Goal: Task Accomplishment & Management: Use online tool/utility

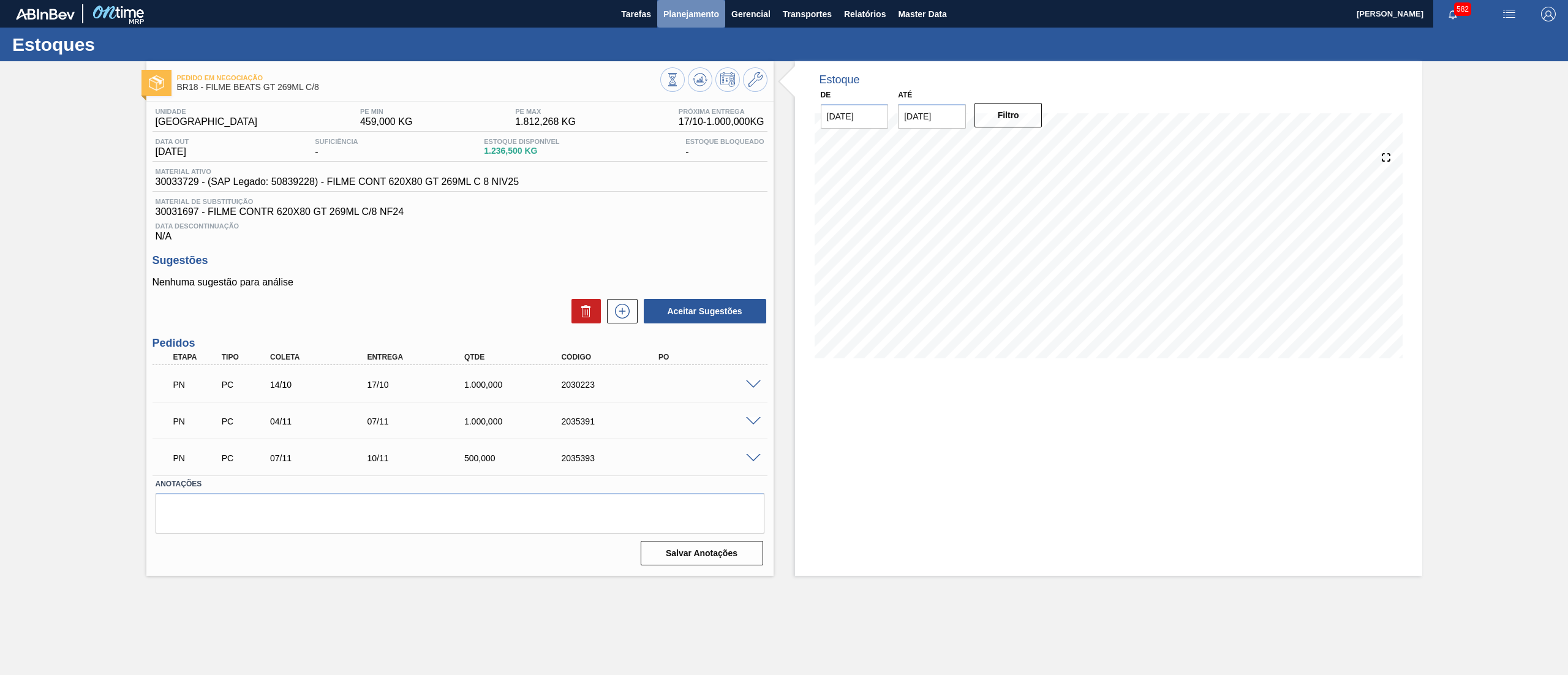
click at [709, 14] on span "Planejamento" at bounding box center [691, 13] width 56 height 14
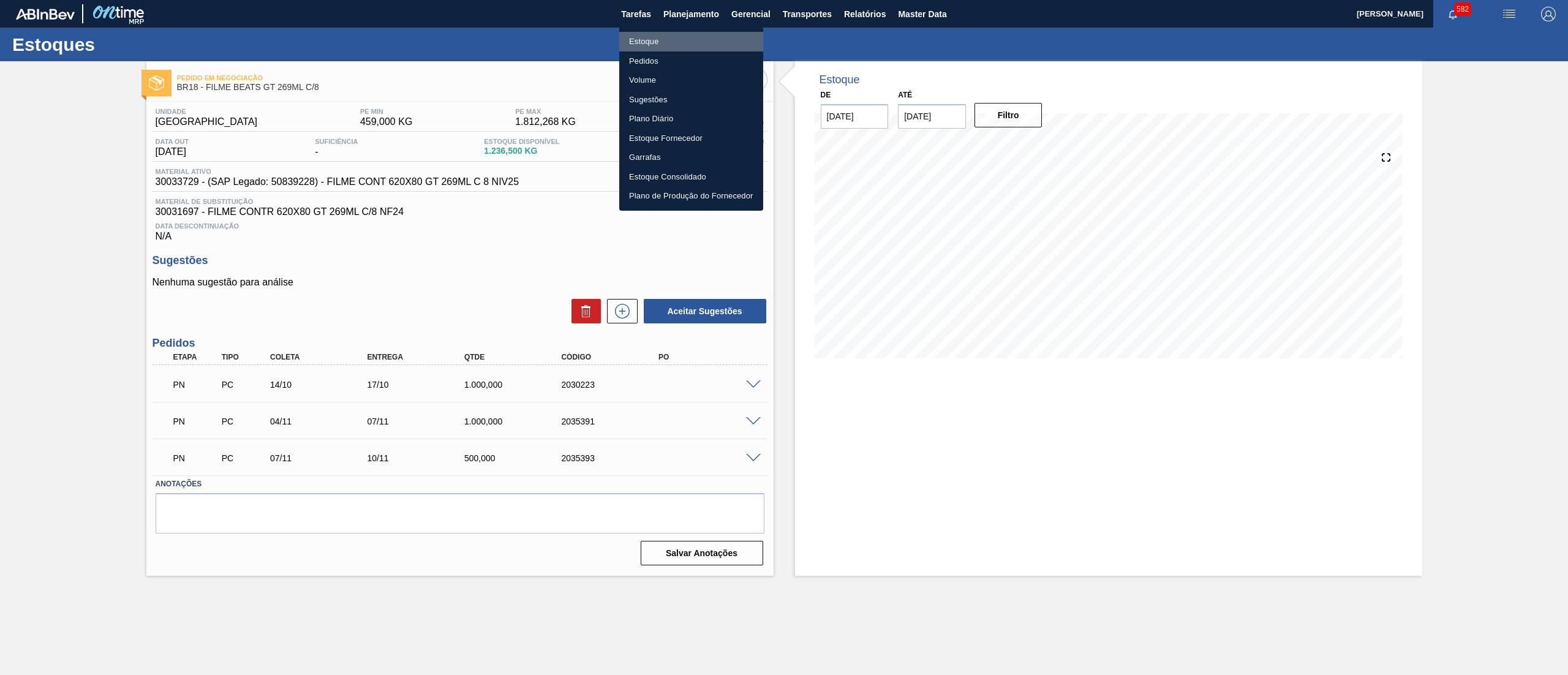
click at [696, 39] on li "Estoque" at bounding box center [691, 41] width 144 height 19
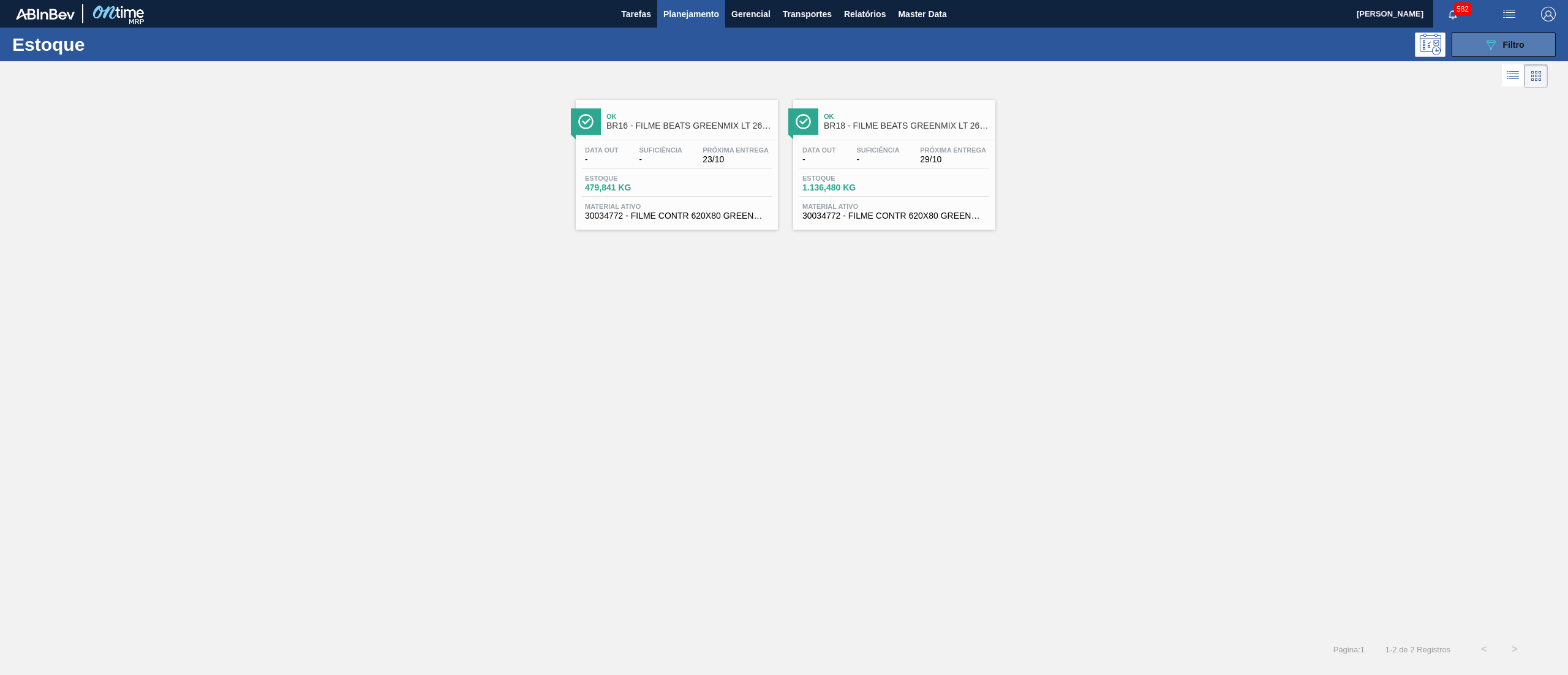
click at [1476, 33] on button "089F7B8B-B2A5-4AFE-B5C0-19BA573D28AC Filtro" at bounding box center [1504, 45] width 104 height 25
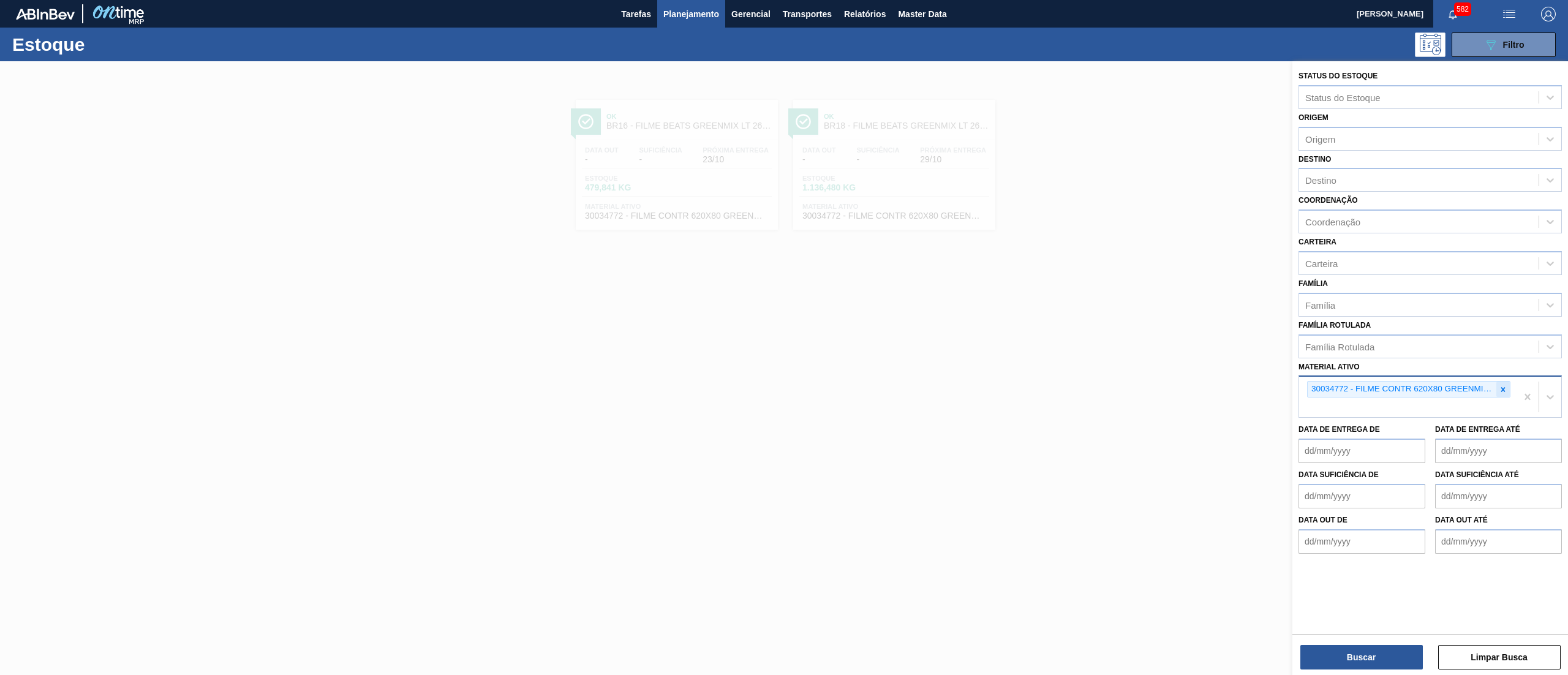
click at [1508, 391] on div at bounding box center [1503, 389] width 13 height 15
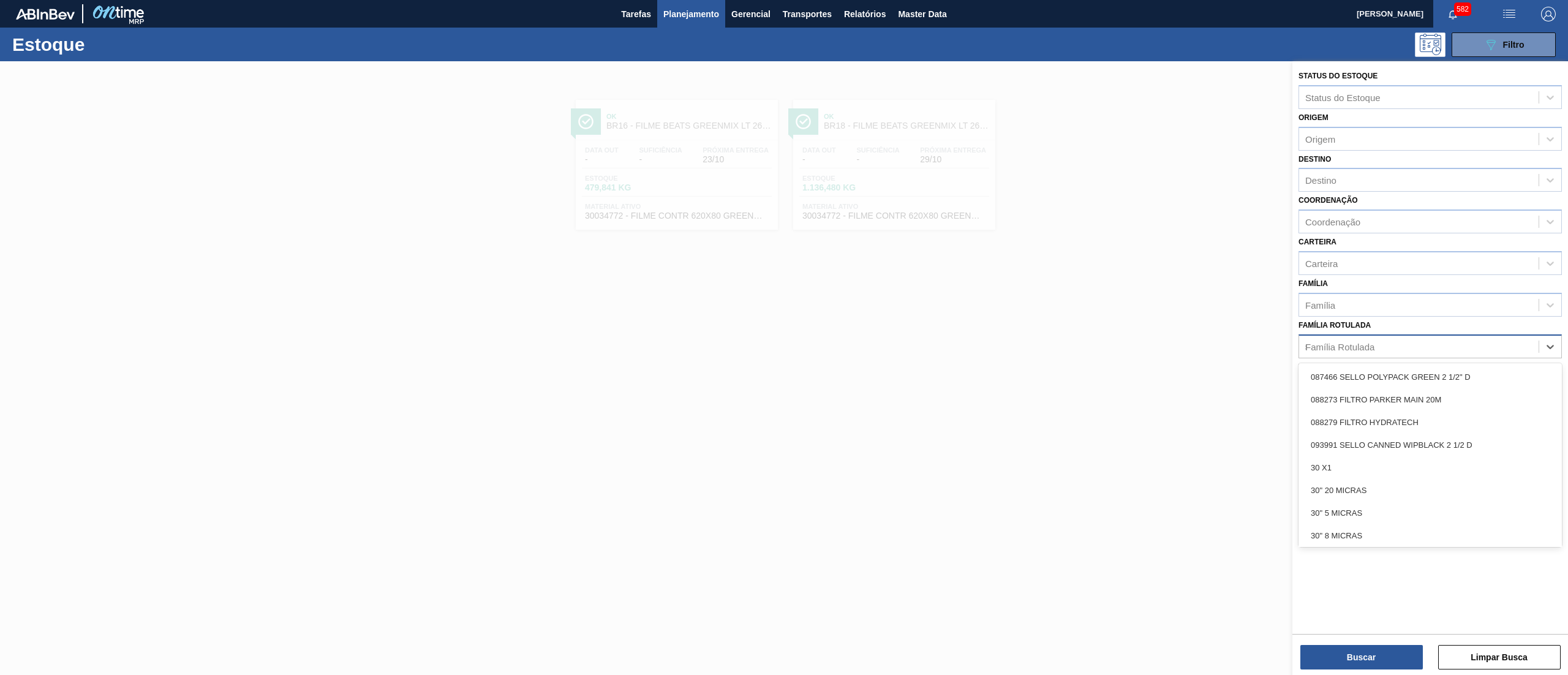
click at [1405, 339] on div "Família Rotulada s" at bounding box center [1418, 346] width 239 height 17
type Rotulada "sake"
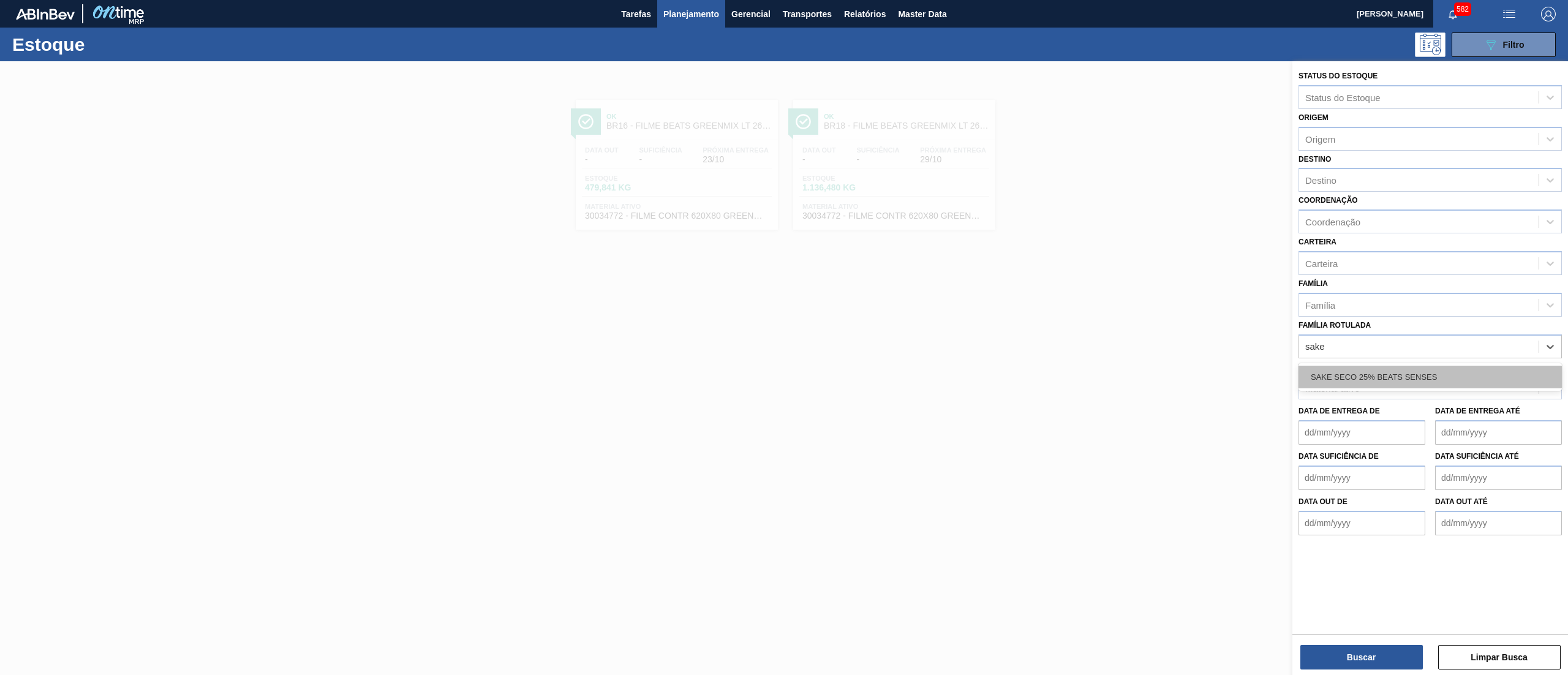
click at [1410, 370] on div "SAKE SECO 25% BEATS SENSES" at bounding box center [1430, 377] width 263 height 23
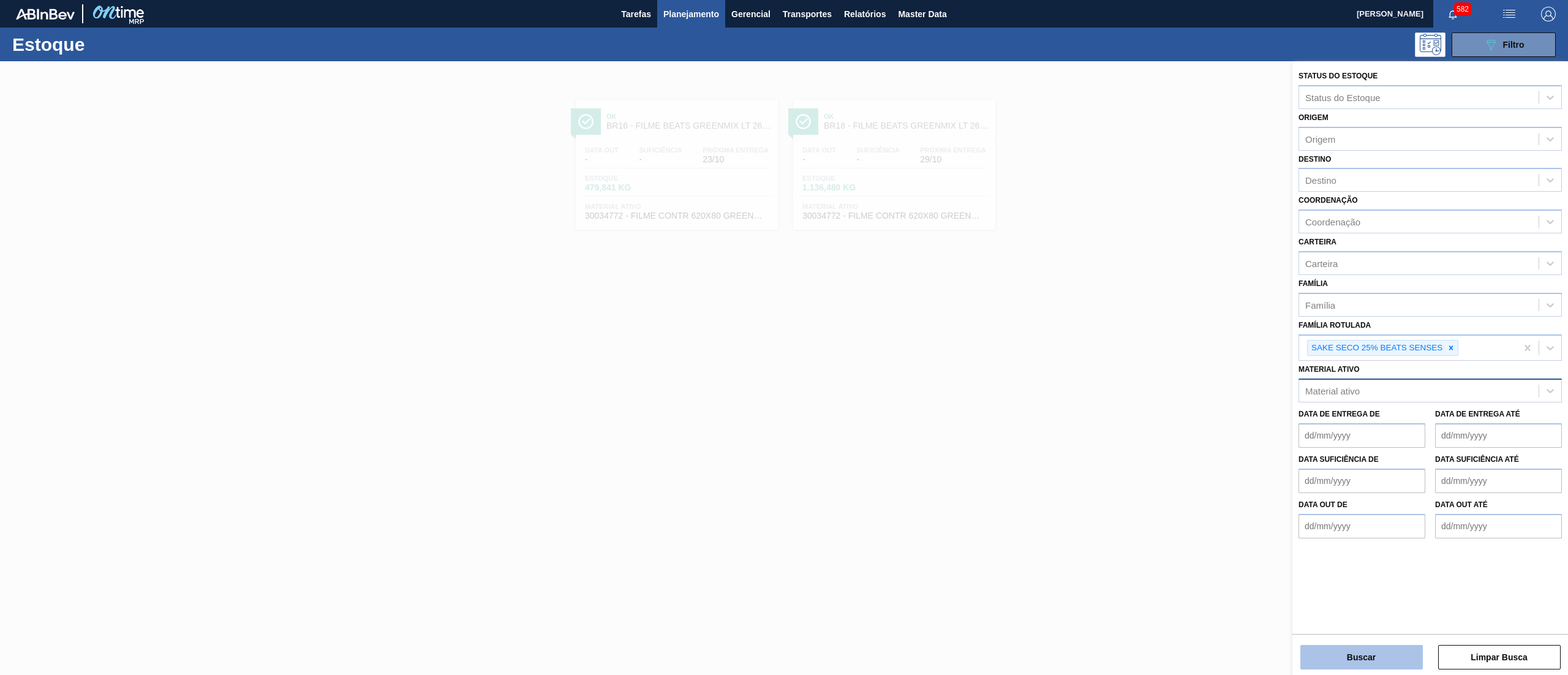
click at [1347, 659] on button "Buscar" at bounding box center [1362, 658] width 123 height 25
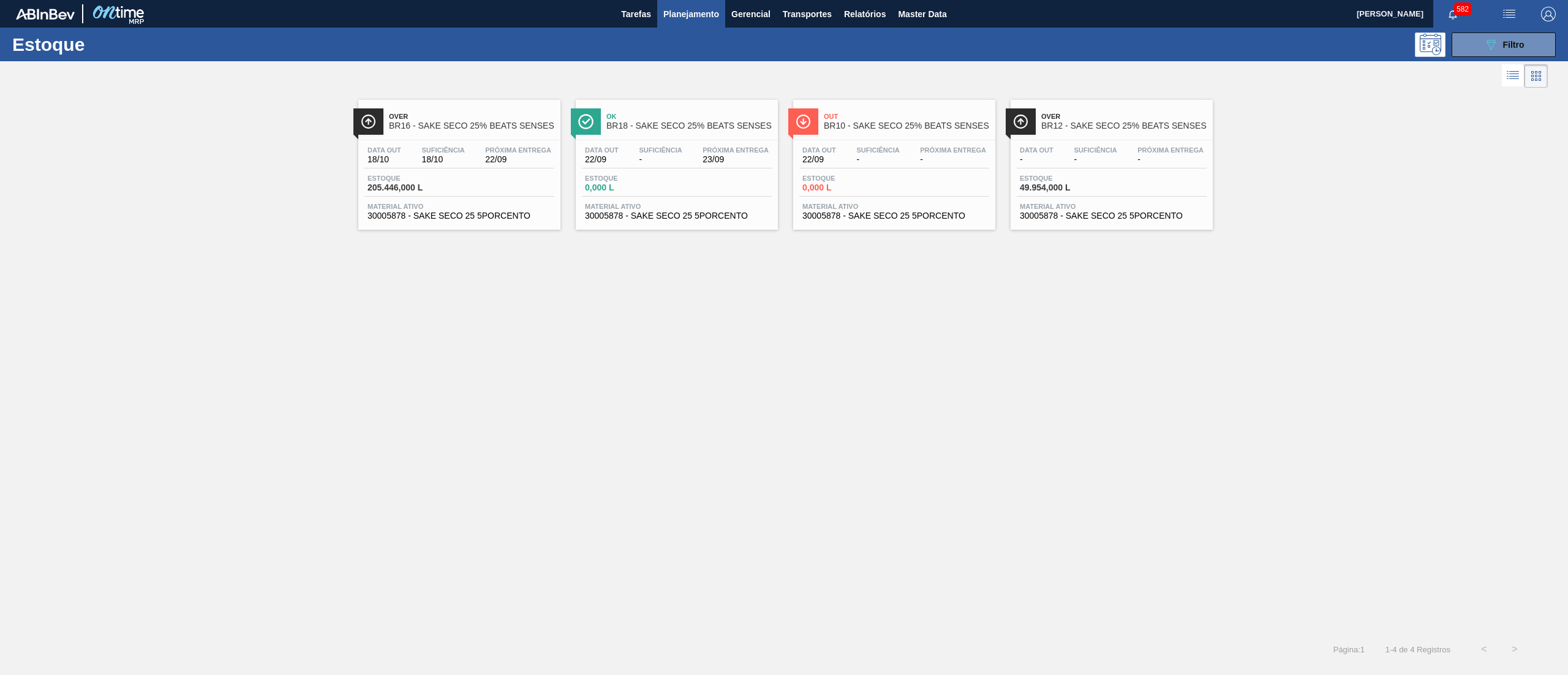
click at [425, 160] on span "18/10" at bounding box center [443, 159] width 43 height 10
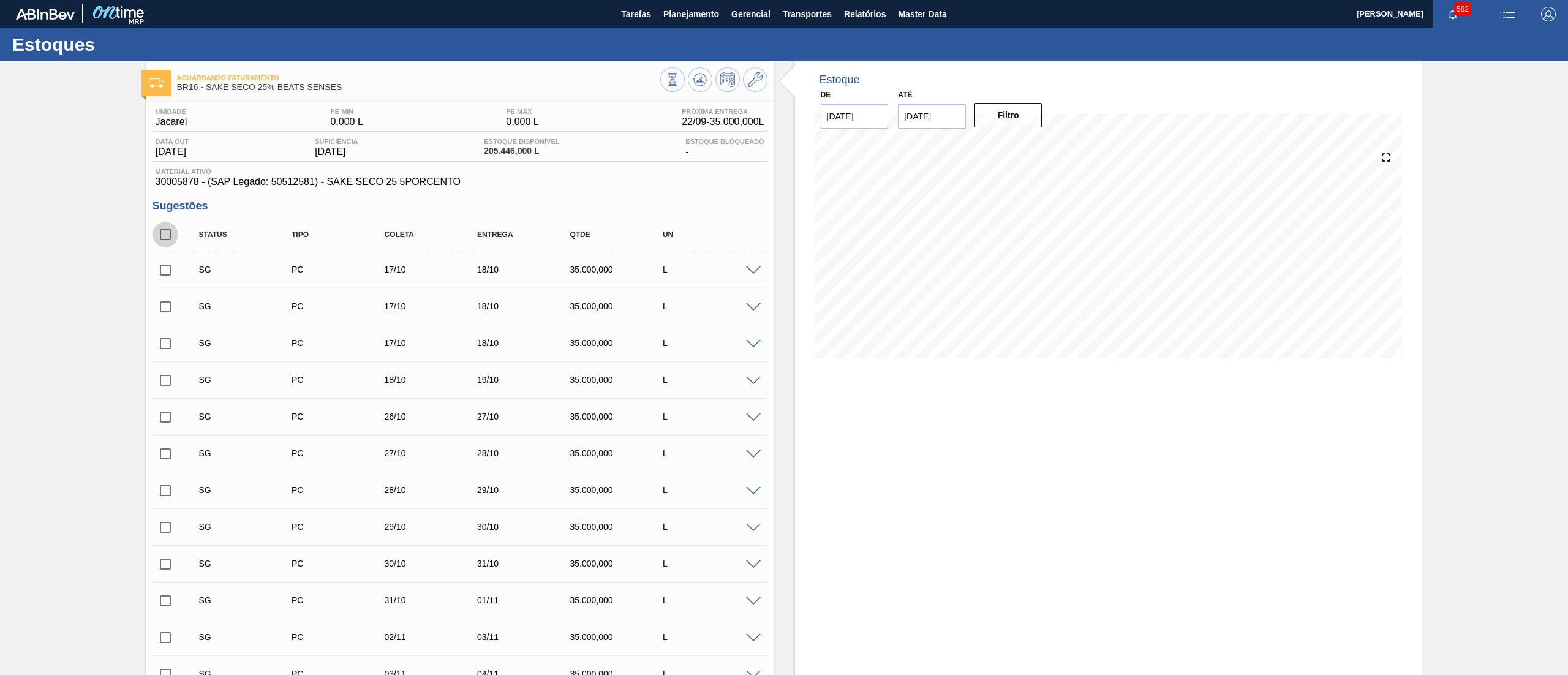
click at [173, 237] on input "checkbox" at bounding box center [165, 234] width 26 height 26
checkbox input "true"
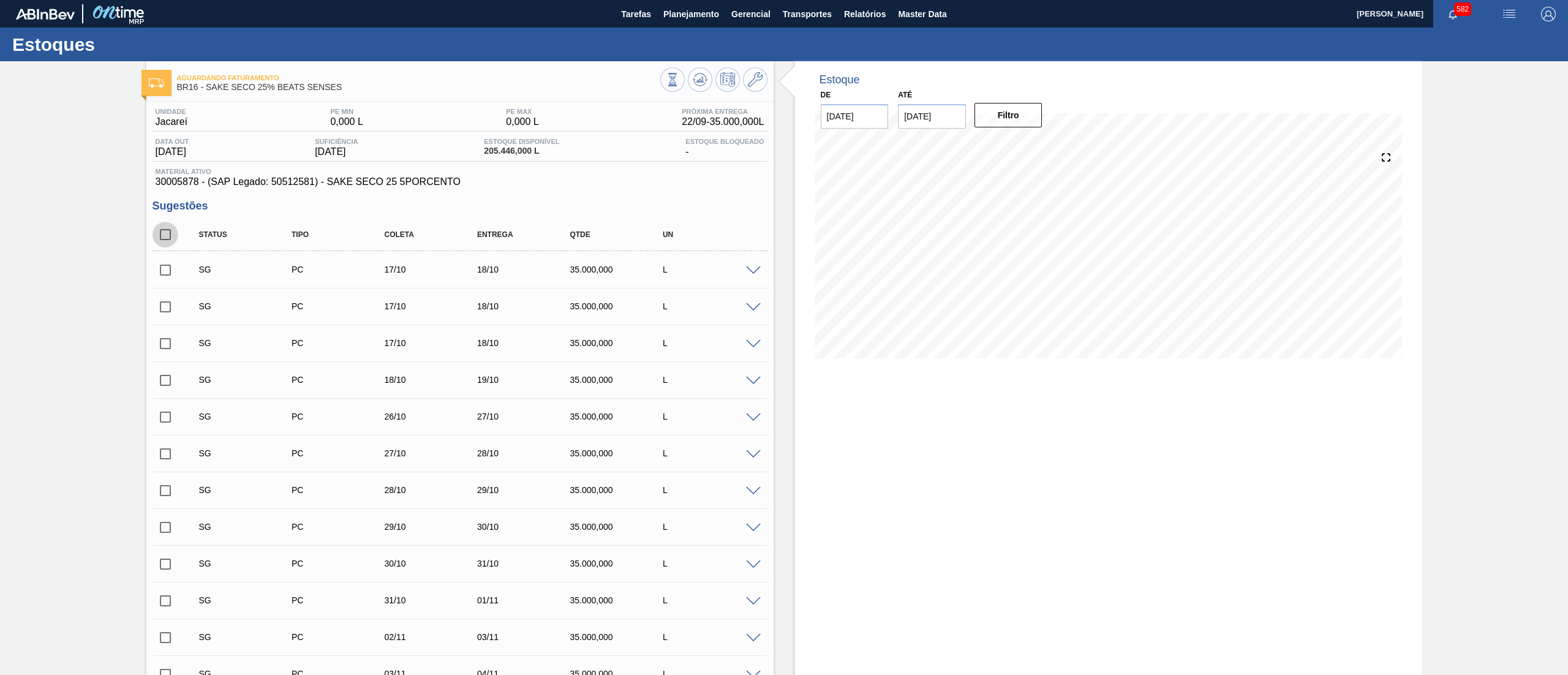
checkbox input "true"
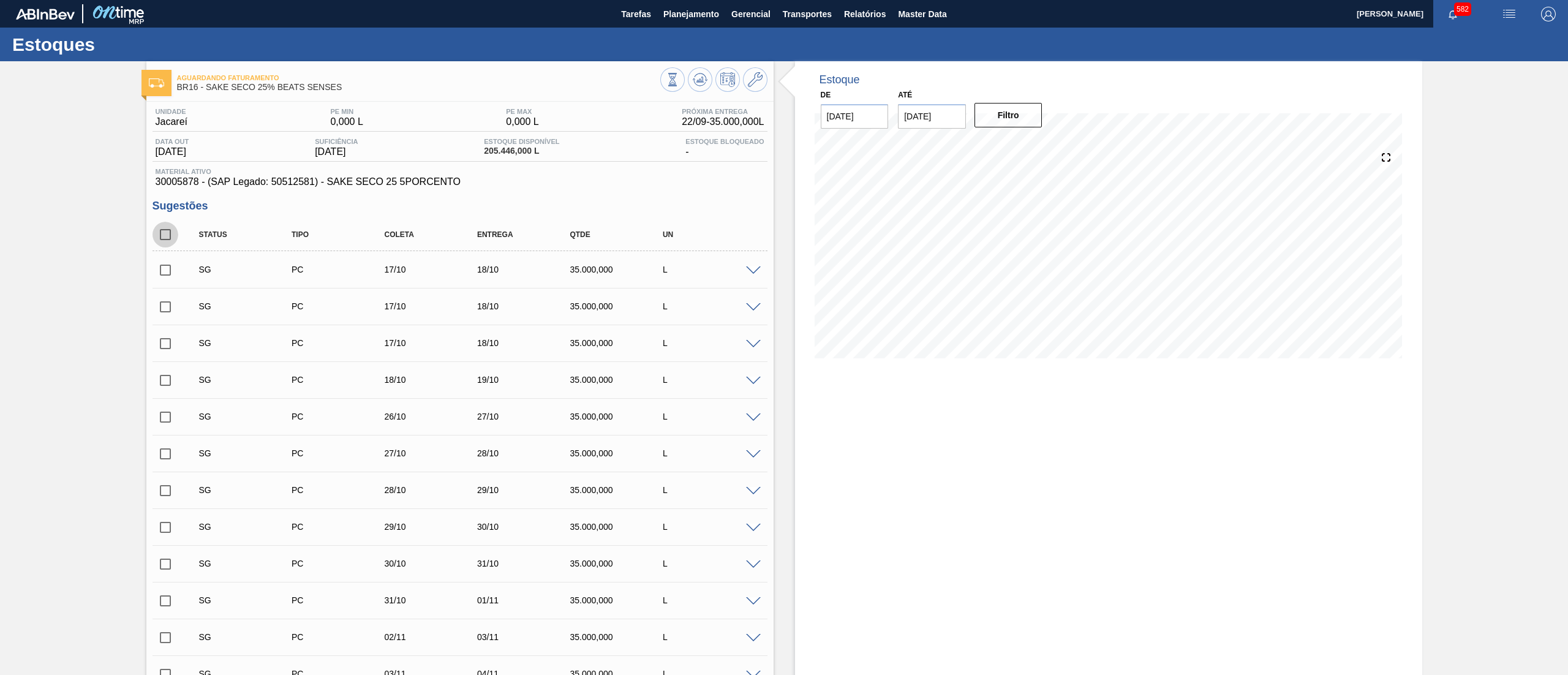
checkbox input "true"
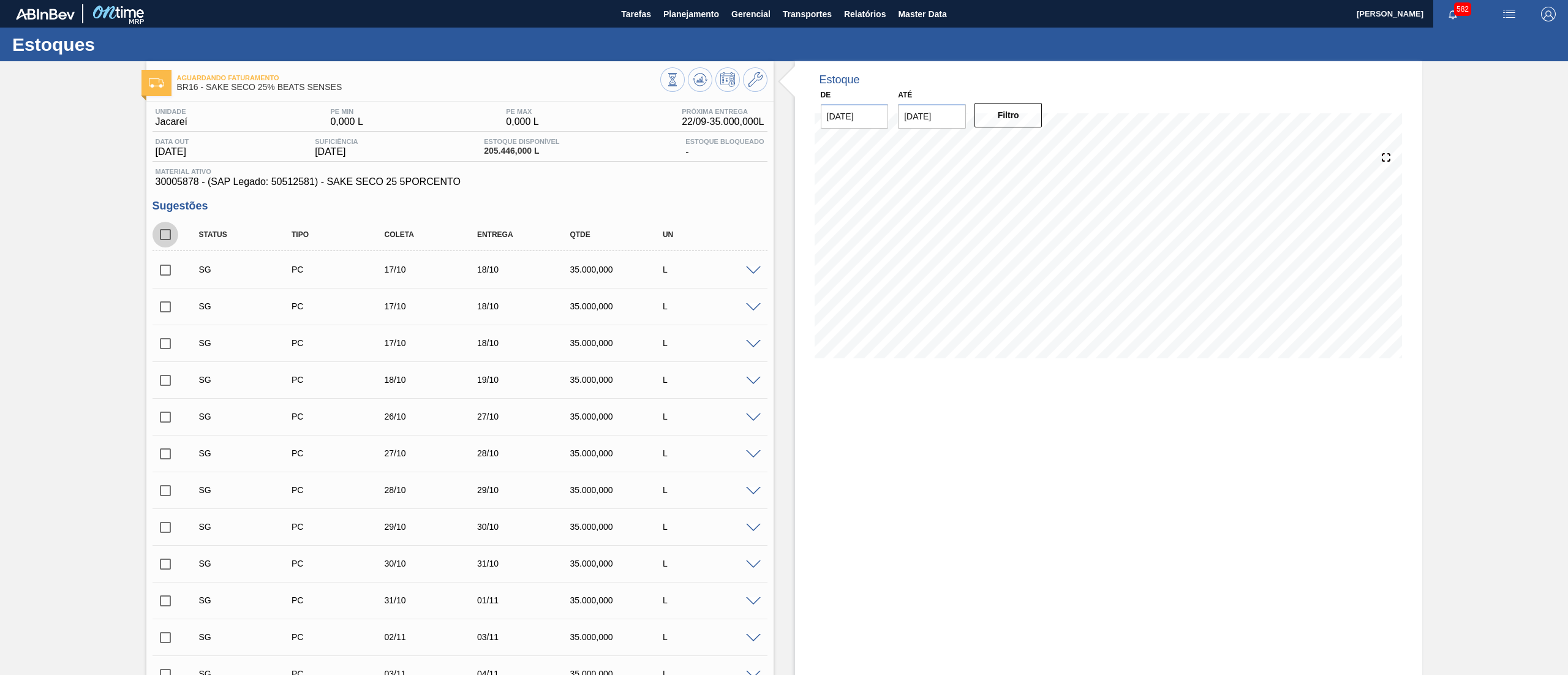
checkbox input "true"
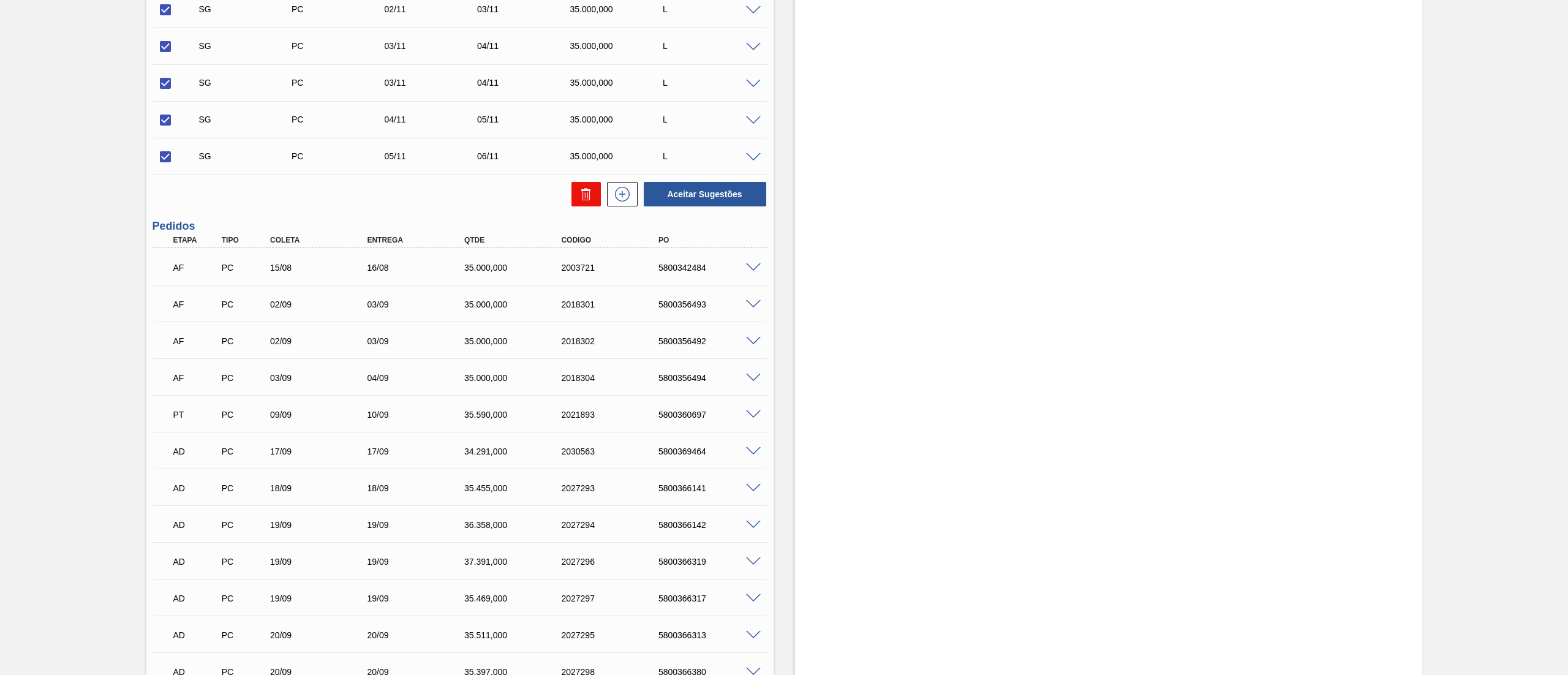
click at [590, 188] on icon at bounding box center [586, 194] width 14 height 14
checkbox input "false"
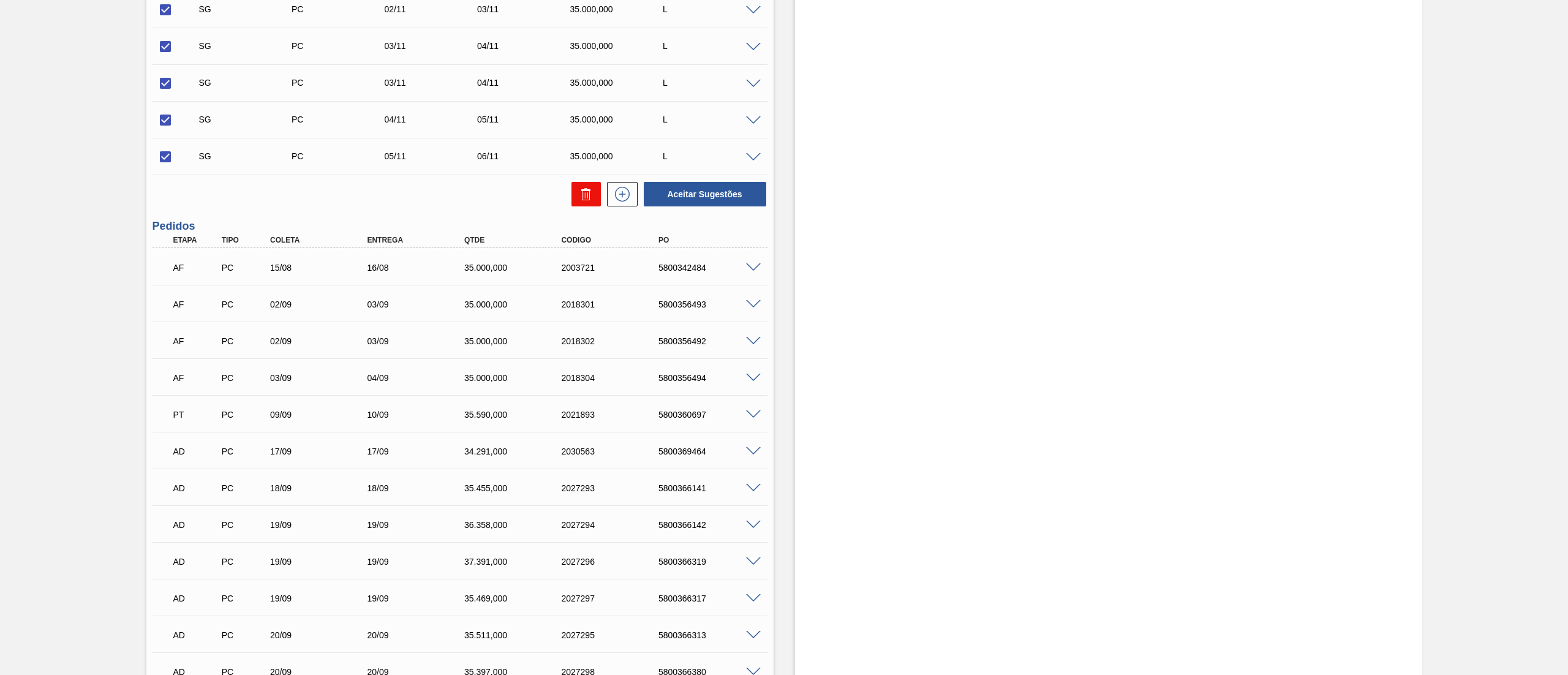
checkbox input "false"
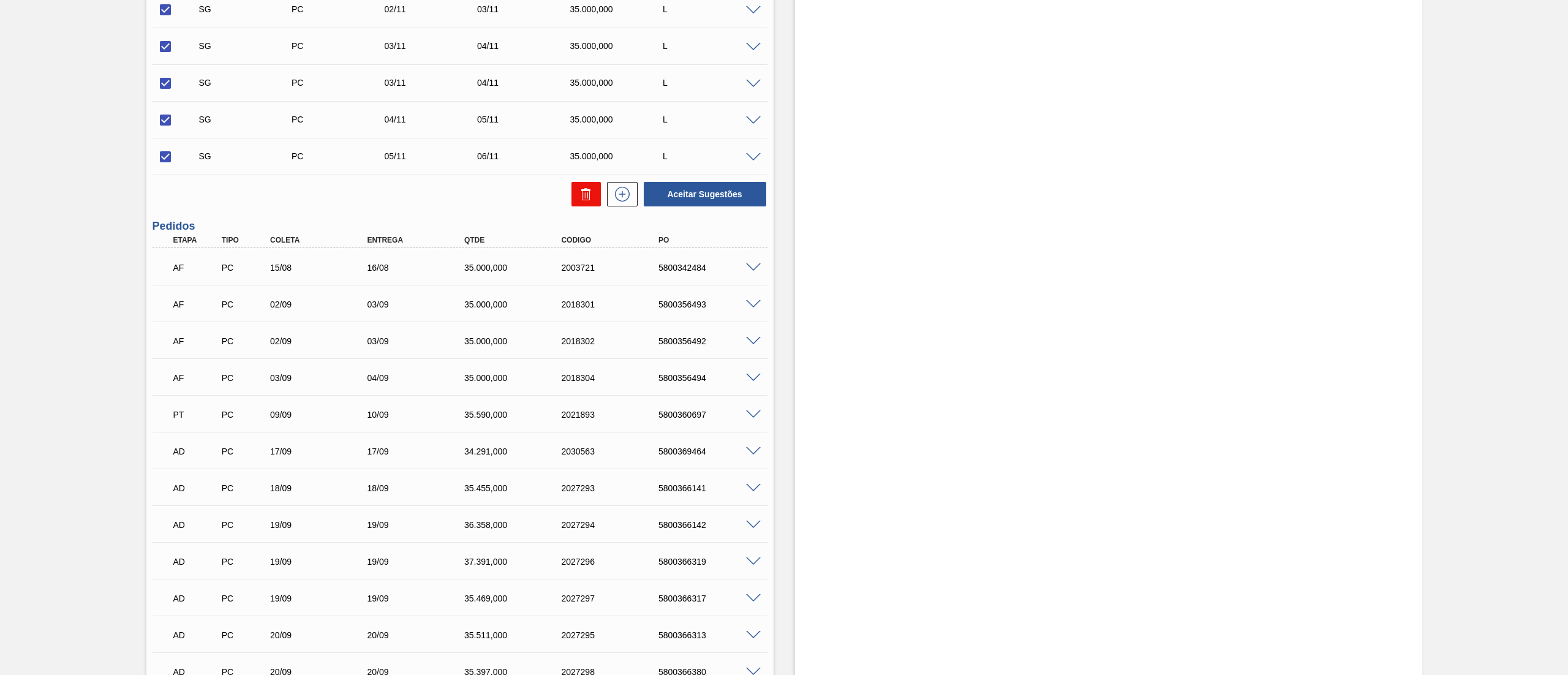
checkbox input "false"
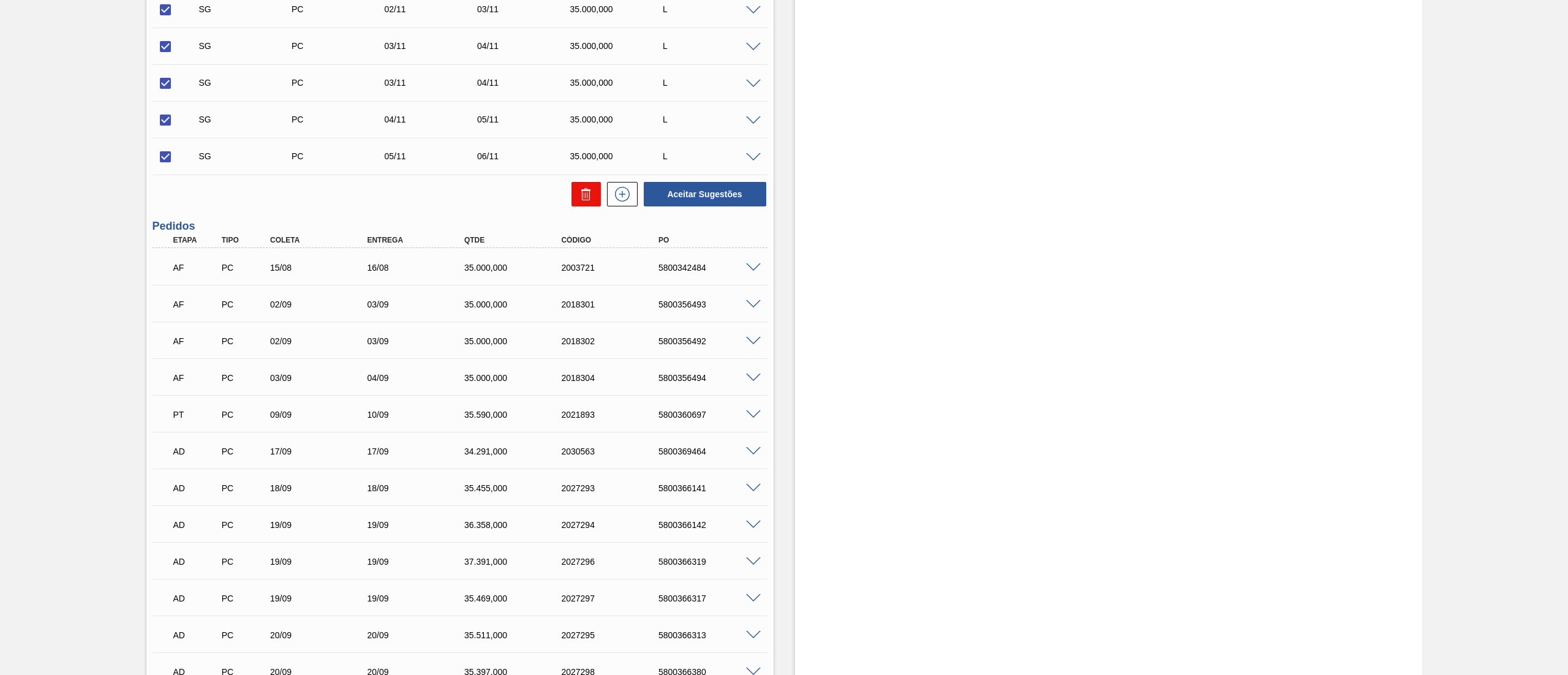
checkbox input "false"
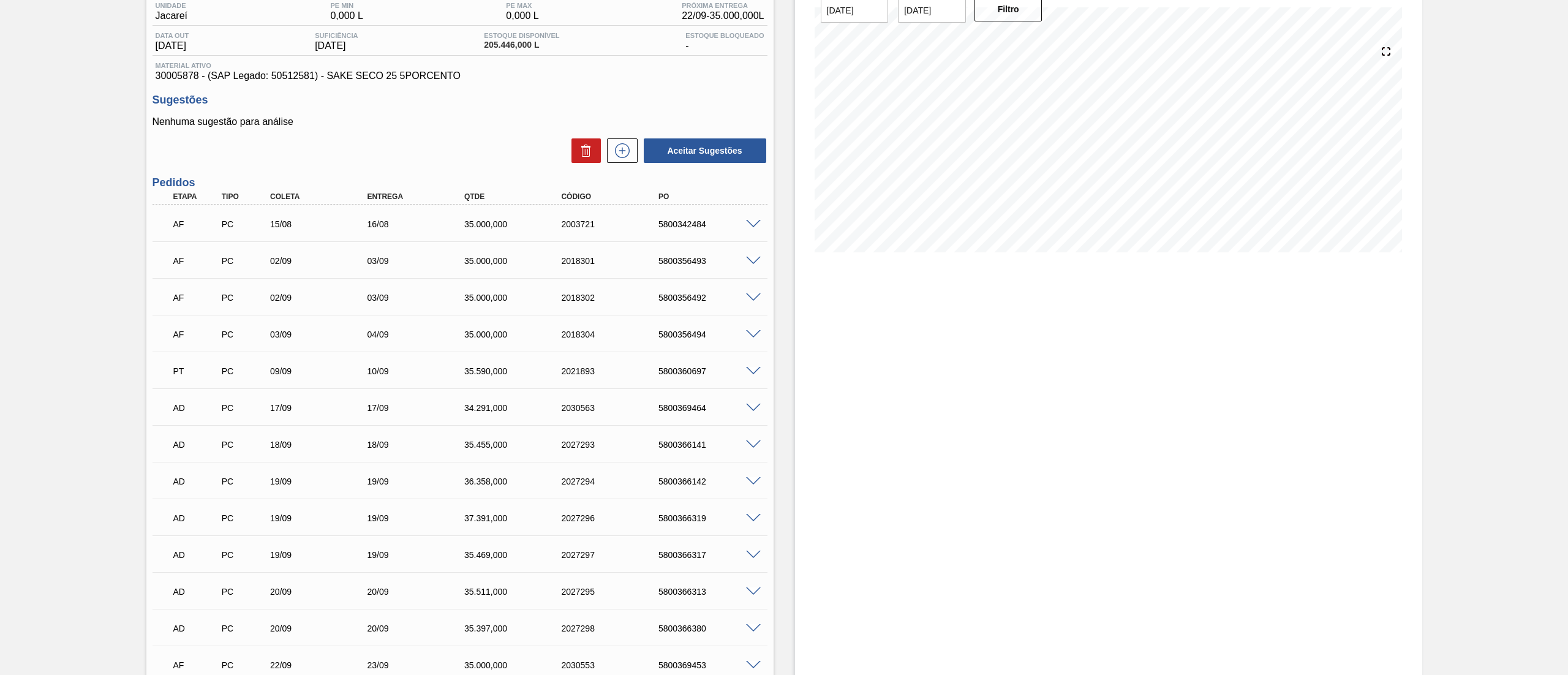
scroll to position [0, 0]
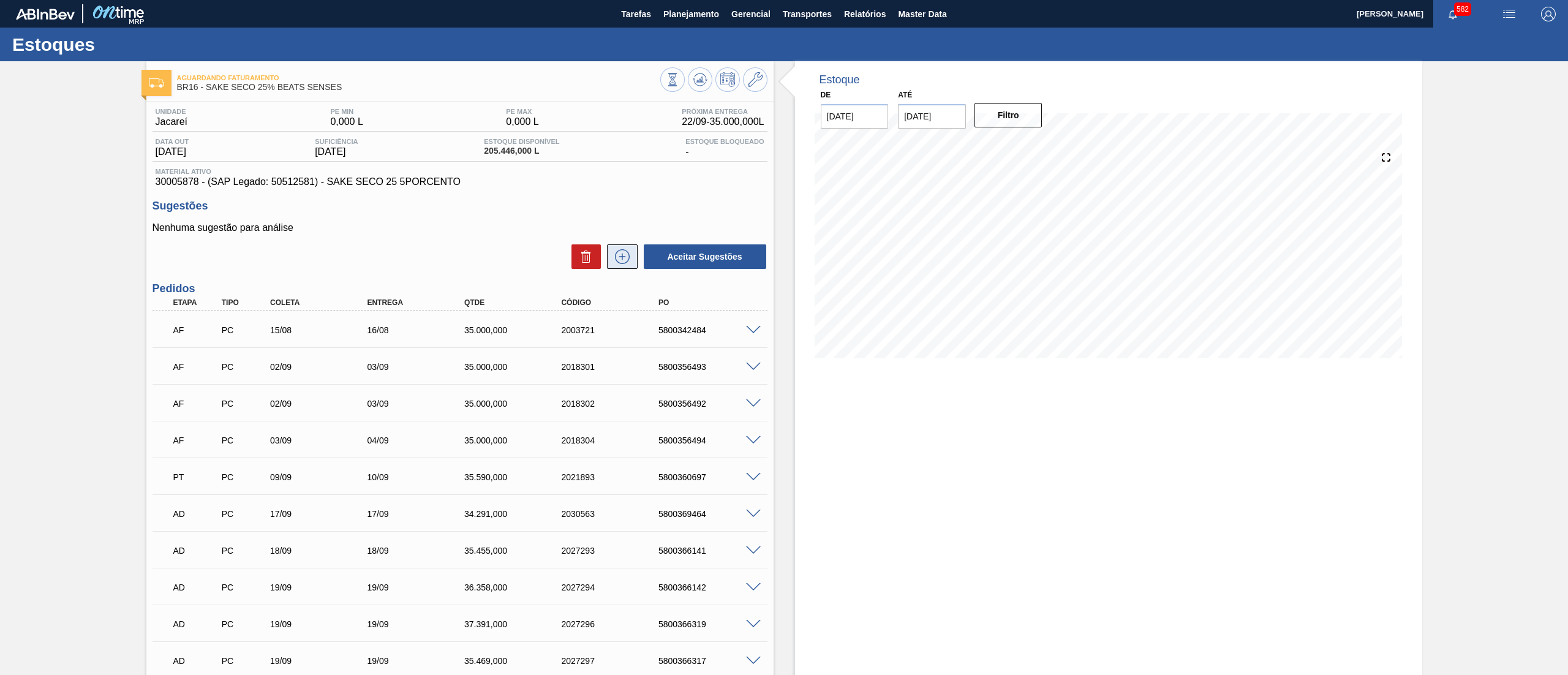
click at [623, 253] on icon at bounding box center [622, 256] width 19 height 14
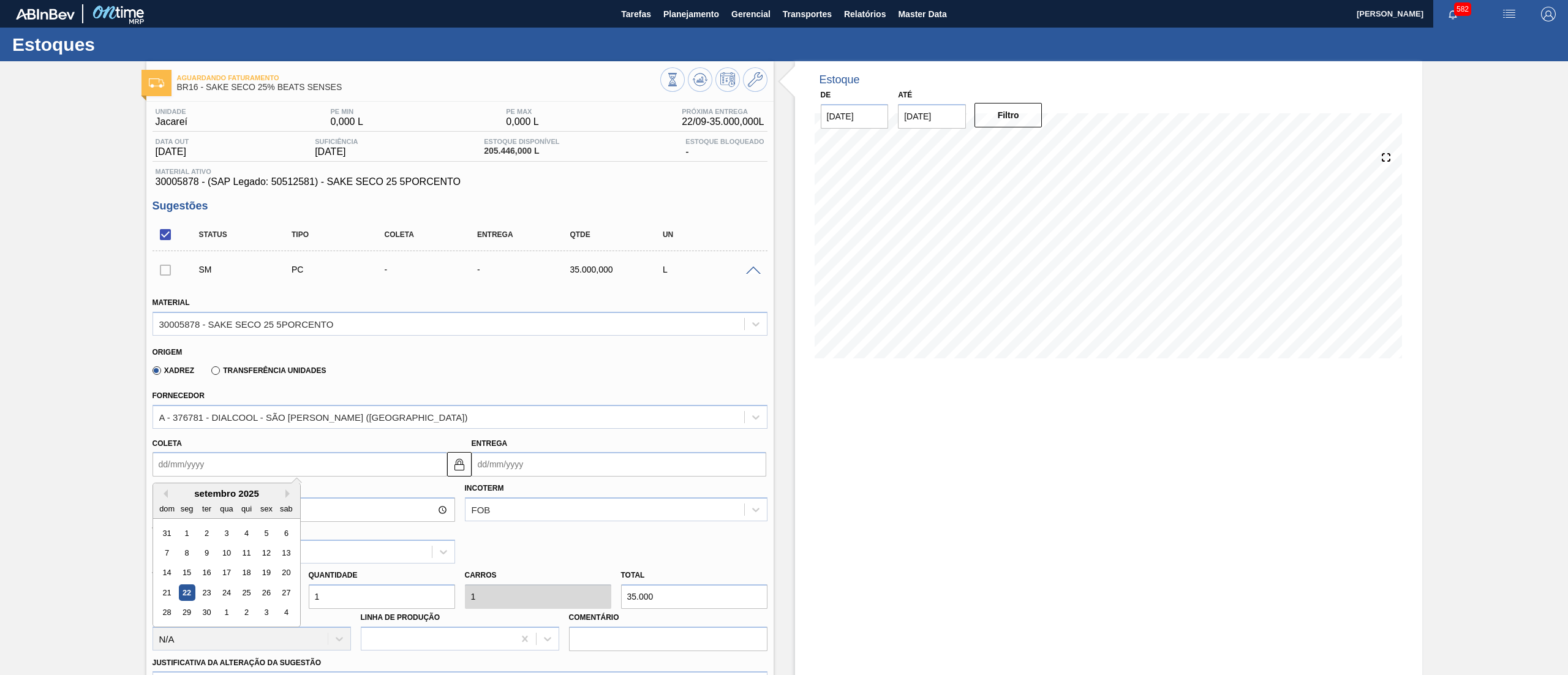
click at [260, 462] on input "Coleta" at bounding box center [300, 465] width 295 height 25
click at [181, 615] on div "29" at bounding box center [186, 613] width 16 height 16
type input "[DATE]"
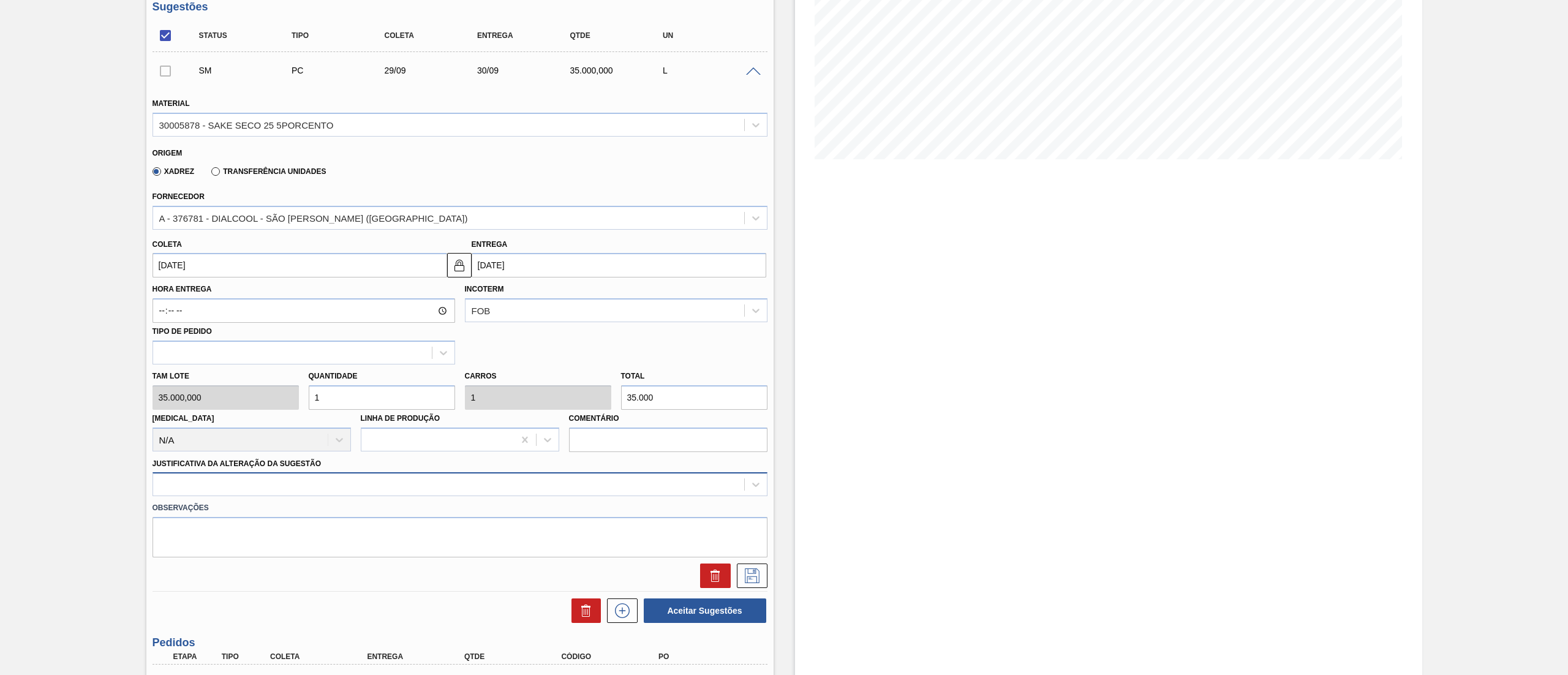
scroll to position [214, 0]
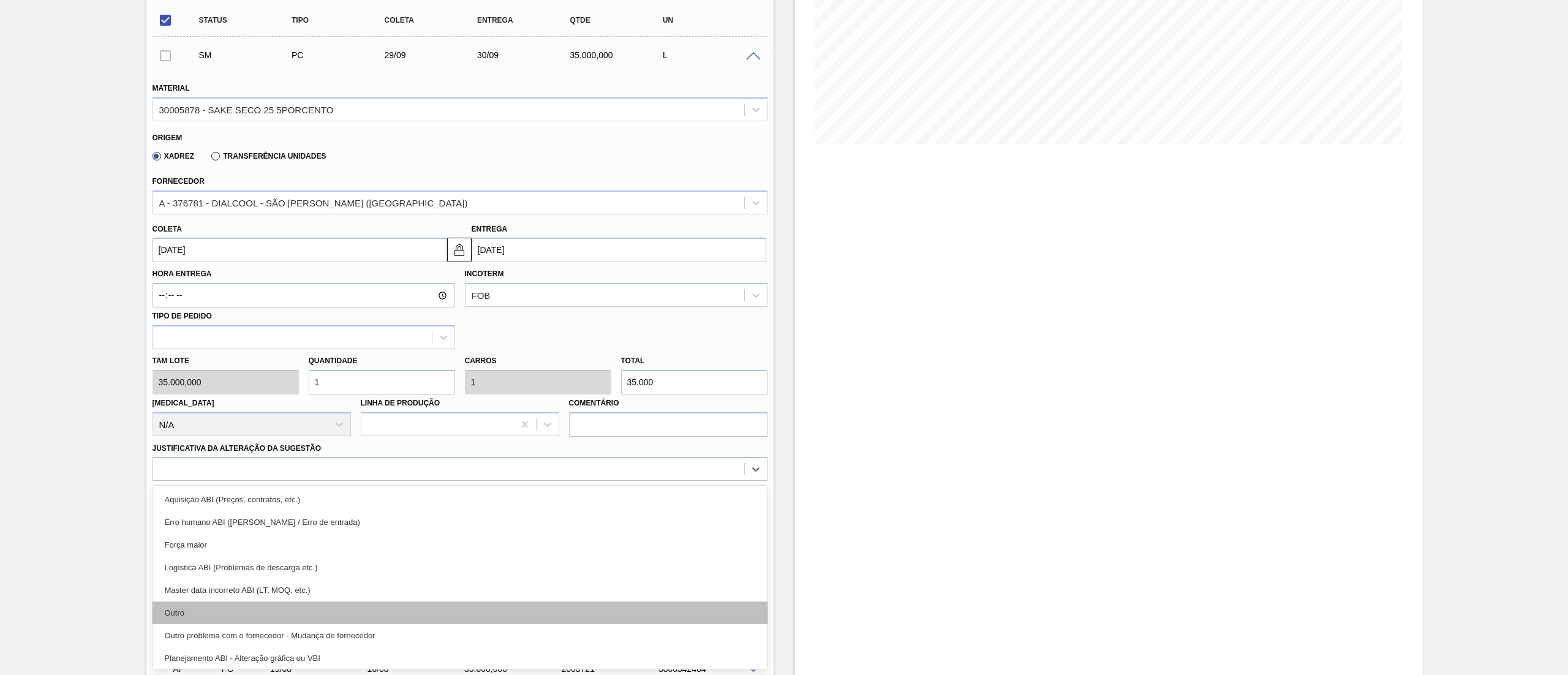
drag, startPoint x: 319, startPoint y: 485, endPoint x: 317, endPoint y: 609, distance: 124.0
click at [317, 481] on div "option Outro focused, 6 of 18. 18 results available. Use Up and Down to choose …" at bounding box center [460, 469] width 615 height 24
click at [317, 609] on div "Outro" at bounding box center [460, 613] width 615 height 23
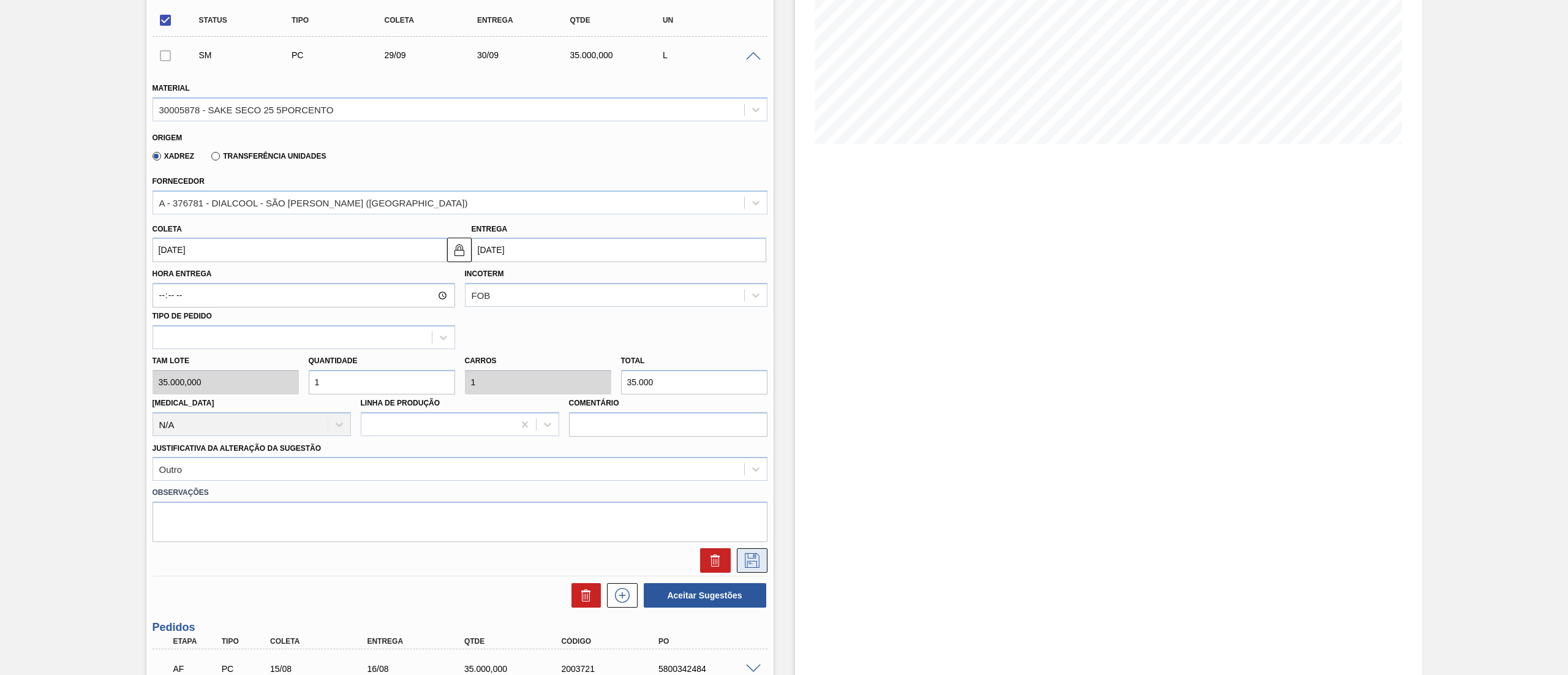
click at [760, 560] on button at bounding box center [752, 561] width 31 height 25
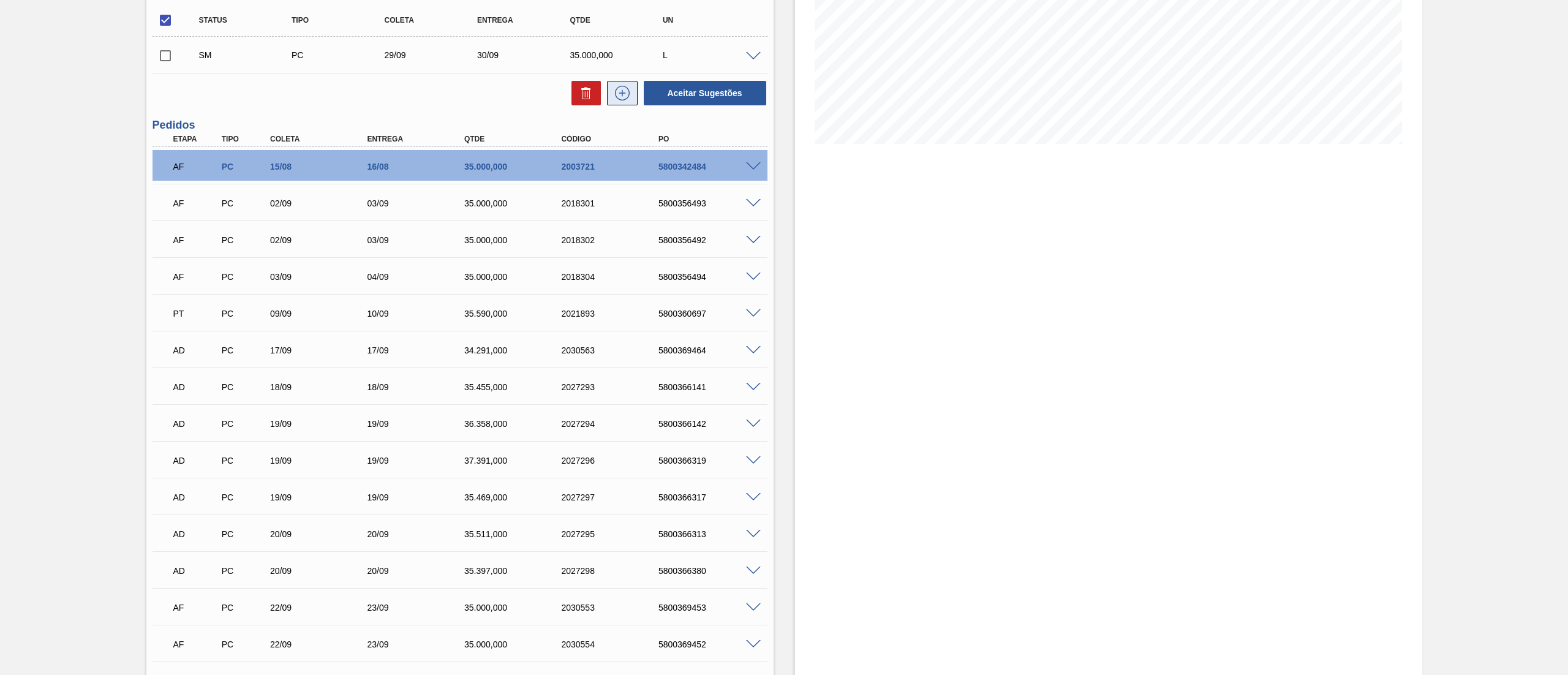
click at [628, 97] on icon at bounding box center [622, 92] width 19 height 14
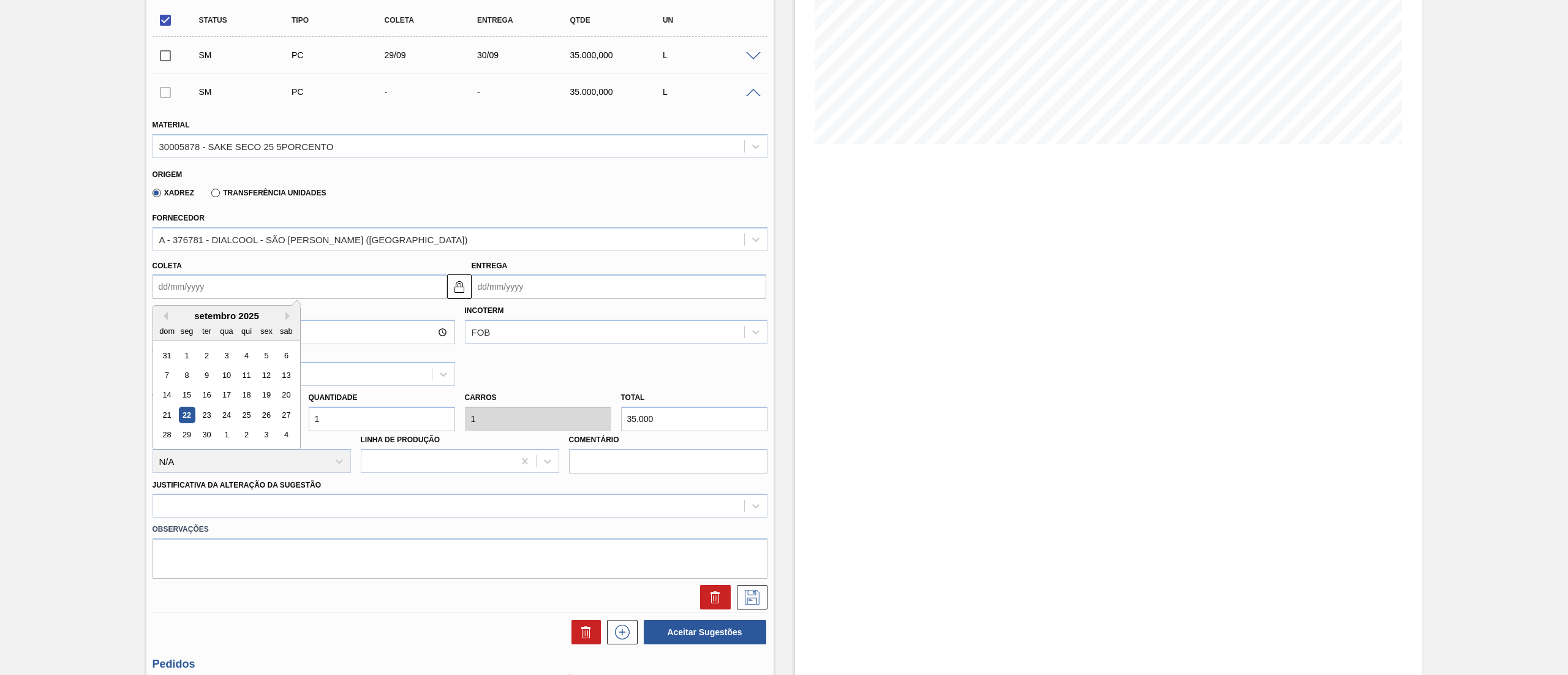
click at [227, 298] on input "Coleta" at bounding box center [300, 287] width 295 height 25
click at [210, 437] on div "30" at bounding box center [205, 435] width 16 height 16
type input "[DATE]"
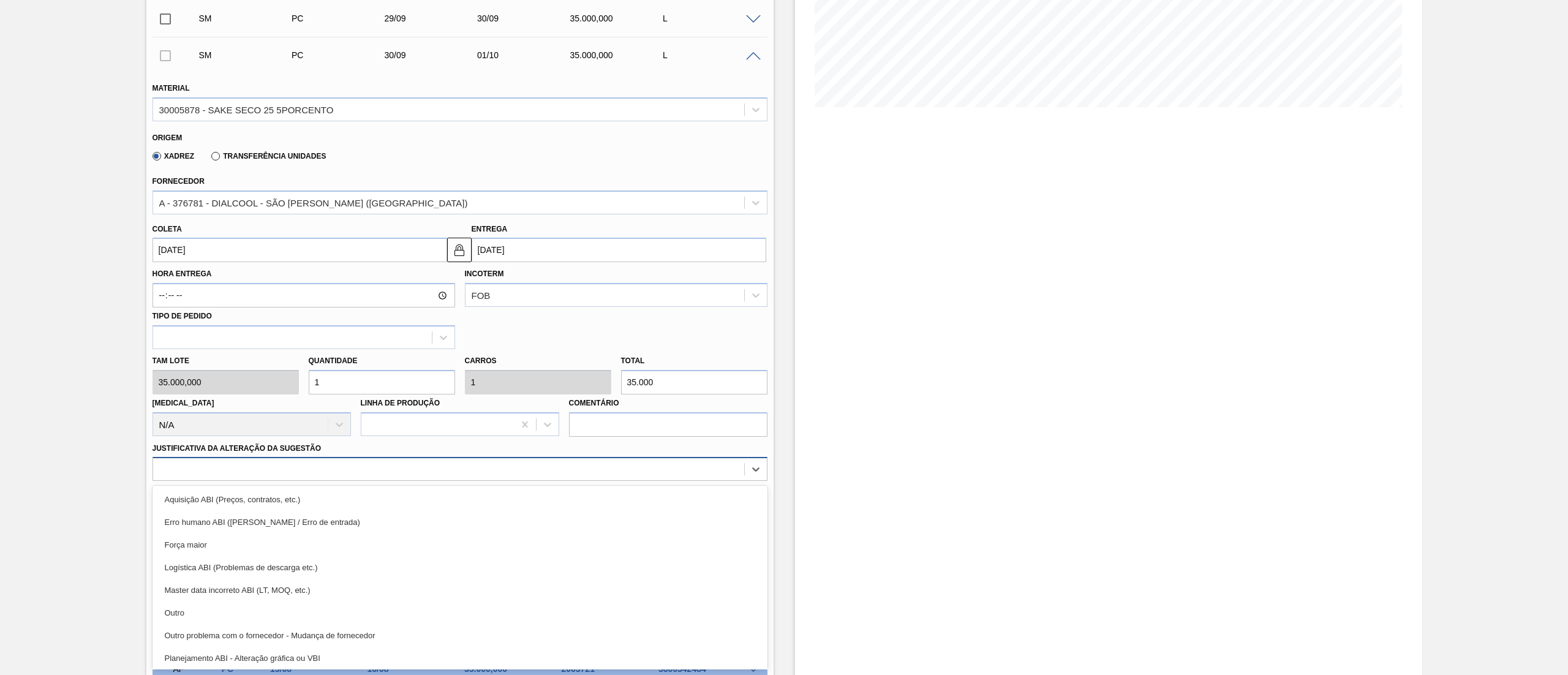
click at [272, 481] on div "option Erro humano ABI (Cálculo / Erro de entrada) focused, 2 of 18. 18 results…" at bounding box center [460, 469] width 615 height 24
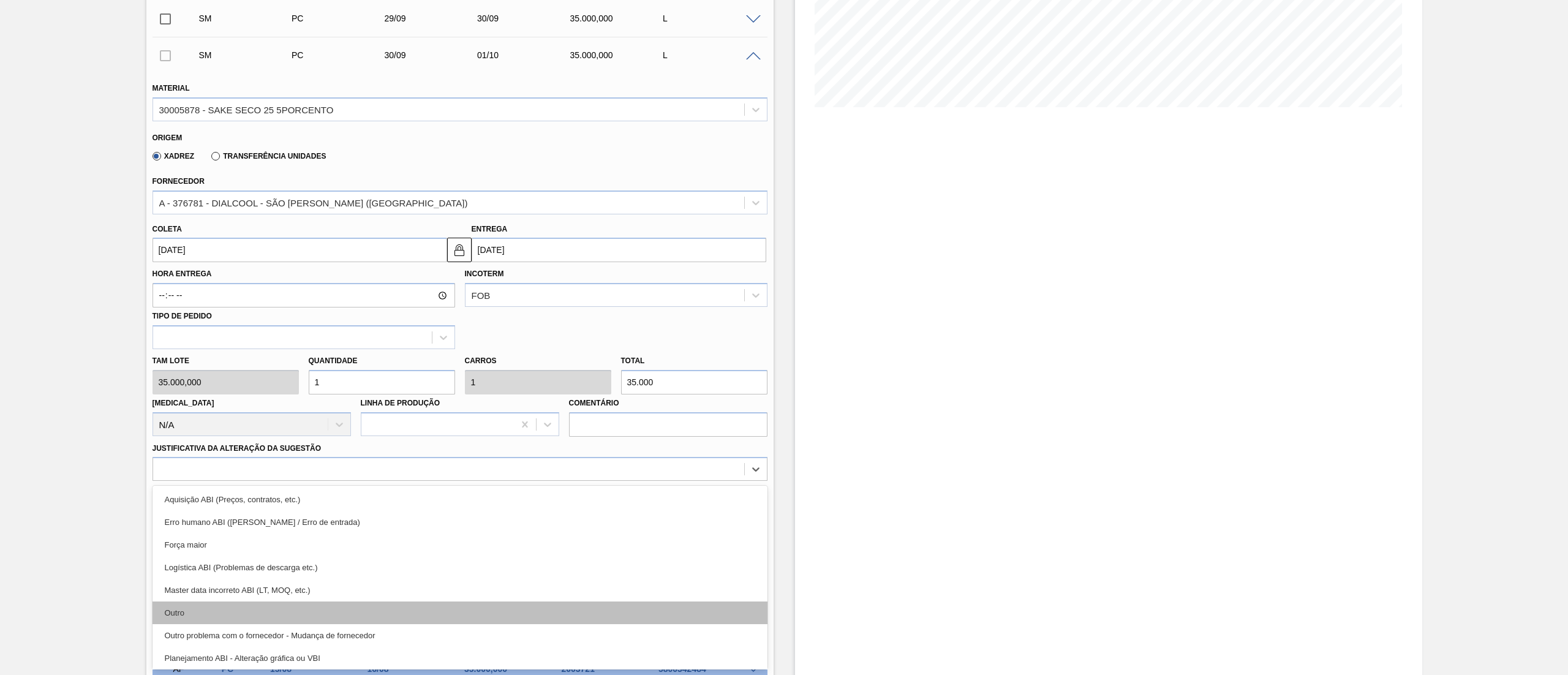
click at [260, 621] on div "Outro" at bounding box center [460, 613] width 615 height 23
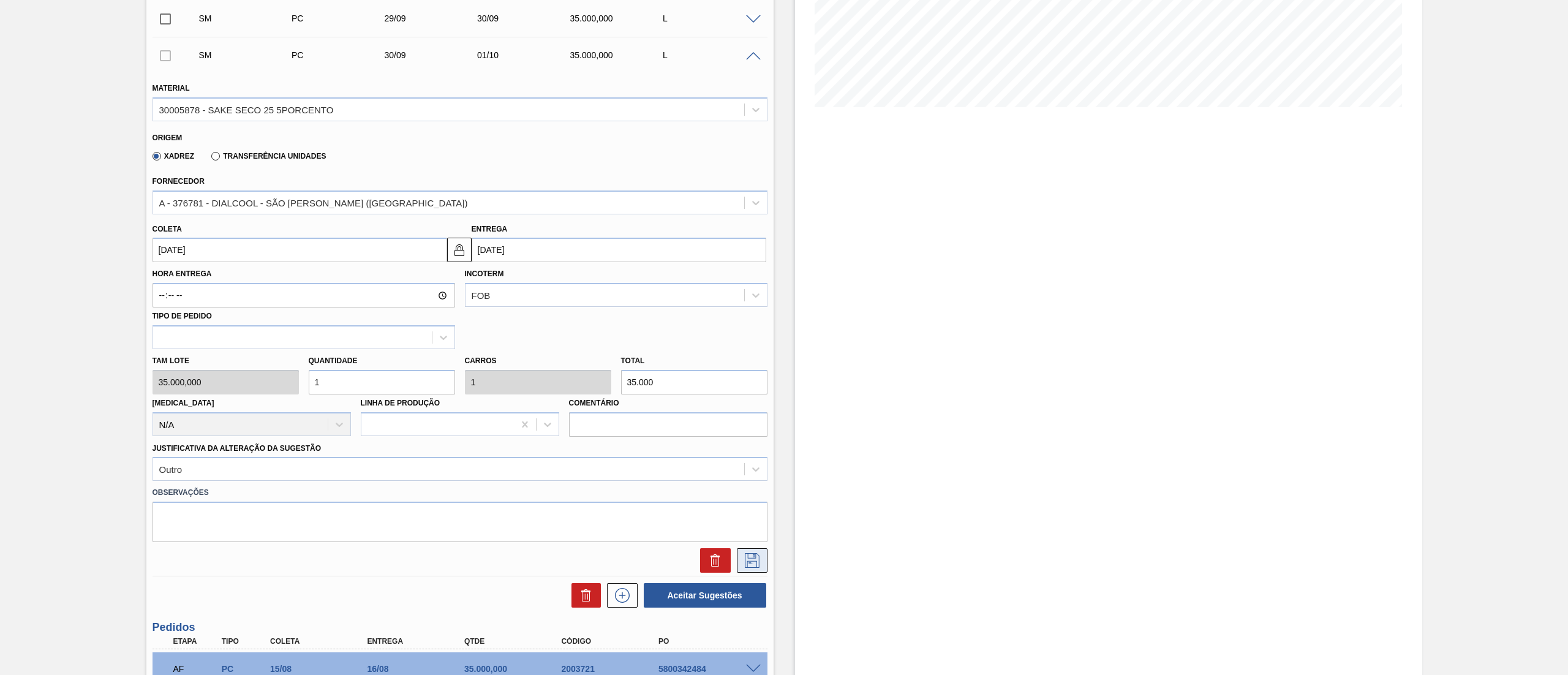
click at [753, 569] on button at bounding box center [752, 561] width 31 height 25
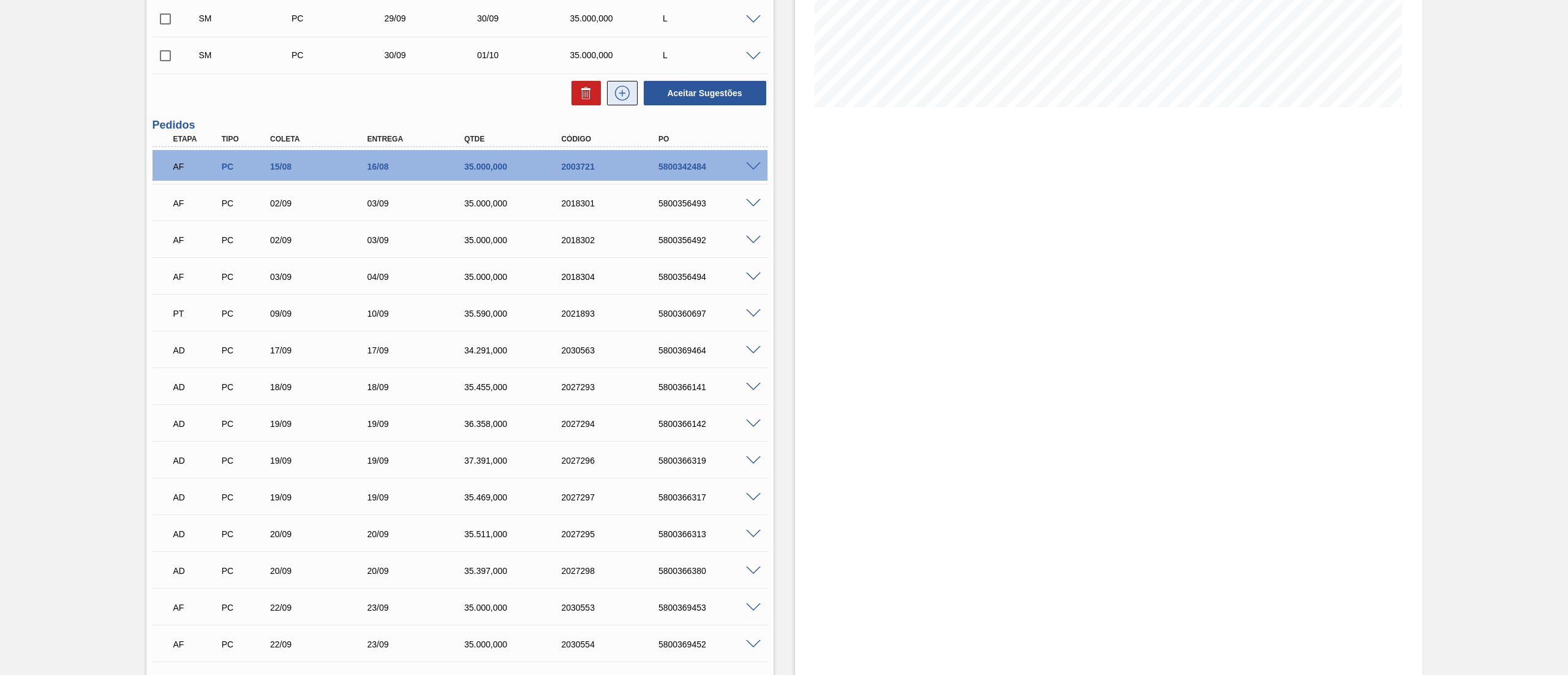
click at [621, 85] on icon at bounding box center [622, 92] width 19 height 14
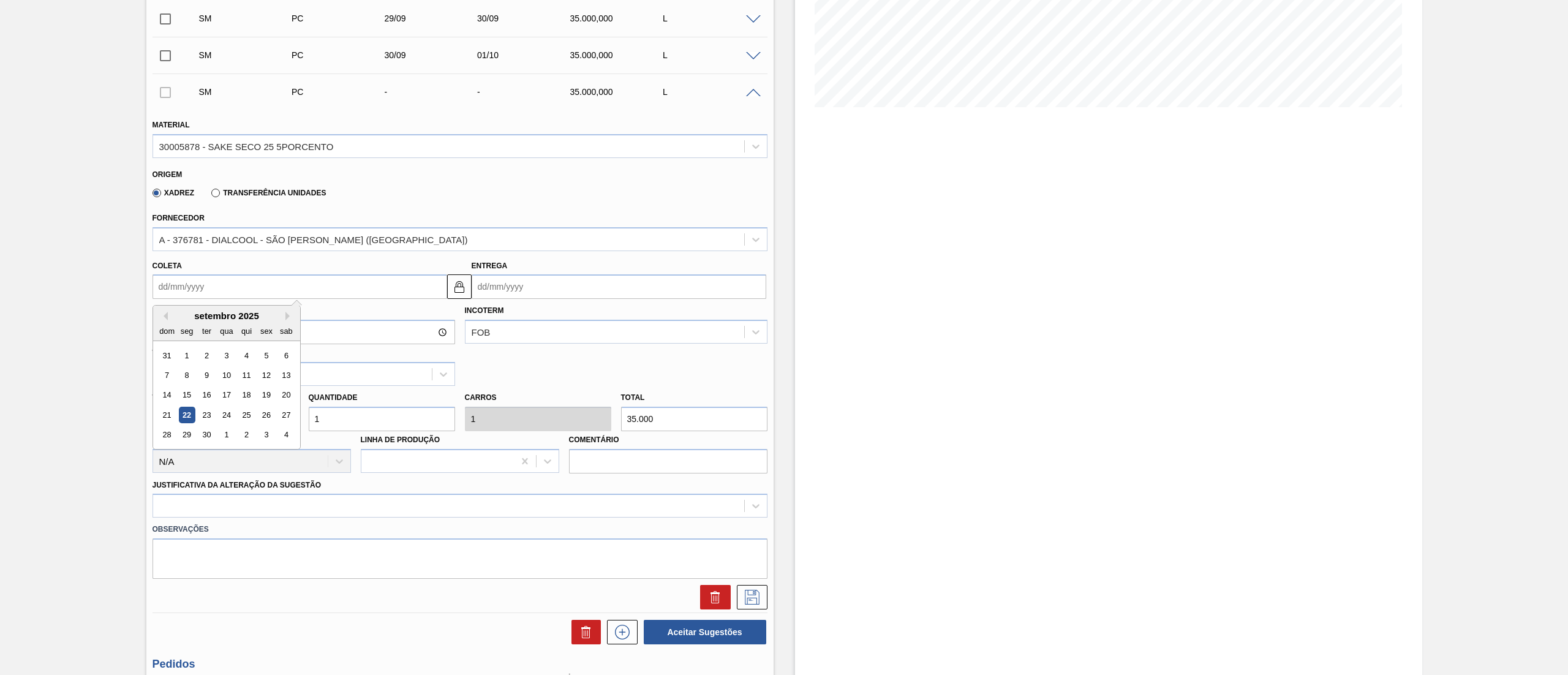
click at [279, 293] on input "Coleta" at bounding box center [300, 287] width 295 height 25
click at [205, 432] on div "30" at bounding box center [205, 435] width 16 height 16
type input "[DATE]"
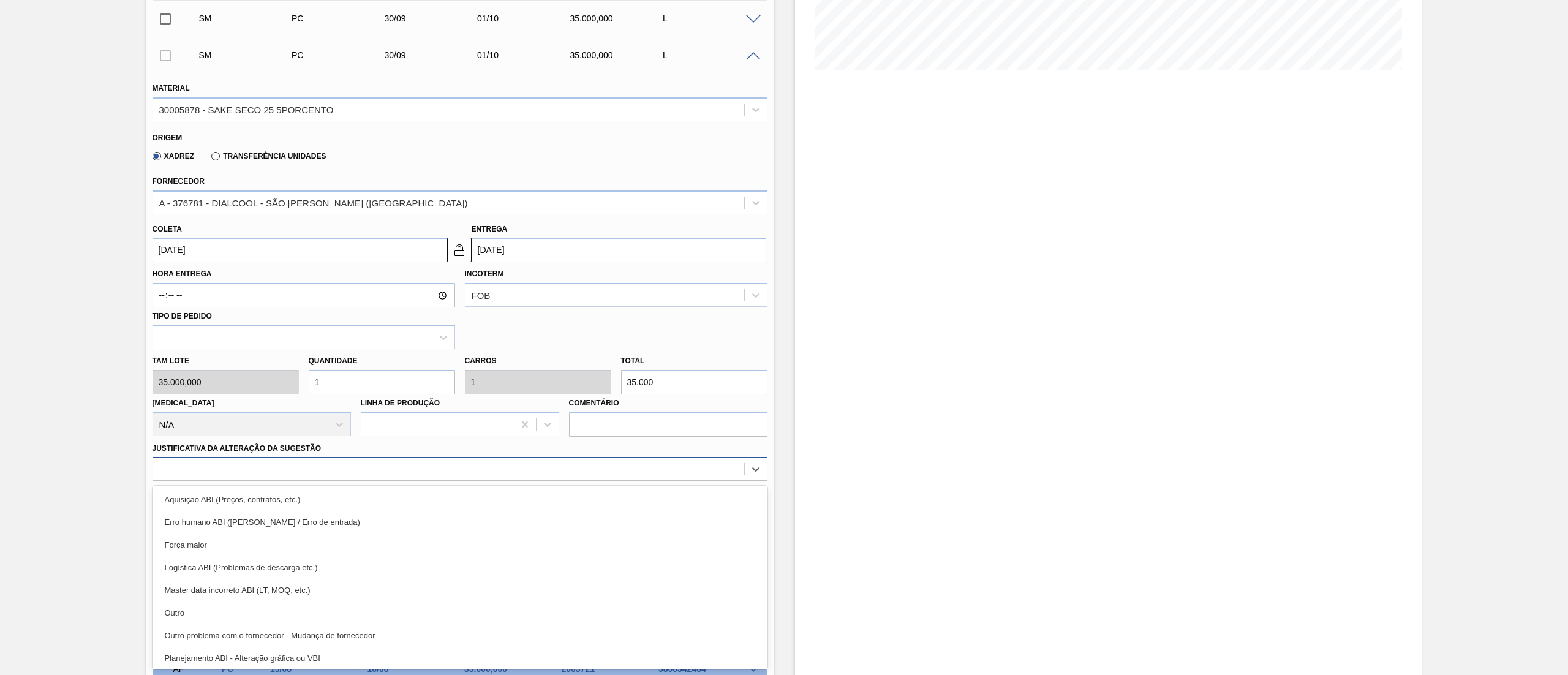
click at [249, 481] on div "option Aquisição ABI (Preços, contratos, etc.) focused, 1 of 18. 18 results ava…" at bounding box center [460, 469] width 615 height 24
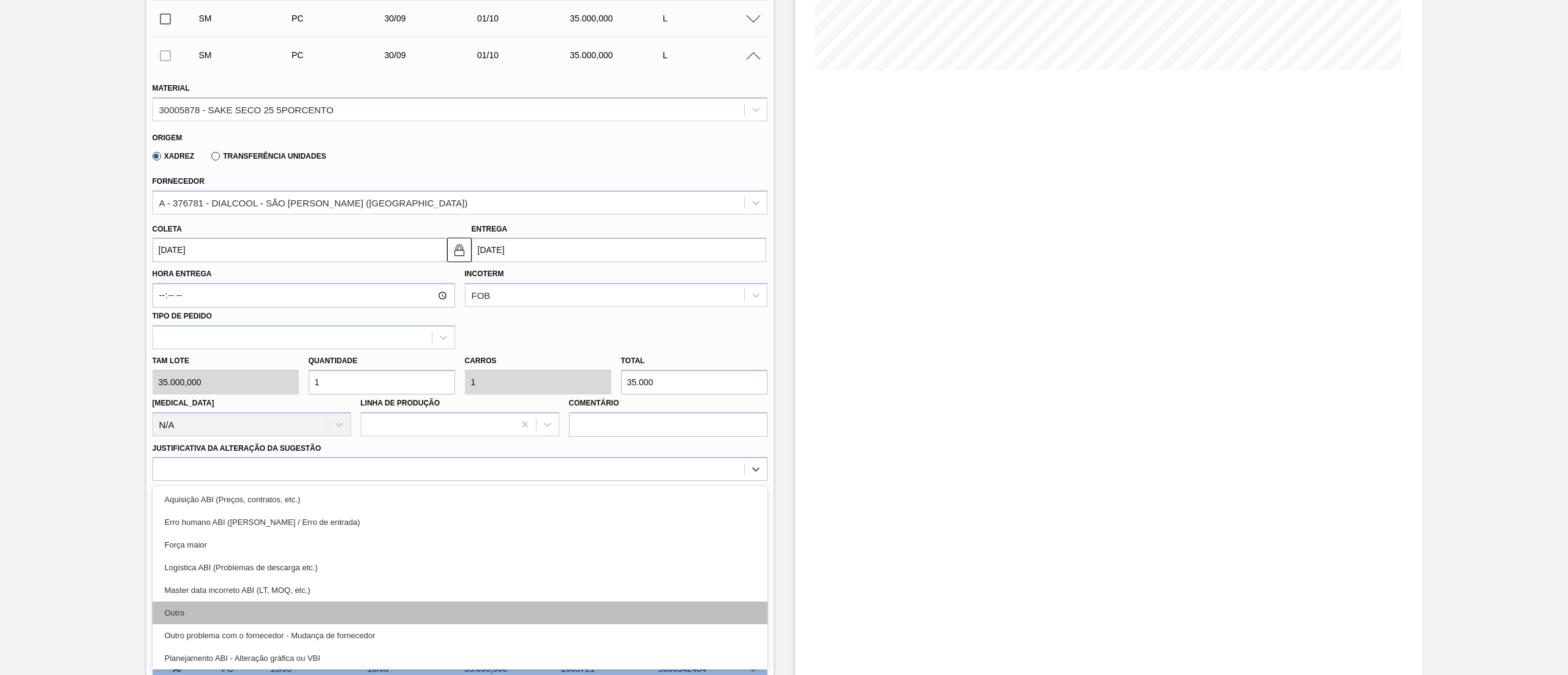
click at [271, 616] on div "Outro" at bounding box center [460, 613] width 615 height 23
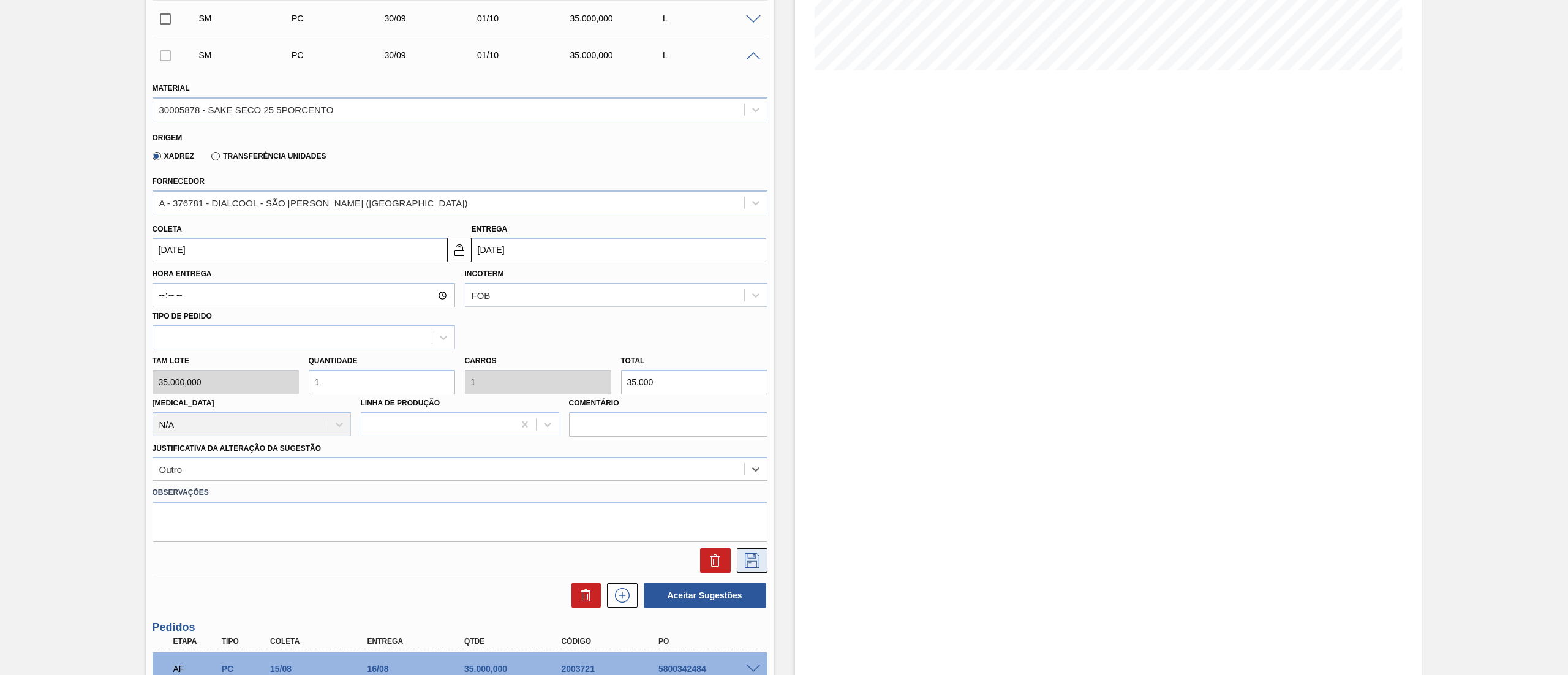
click at [742, 559] on icon at bounding box center [752, 560] width 19 height 14
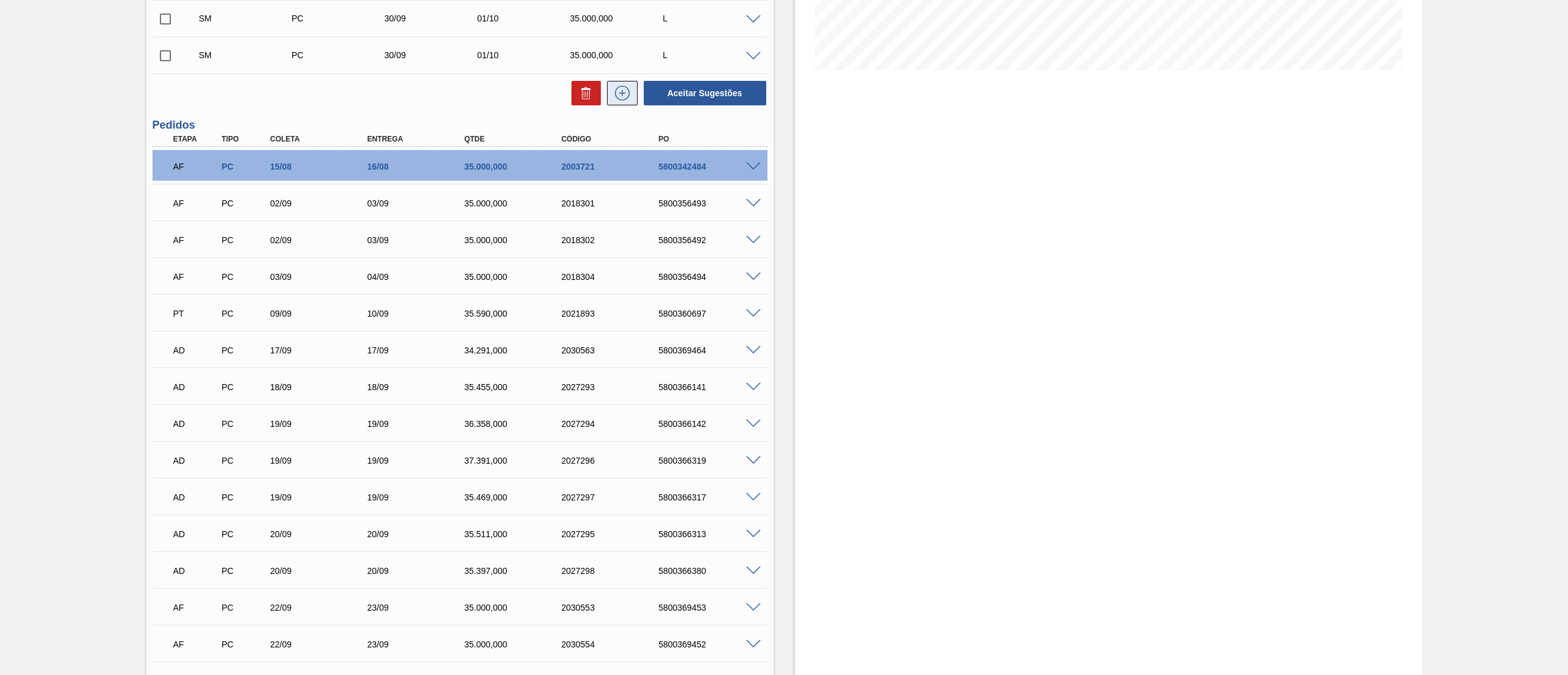
click at [622, 100] on icon at bounding box center [622, 92] width 19 height 14
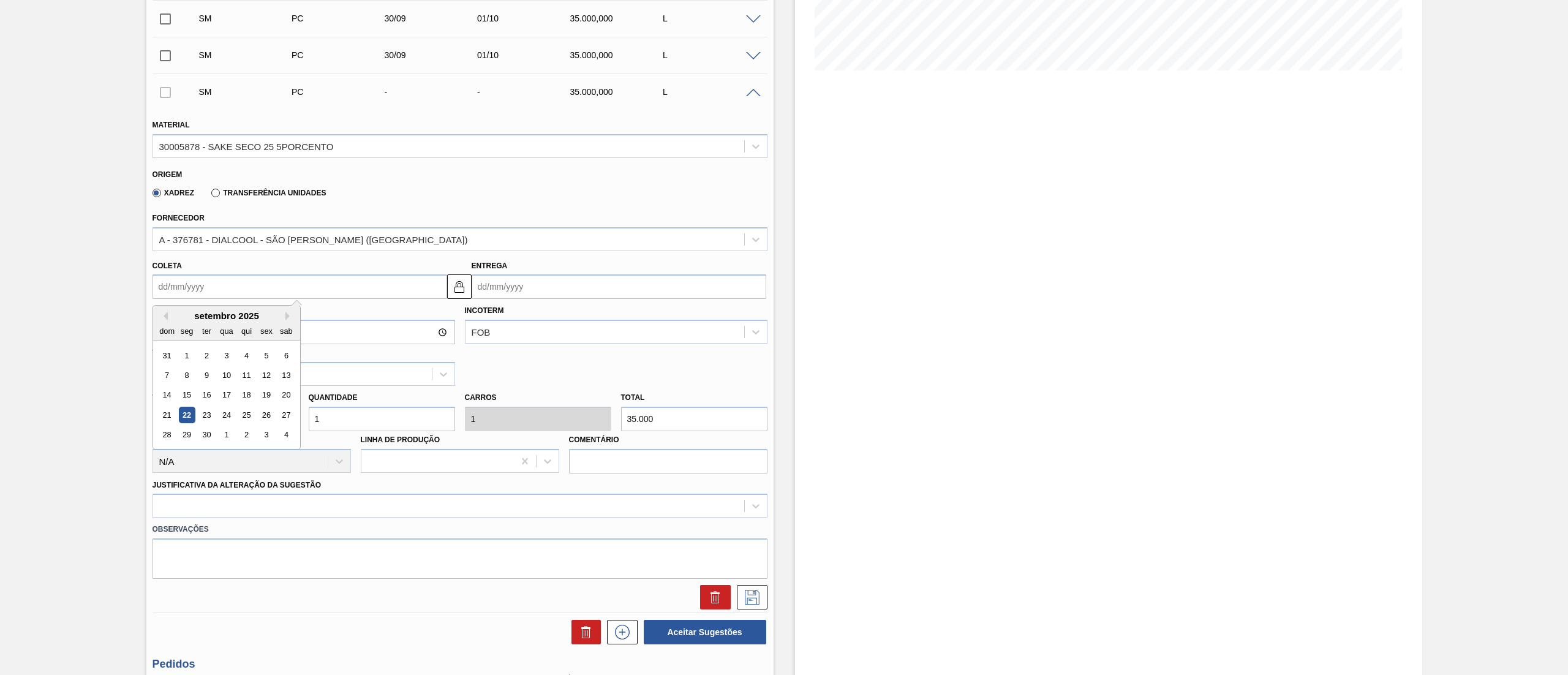
click at [232, 290] on input "Coleta" at bounding box center [300, 287] width 295 height 25
click at [223, 408] on div "24" at bounding box center [226, 415] width 16 height 16
type input "[DATE]"
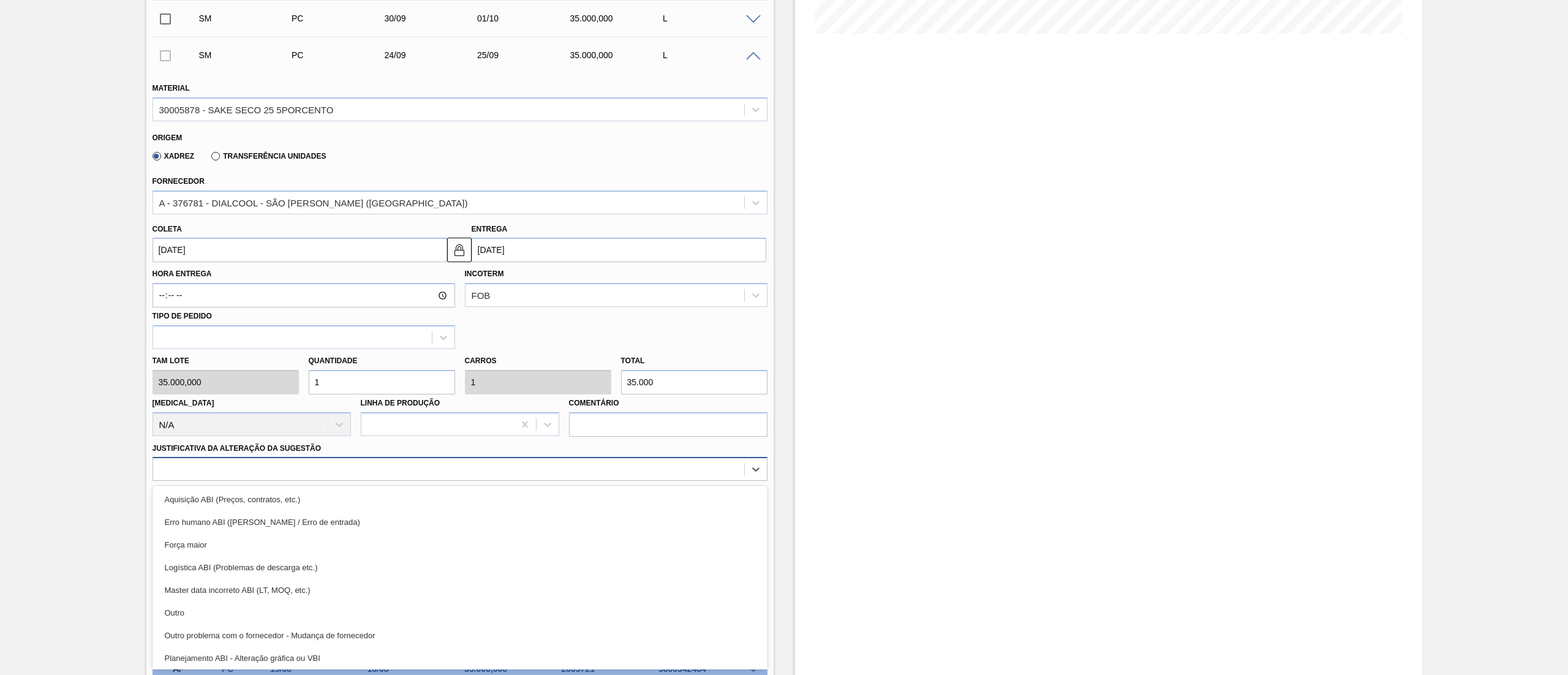
click at [314, 481] on div "option Aquisição ABI (Preços, contratos, etc.) focused, 1 of 18. 18 results ava…" at bounding box center [460, 469] width 615 height 24
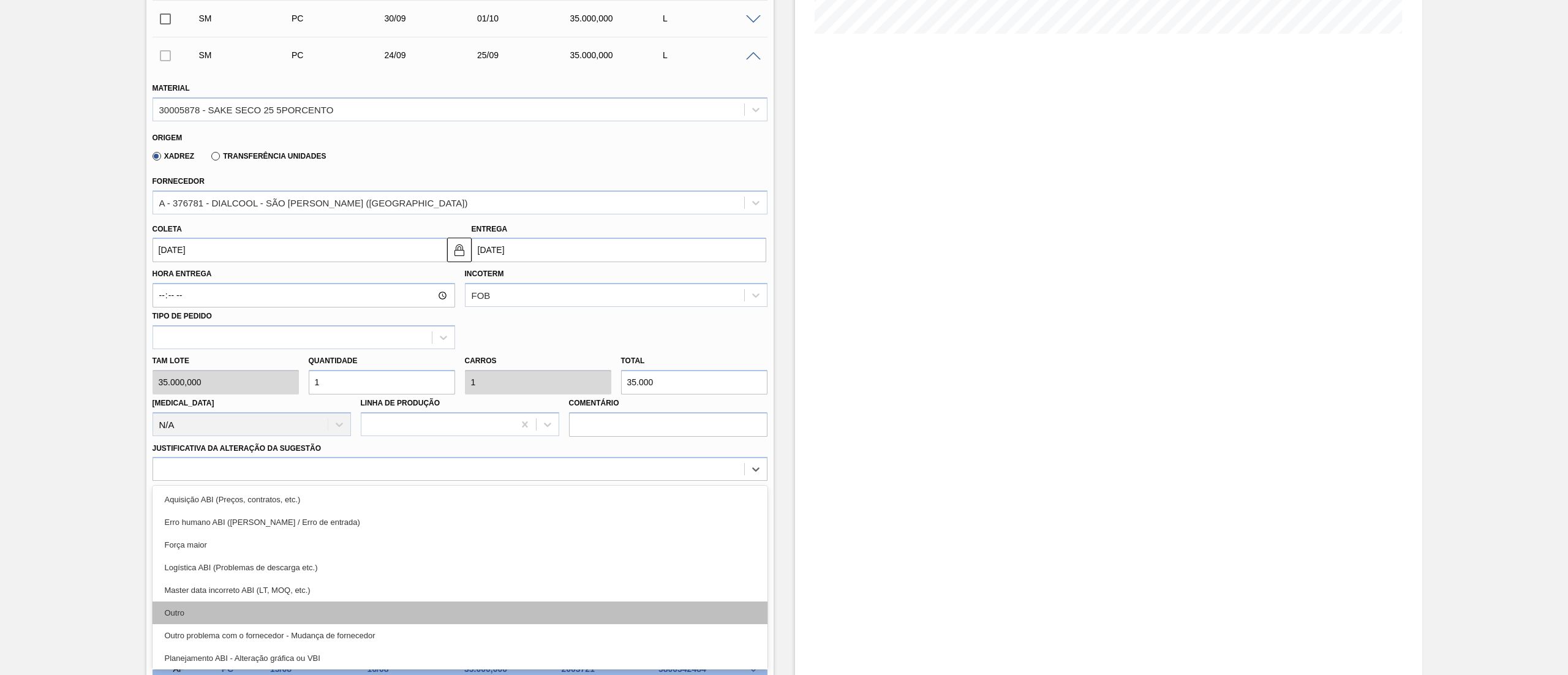
click at [319, 612] on div "Outro" at bounding box center [460, 613] width 615 height 23
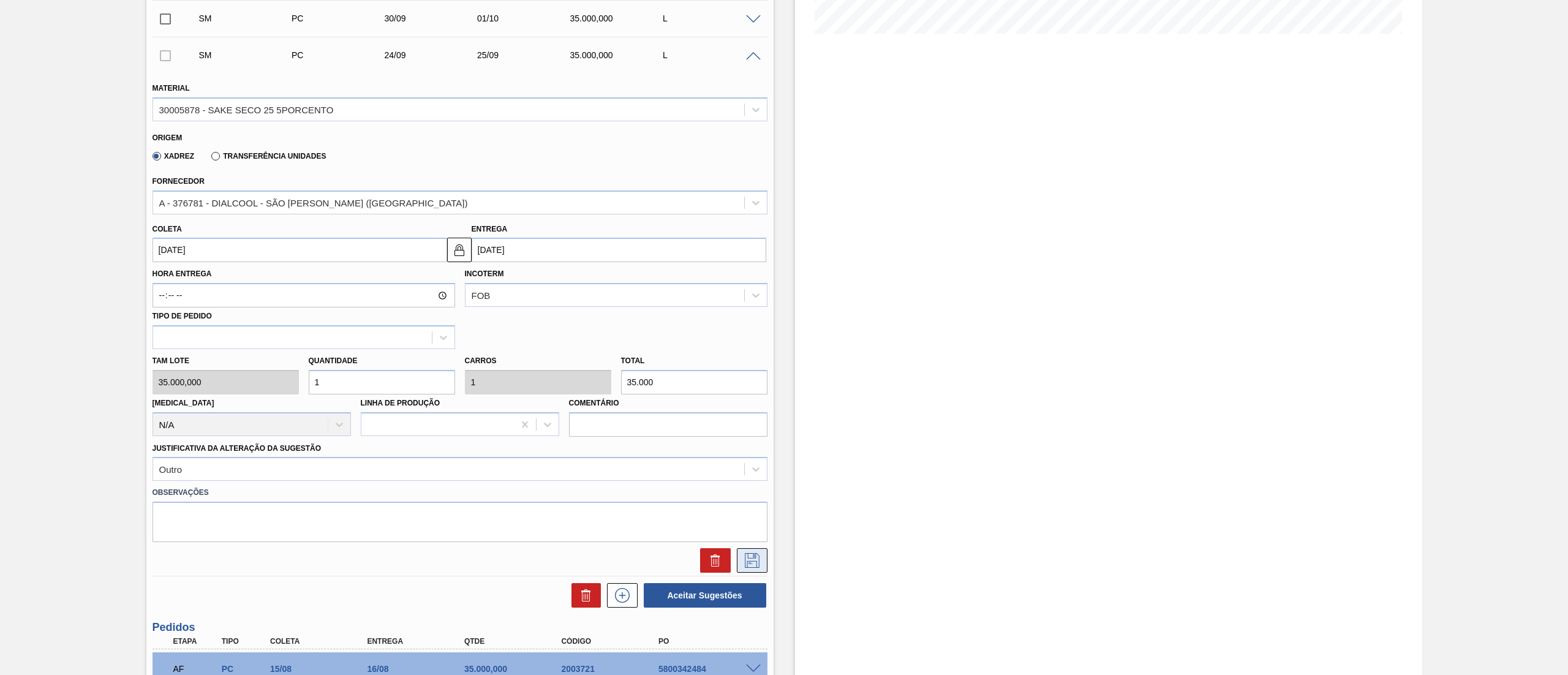
click at [750, 559] on icon at bounding box center [752, 560] width 19 height 14
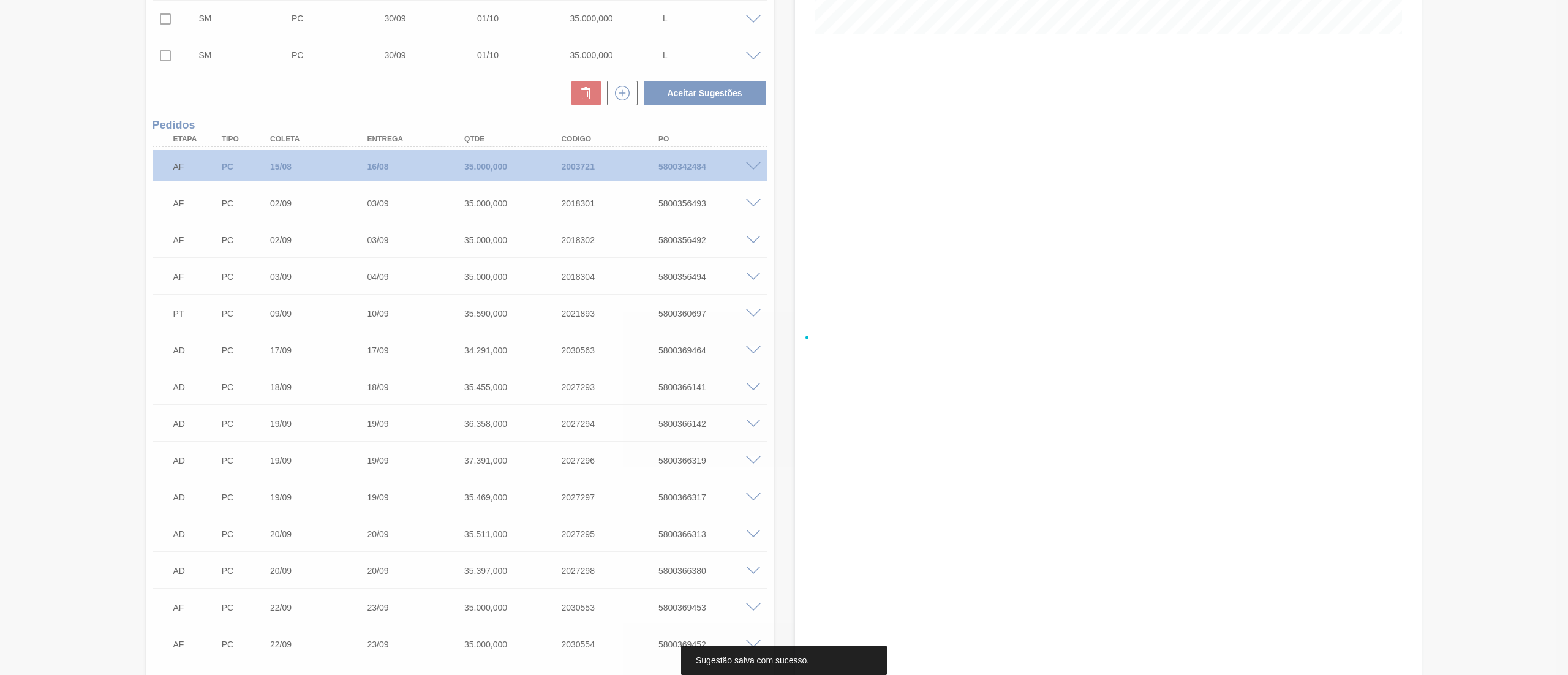
scroll to position [214, 0]
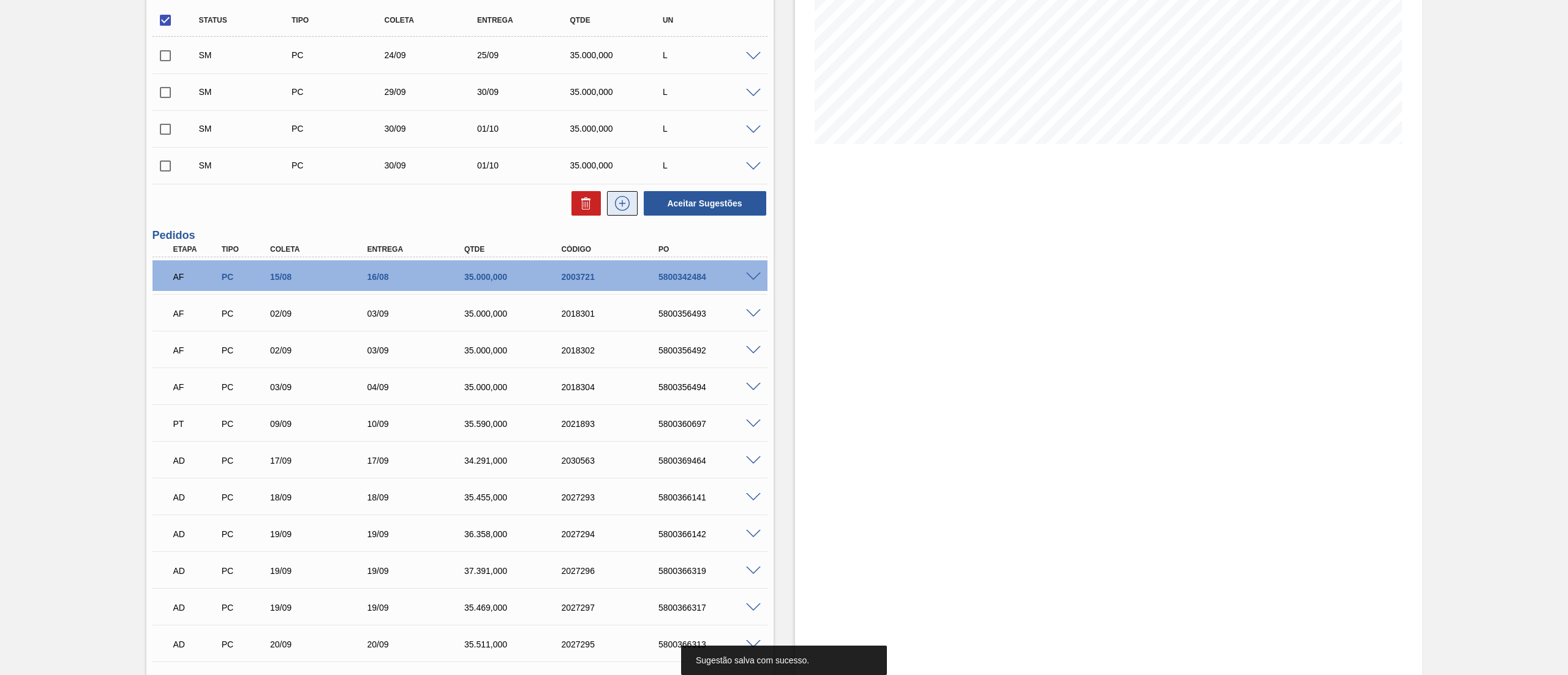
click at [615, 212] on button at bounding box center [622, 204] width 31 height 25
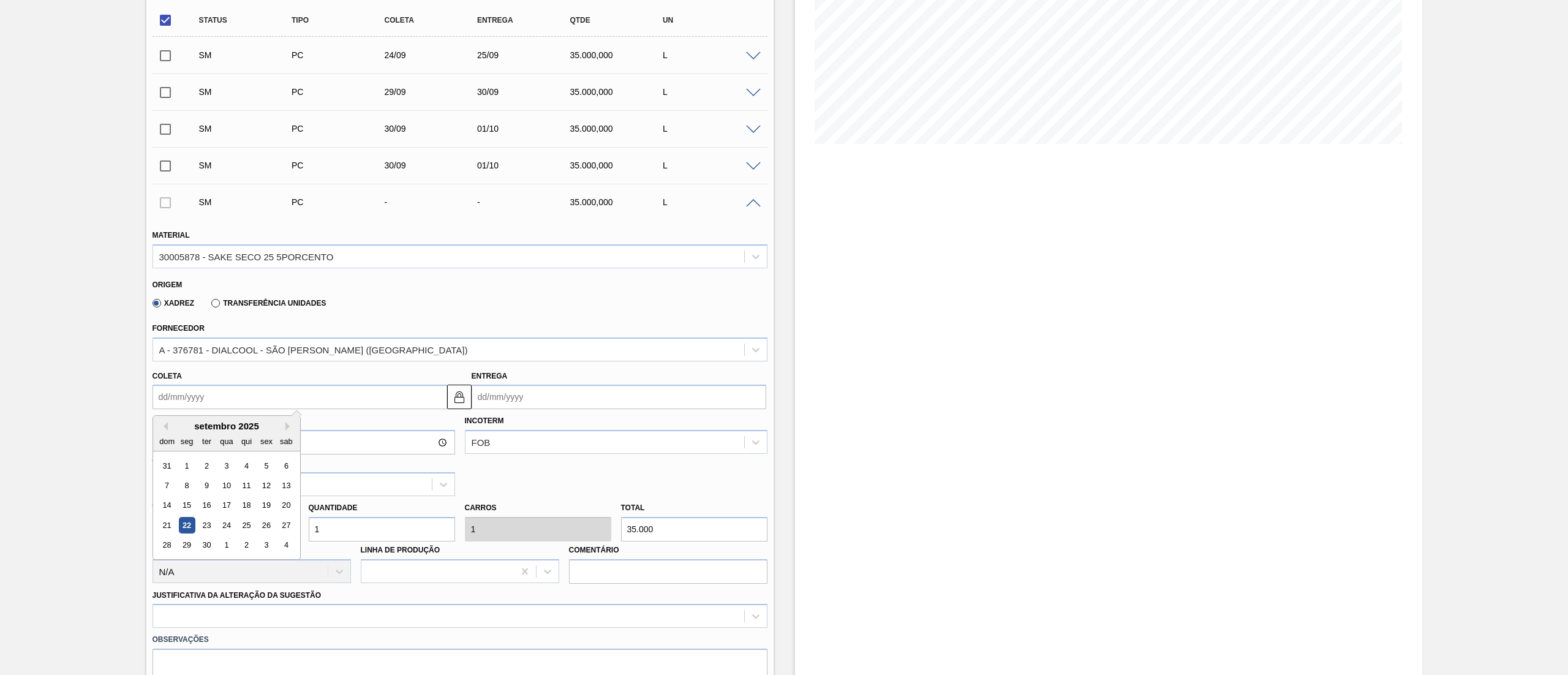
click at [270, 395] on input "Coleta" at bounding box center [300, 398] width 295 height 25
click at [227, 533] on div "24" at bounding box center [226, 524] width 16 height 16
type input "[DATE]"
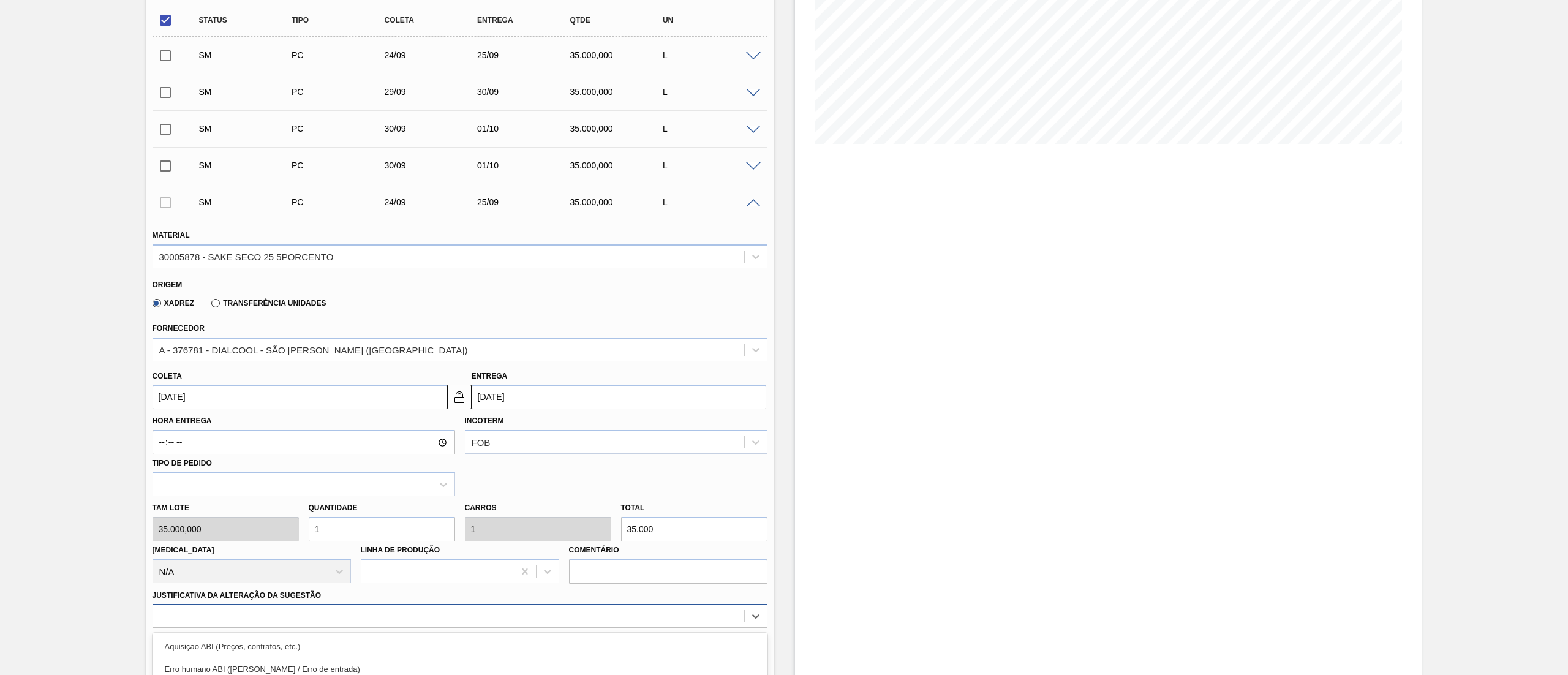
scroll to position [361, 0]
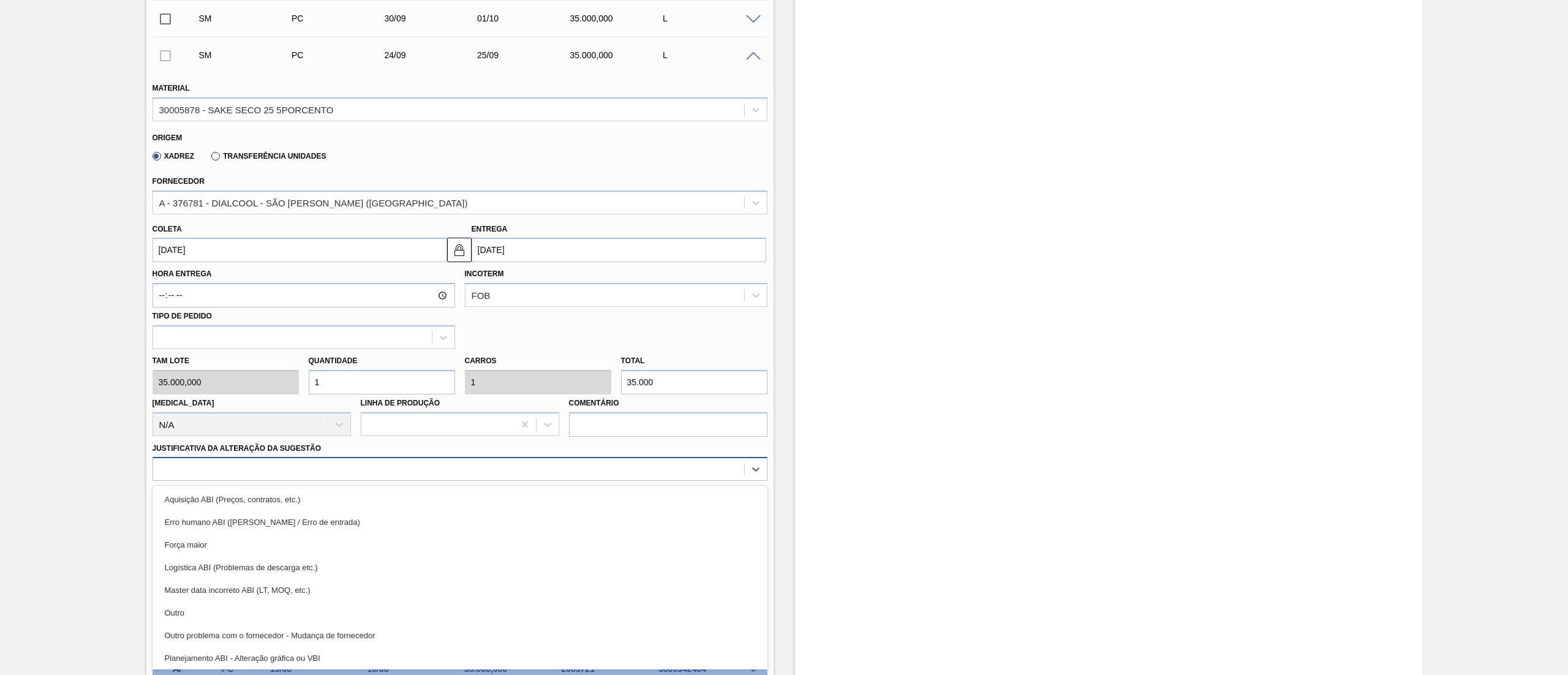
click at [272, 481] on div "option Outro problema com o fornecedor - Mudança de fornecedor focused, 7 of 18…" at bounding box center [460, 469] width 615 height 24
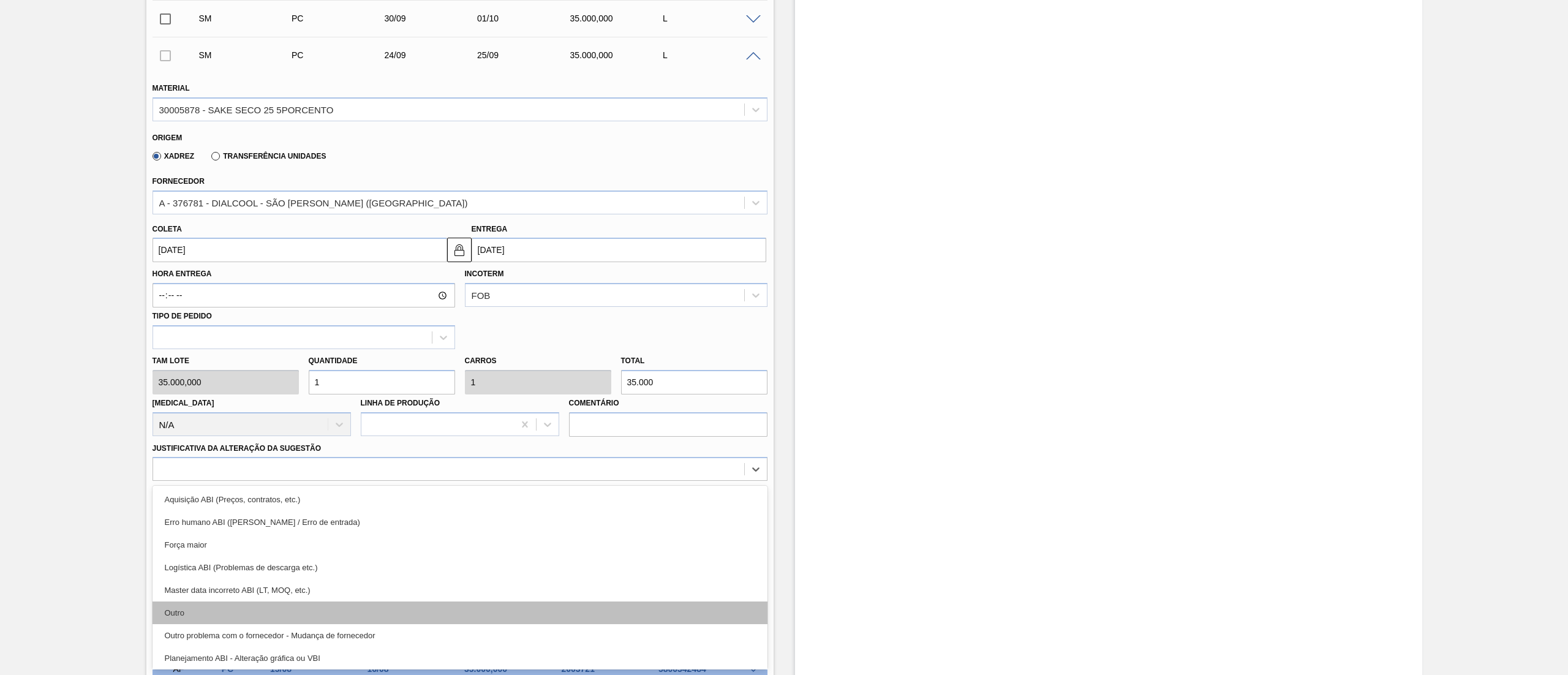
click at [285, 612] on div "Outro" at bounding box center [460, 613] width 615 height 23
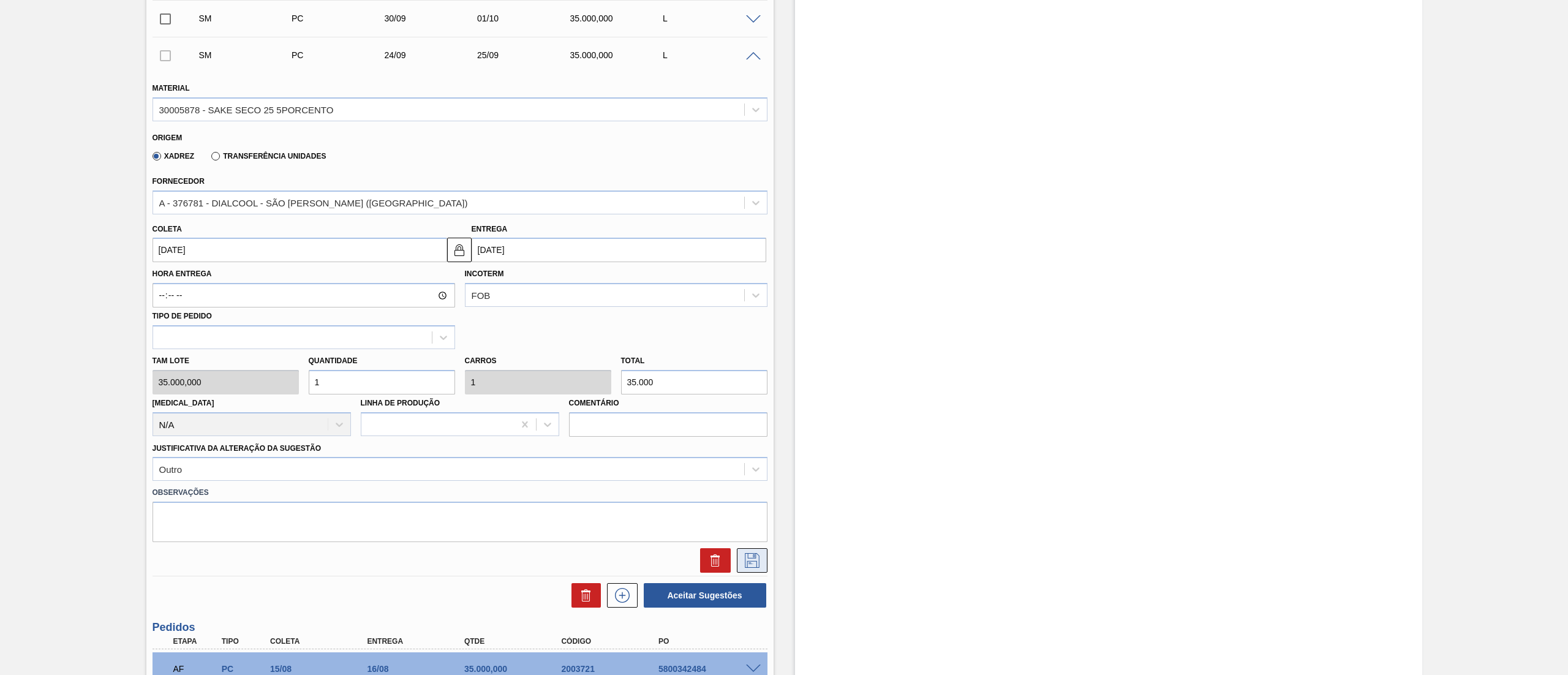
click at [747, 553] on icon at bounding box center [752, 560] width 19 height 14
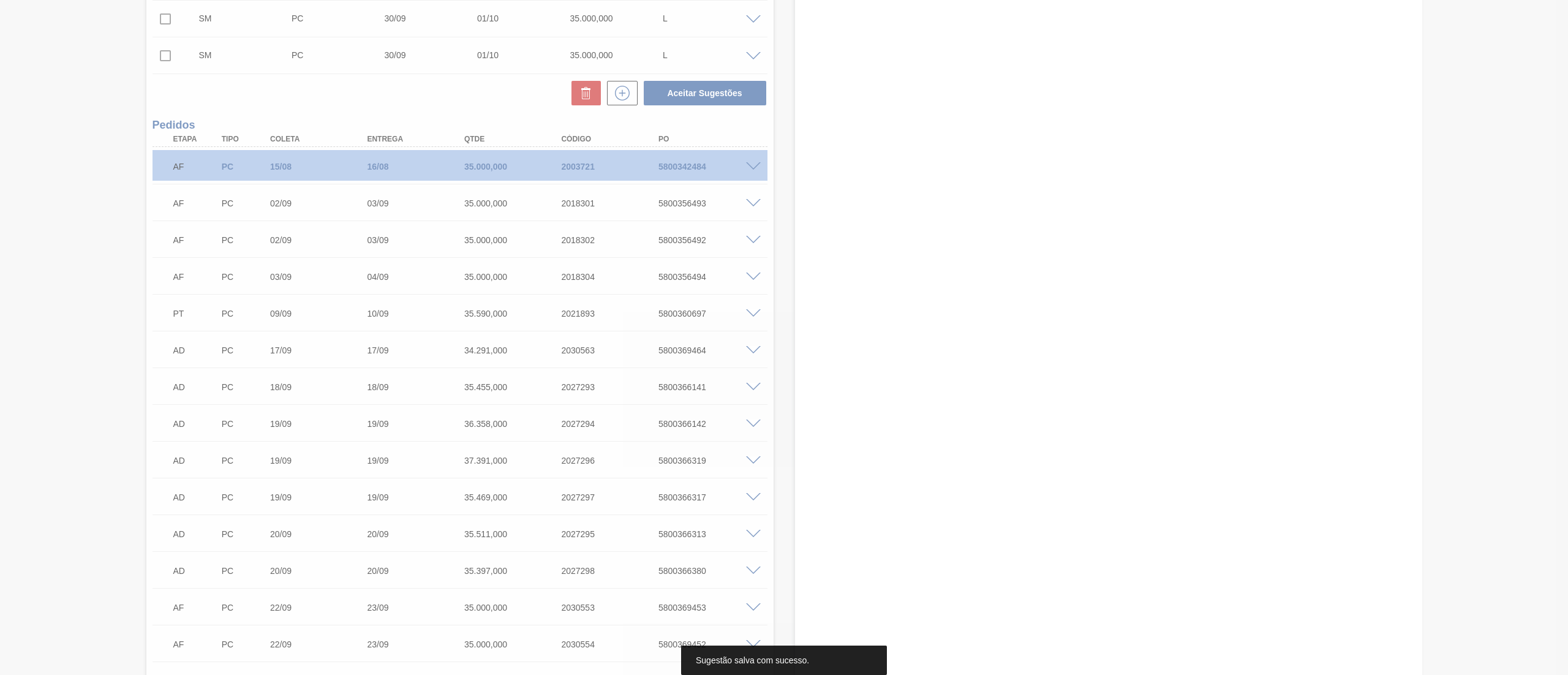
scroll to position [252, 0]
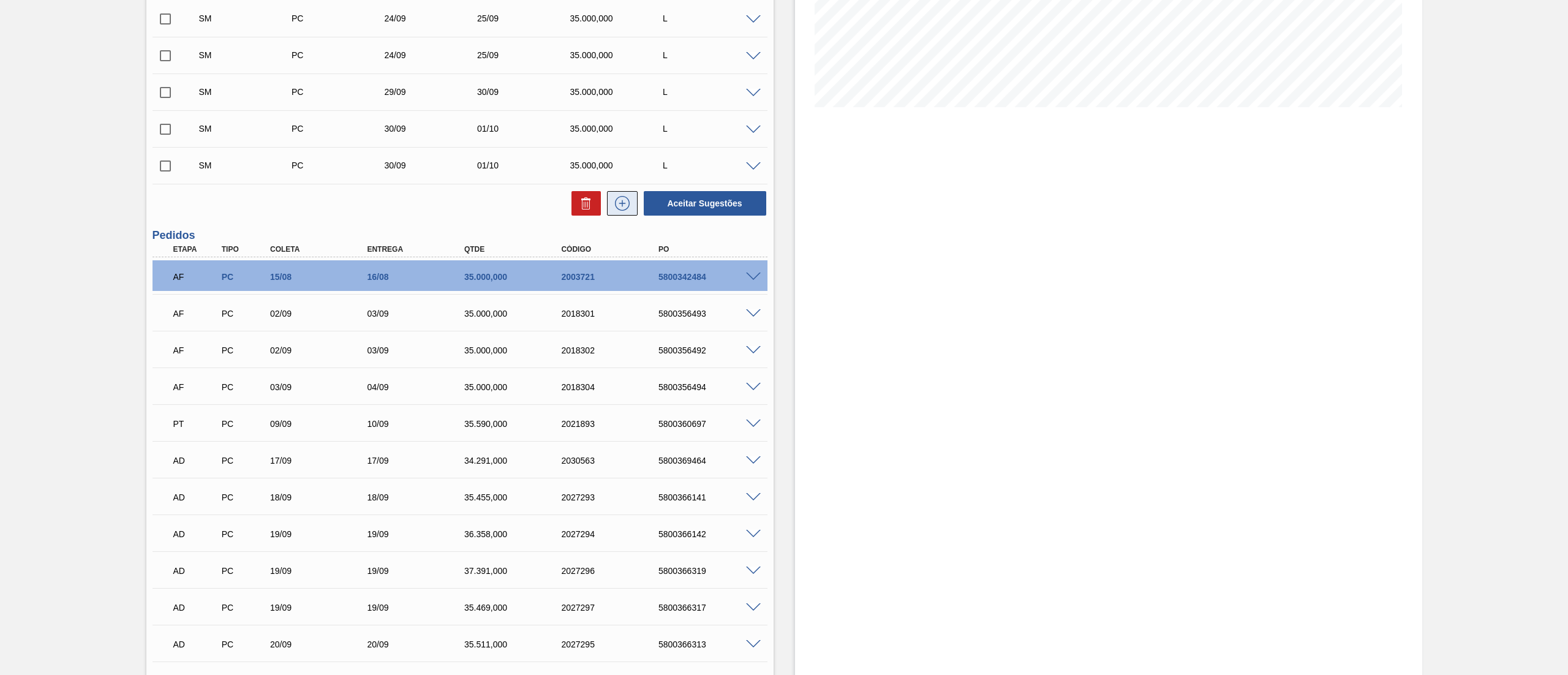
click at [613, 196] on icon at bounding box center [622, 203] width 19 height 14
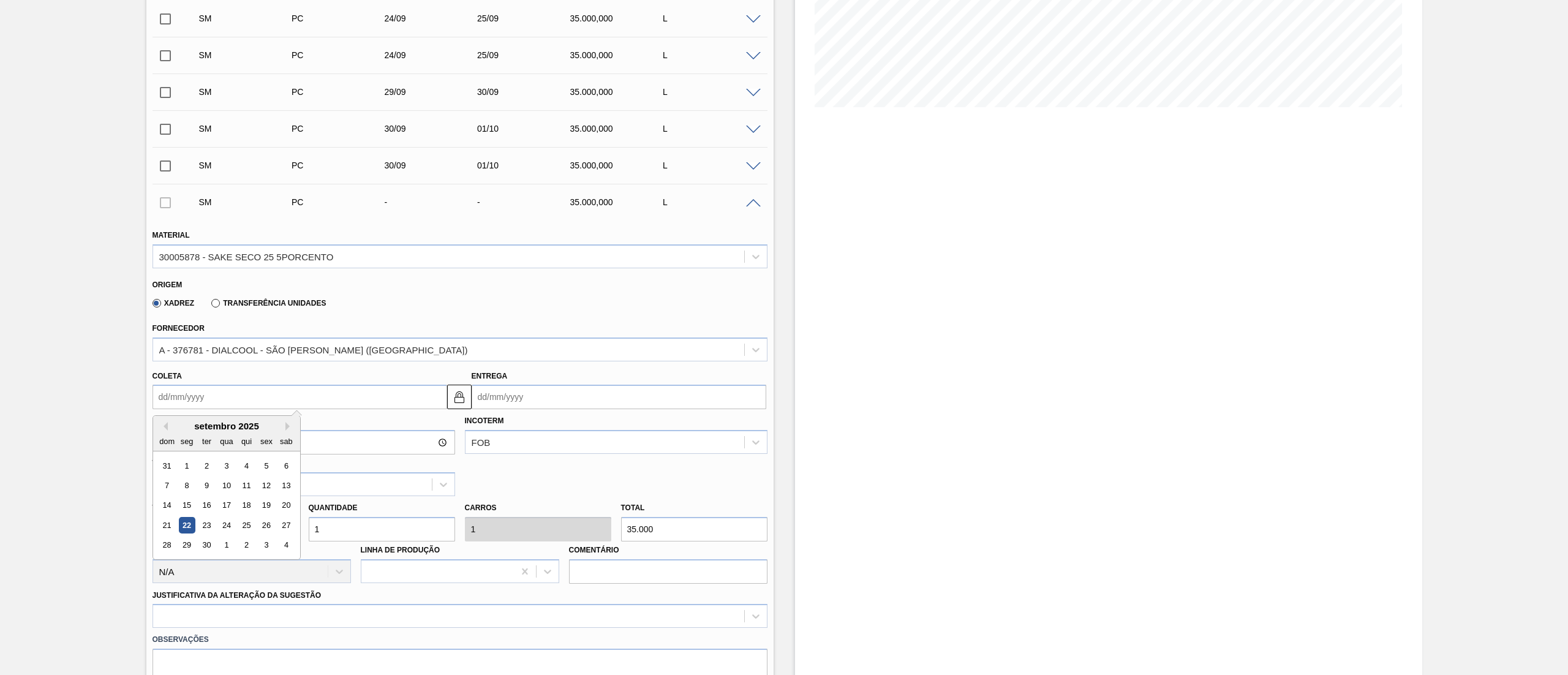
click at [321, 394] on input "Coleta" at bounding box center [300, 398] width 295 height 25
click at [241, 527] on div "25" at bounding box center [245, 524] width 16 height 16
type input "[DATE]"
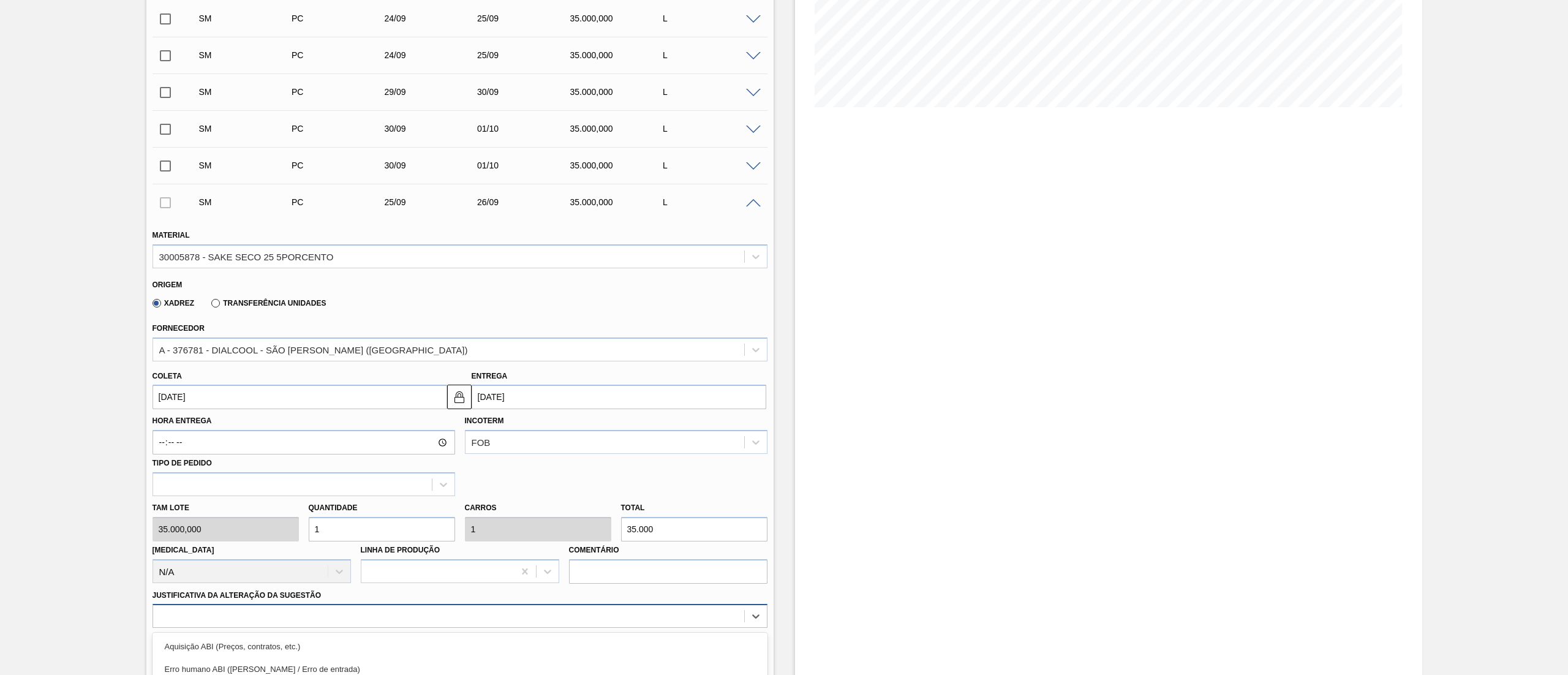
scroll to position [398, 0]
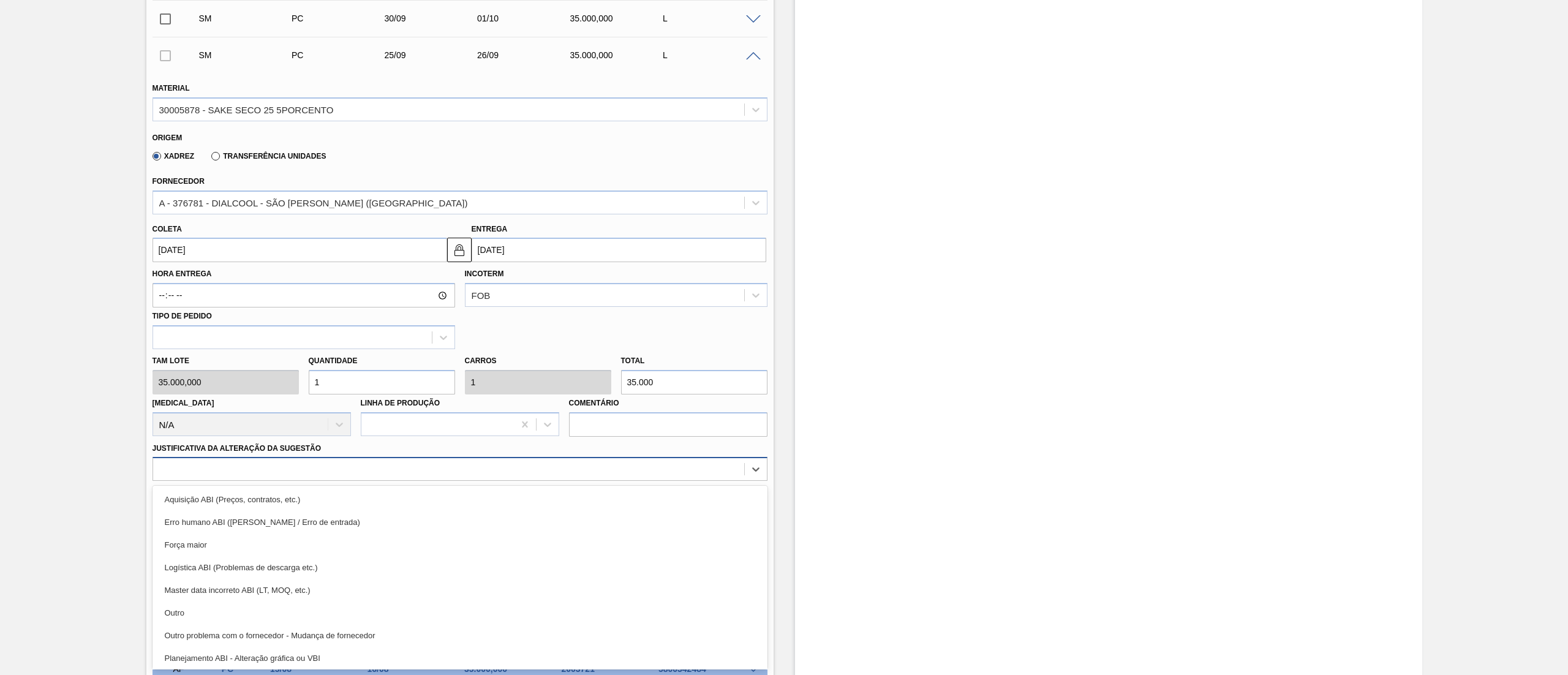
click at [258, 481] on div "option Outro focused, 6 of 18. 18 results available. Use Up and Down to choose …" at bounding box center [460, 469] width 615 height 24
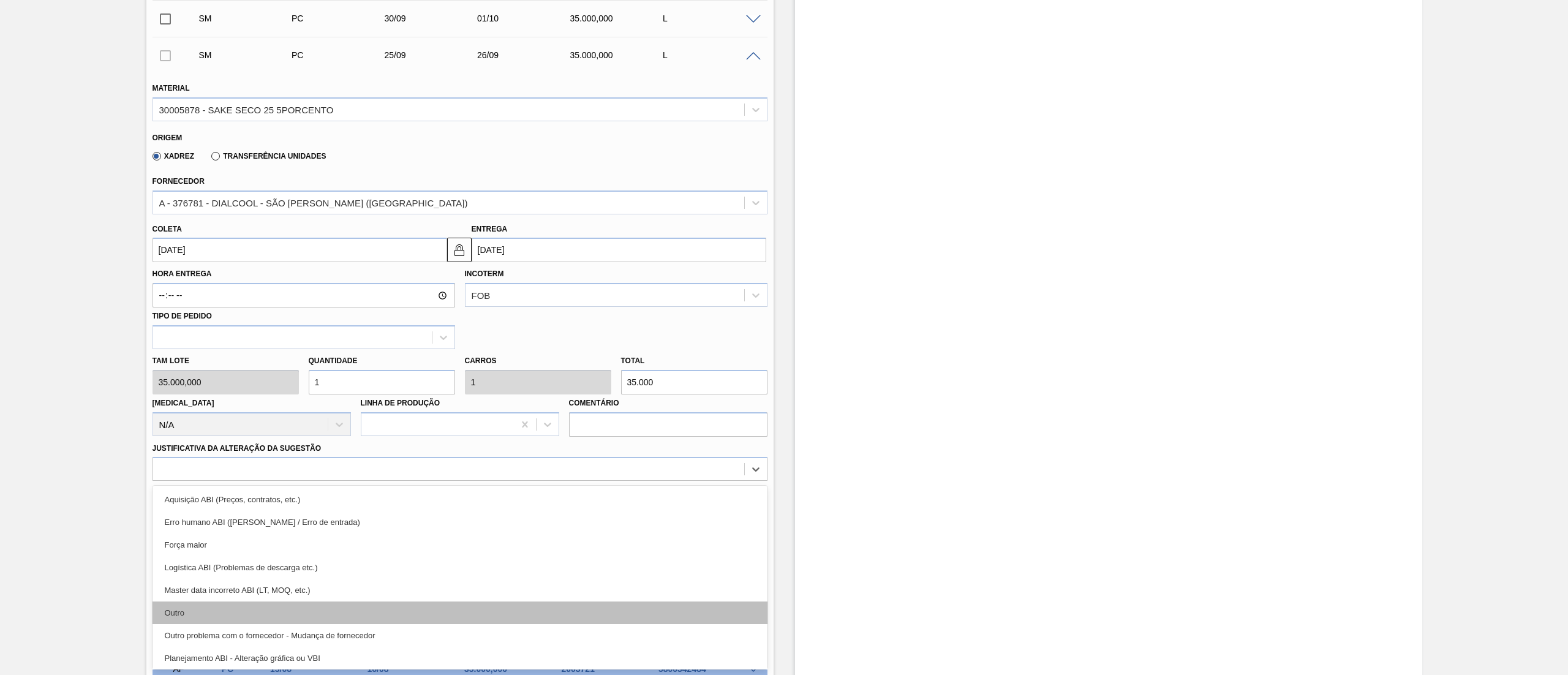
click at [301, 608] on div "Outro" at bounding box center [460, 613] width 615 height 23
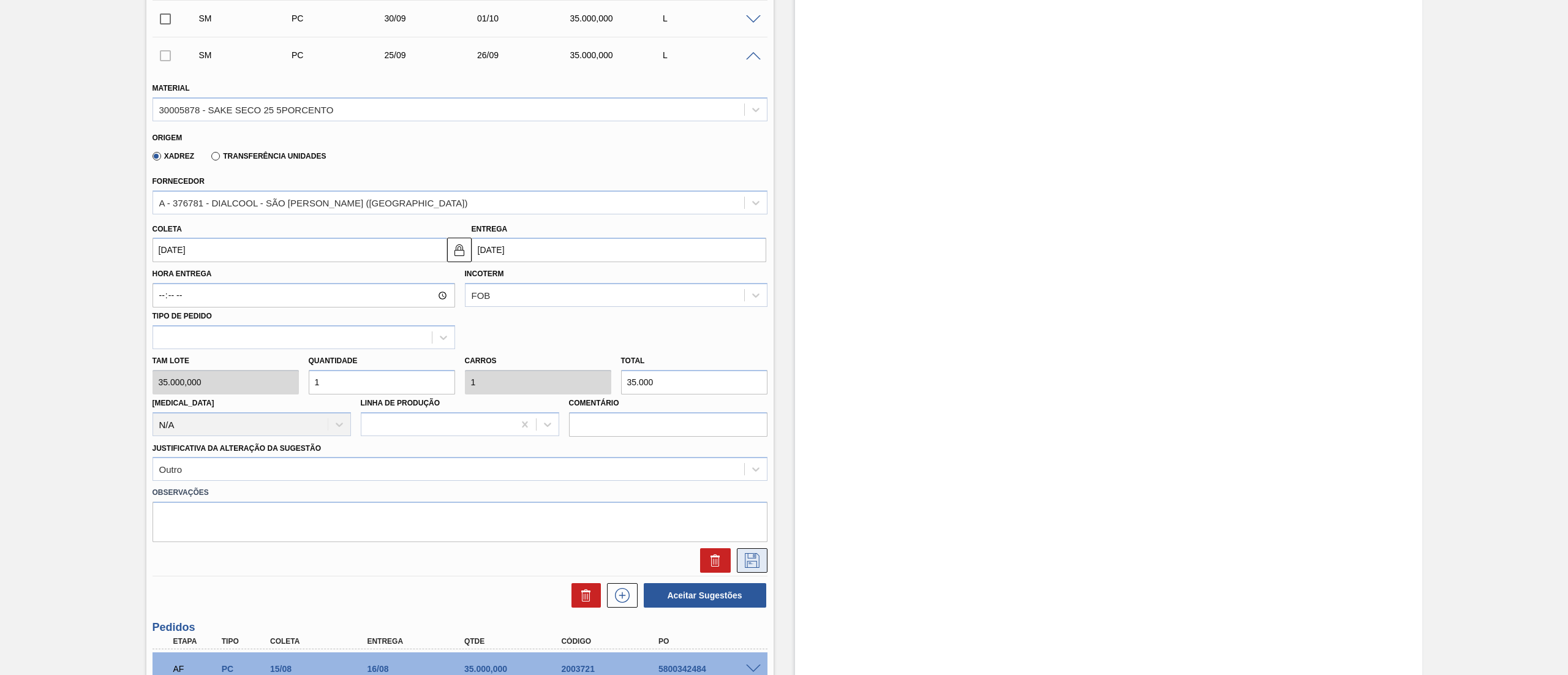
click at [760, 560] on icon at bounding box center [752, 560] width 19 height 14
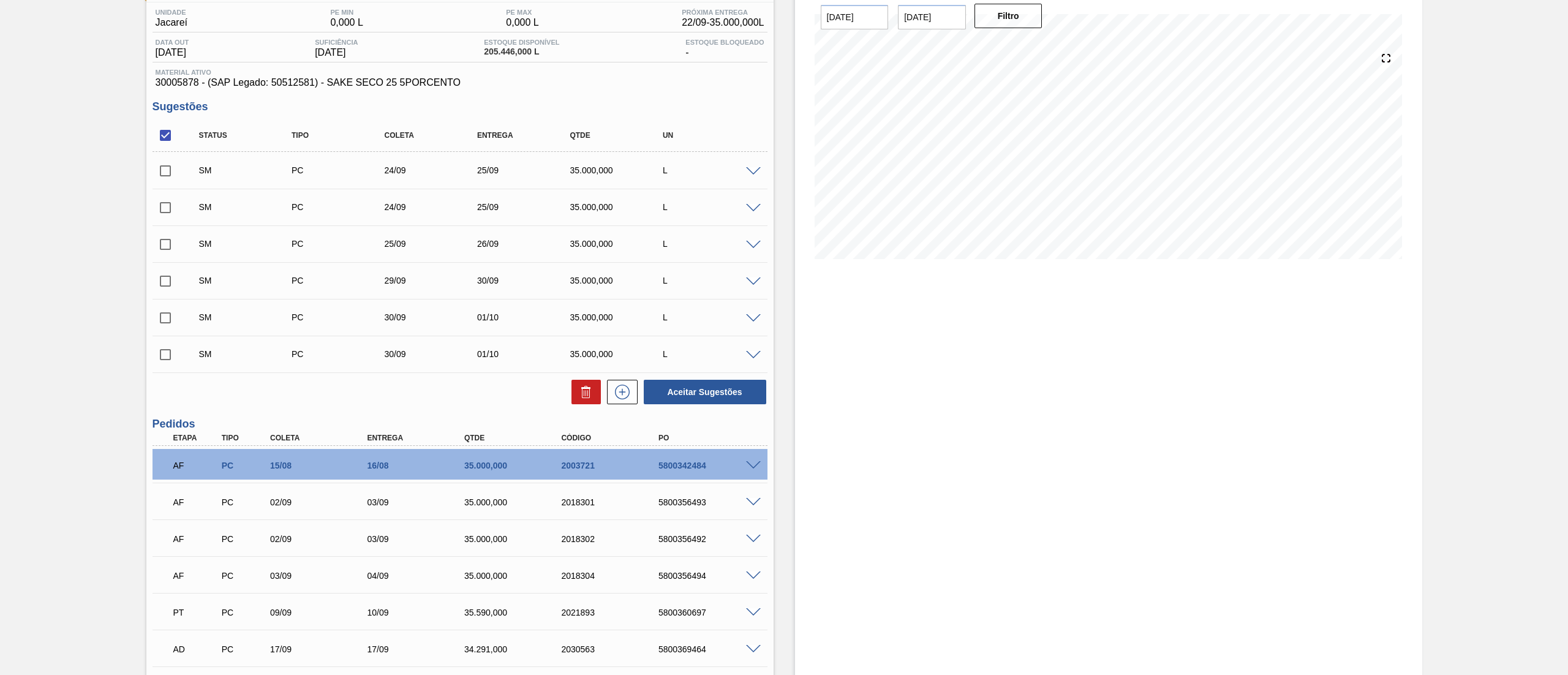
scroll to position [94, 0]
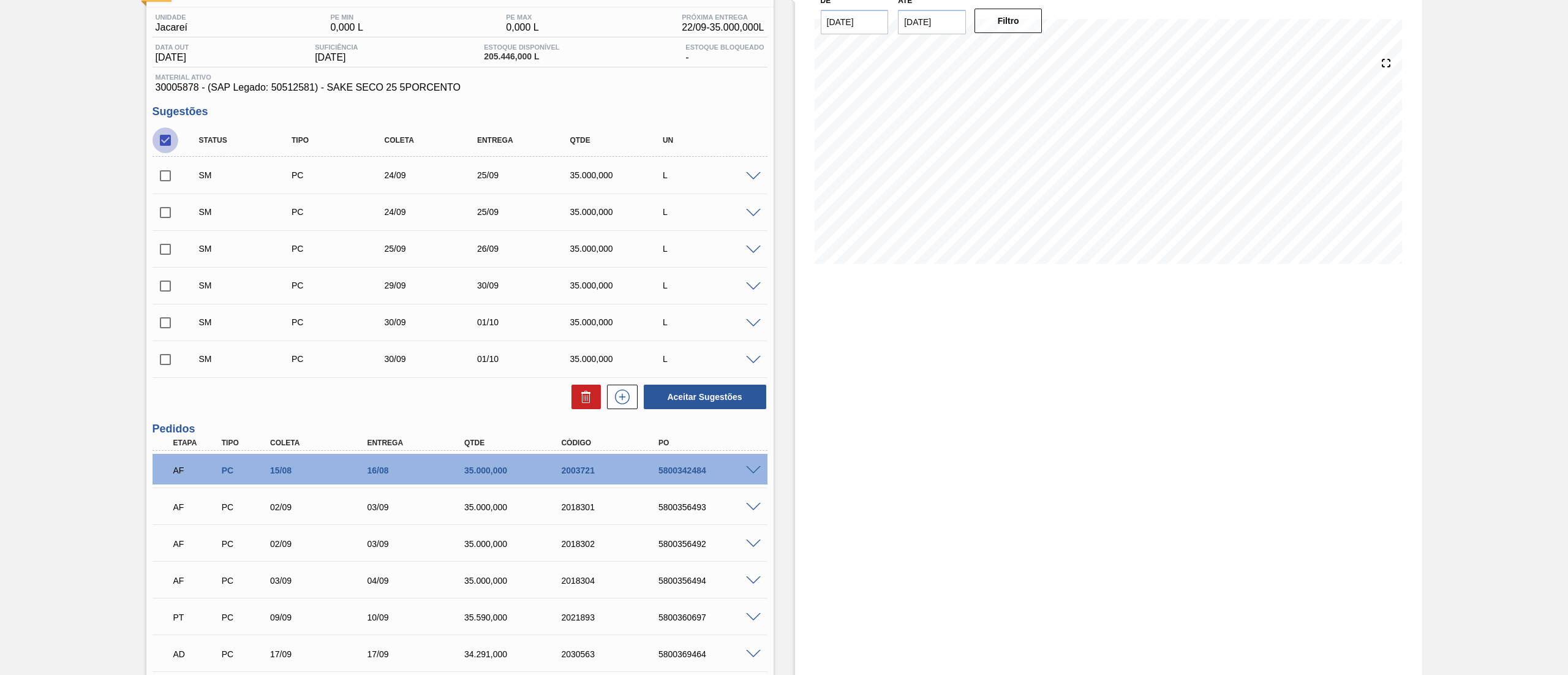
click at [165, 142] on input "checkbox" at bounding box center [165, 140] width 26 height 26
checkbox input "true"
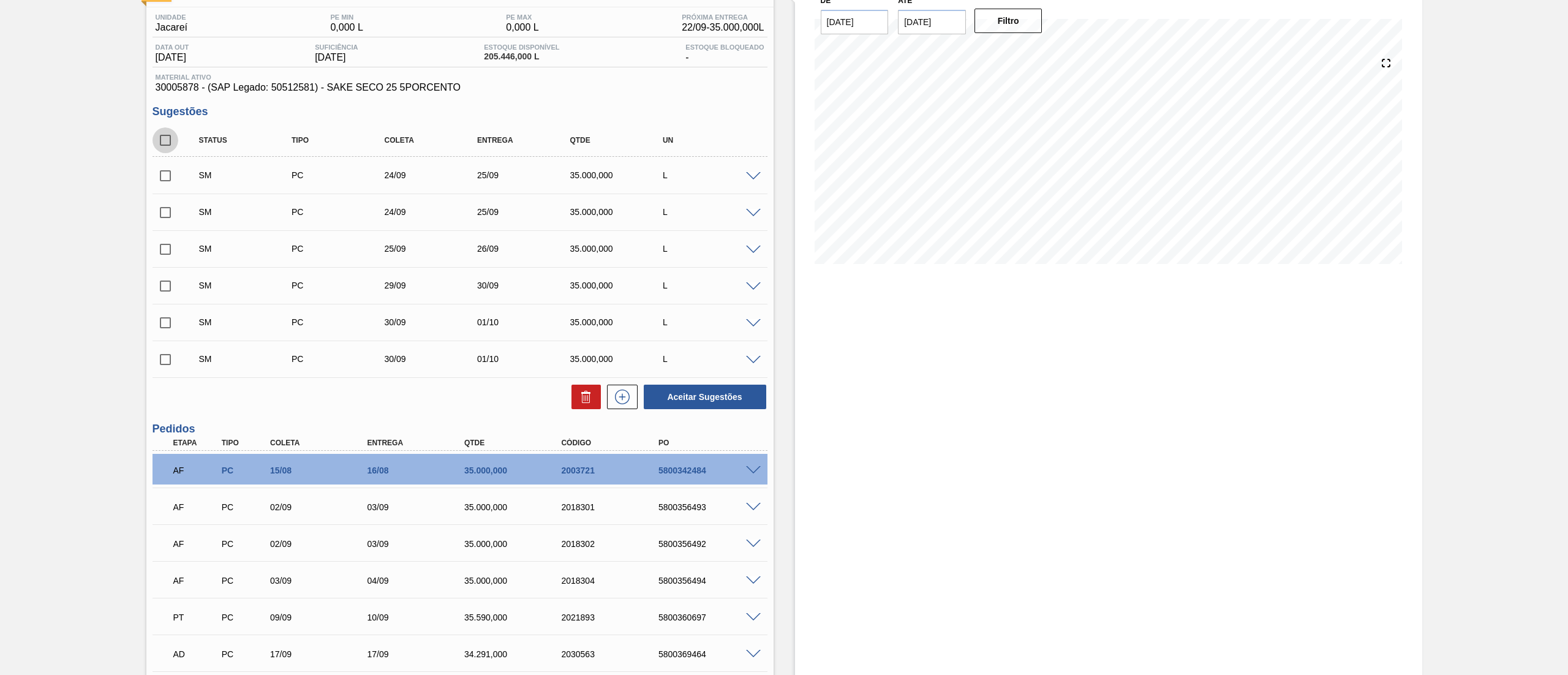
checkbox input "true"
click at [669, 392] on button "Aceitar Sugestões" at bounding box center [705, 398] width 123 height 25
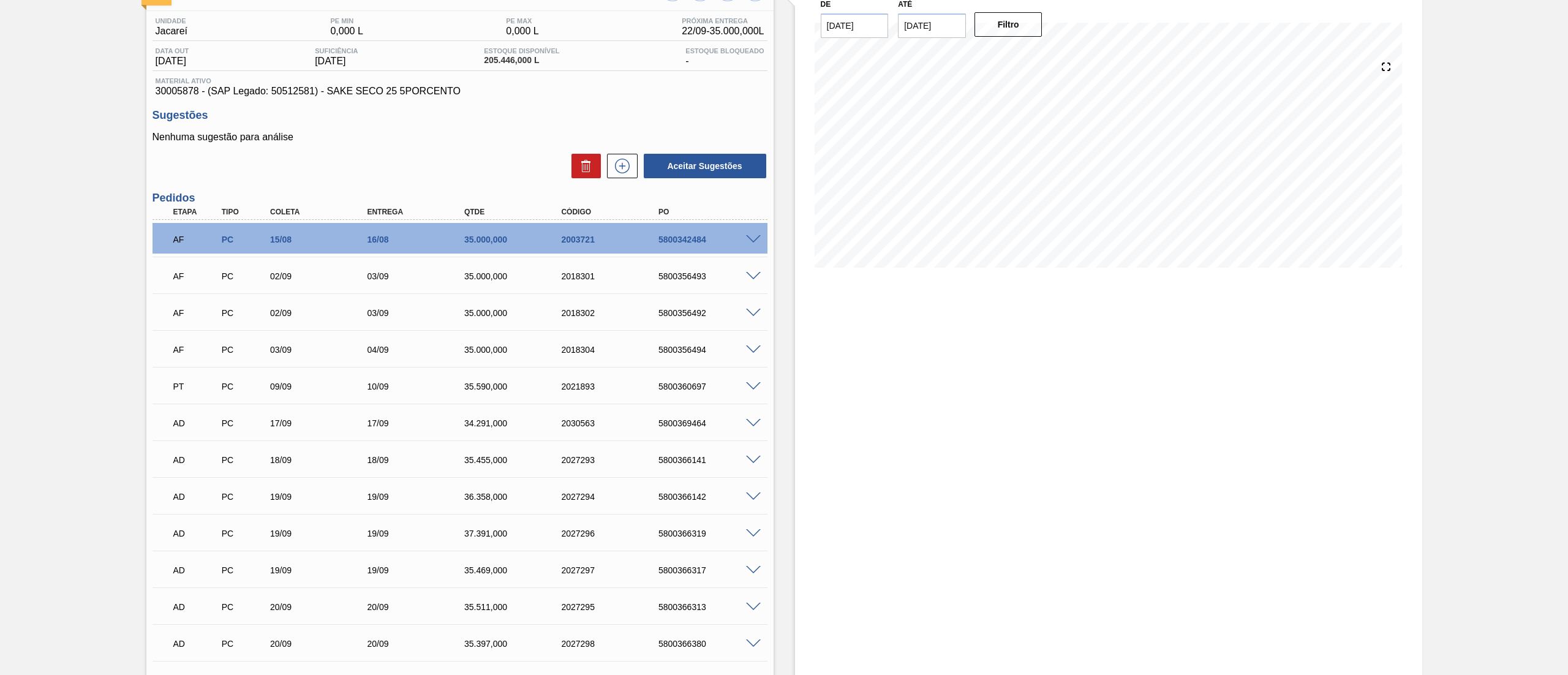
scroll to position [0, 0]
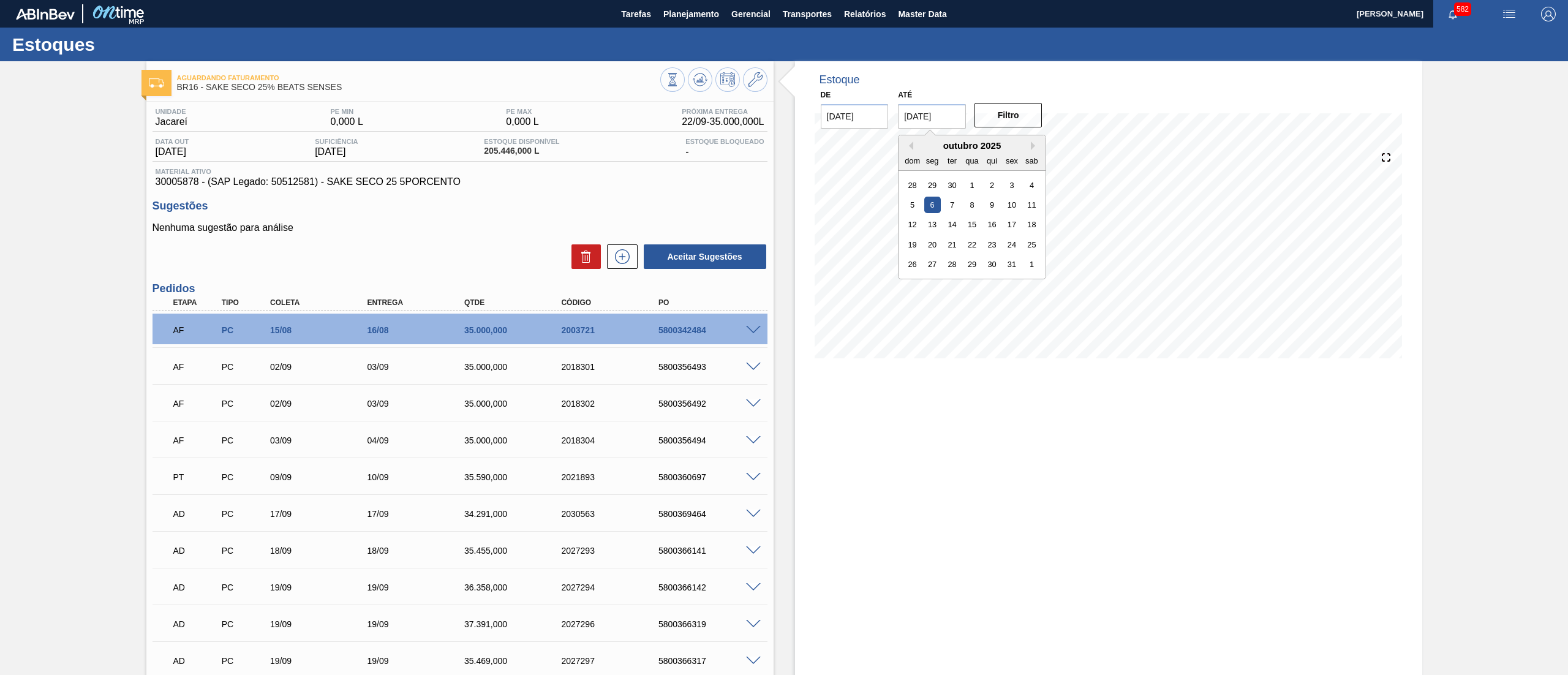
click at [931, 120] on input "[DATE]" at bounding box center [931, 116] width 68 height 25
click at [1030, 261] on div "1" at bounding box center [1031, 264] width 16 height 16
type input "[DATE]"
click at [1014, 121] on button "Filtro" at bounding box center [1008, 115] width 68 height 25
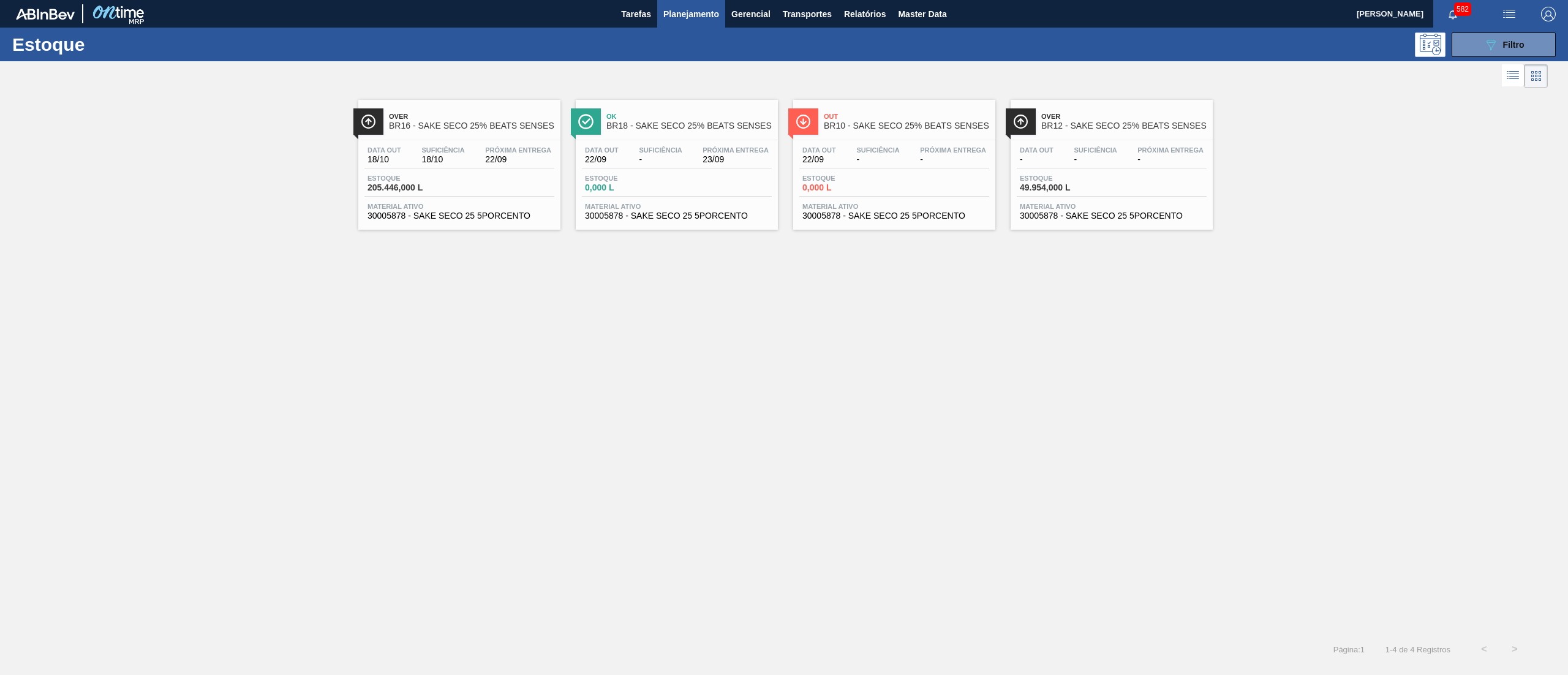
click at [685, 215] on span "30005878 - SAKE SECO 25 5PORCENTO" at bounding box center [676, 216] width 183 height 10
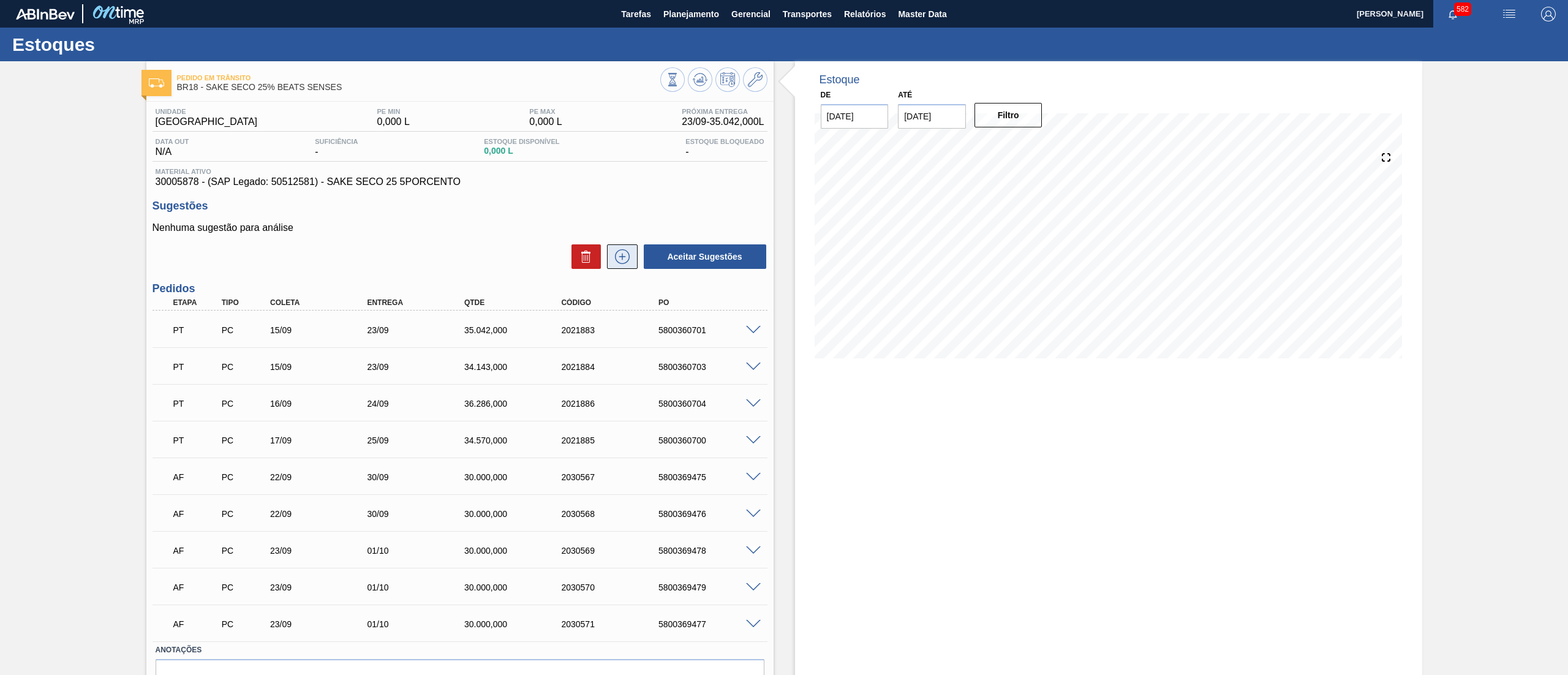
click at [618, 262] on icon at bounding box center [622, 256] width 19 height 14
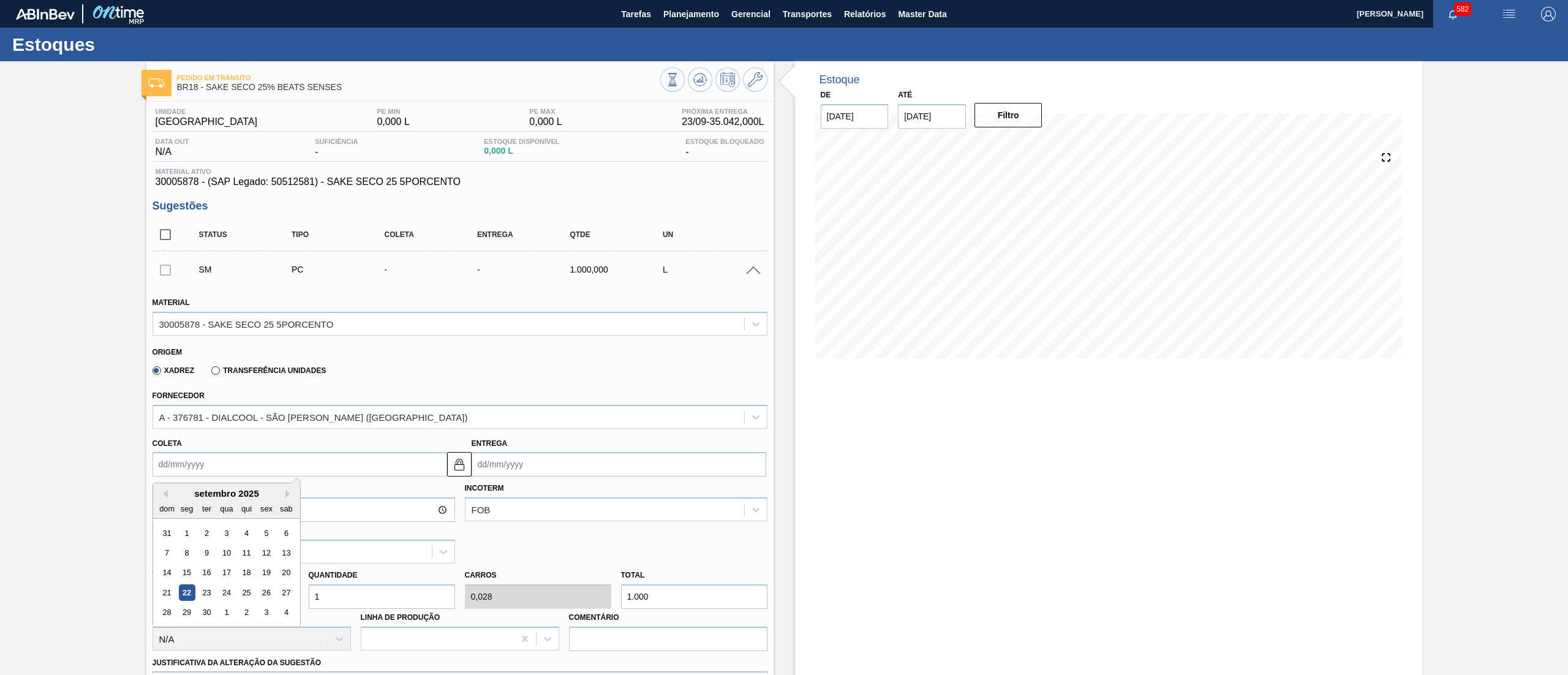
click at [361, 455] on input "Coleta" at bounding box center [300, 465] width 295 height 25
click at [192, 610] on div "29" at bounding box center [186, 613] width 16 height 16
type input "[DATE]"
click at [243, 597] on div "[PERSON_NAME] 1.000,000 Quantidade 1 Carros 0,028 Total 1.000 [MEDICAL_DATA] N/…" at bounding box center [460, 607] width 625 height 87
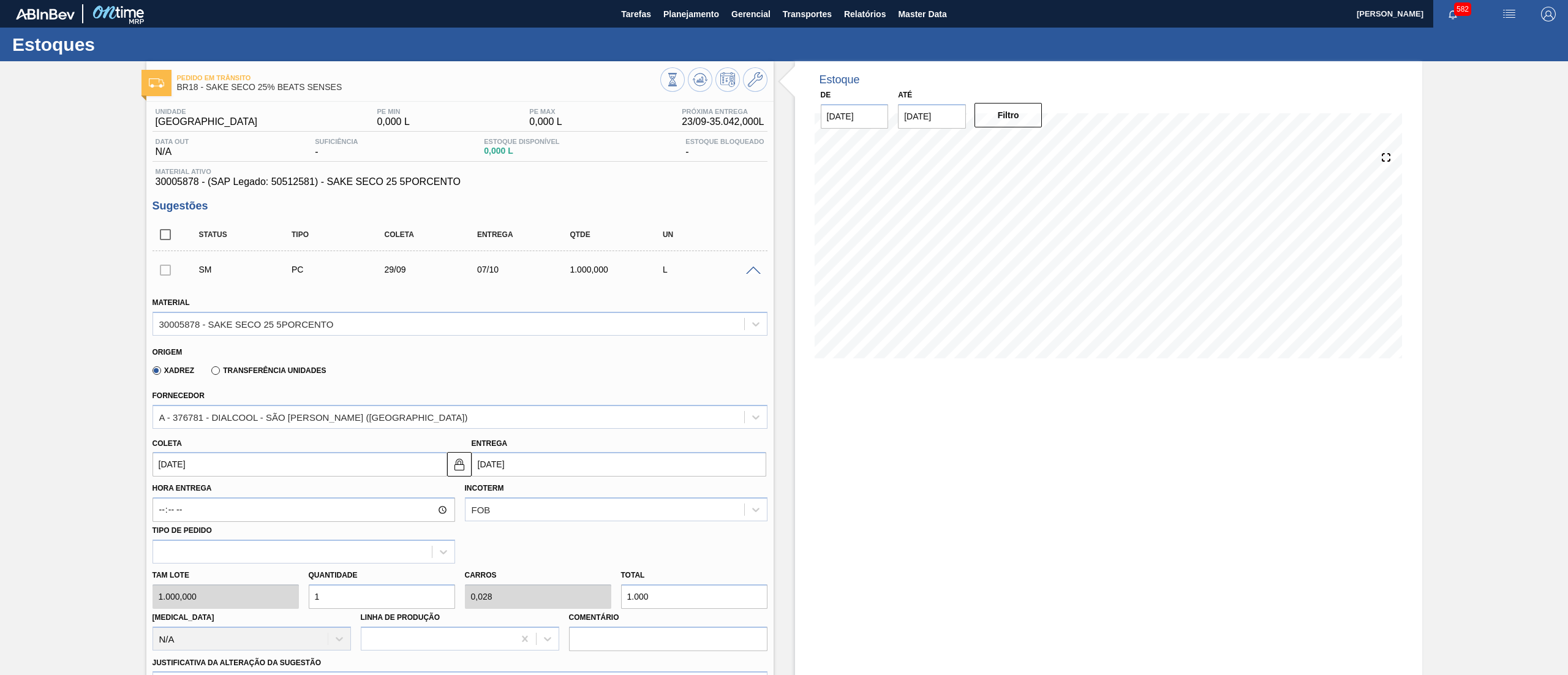
type input "3"
type input "0,083"
type input "3.000"
type input "30"
type input "0,833"
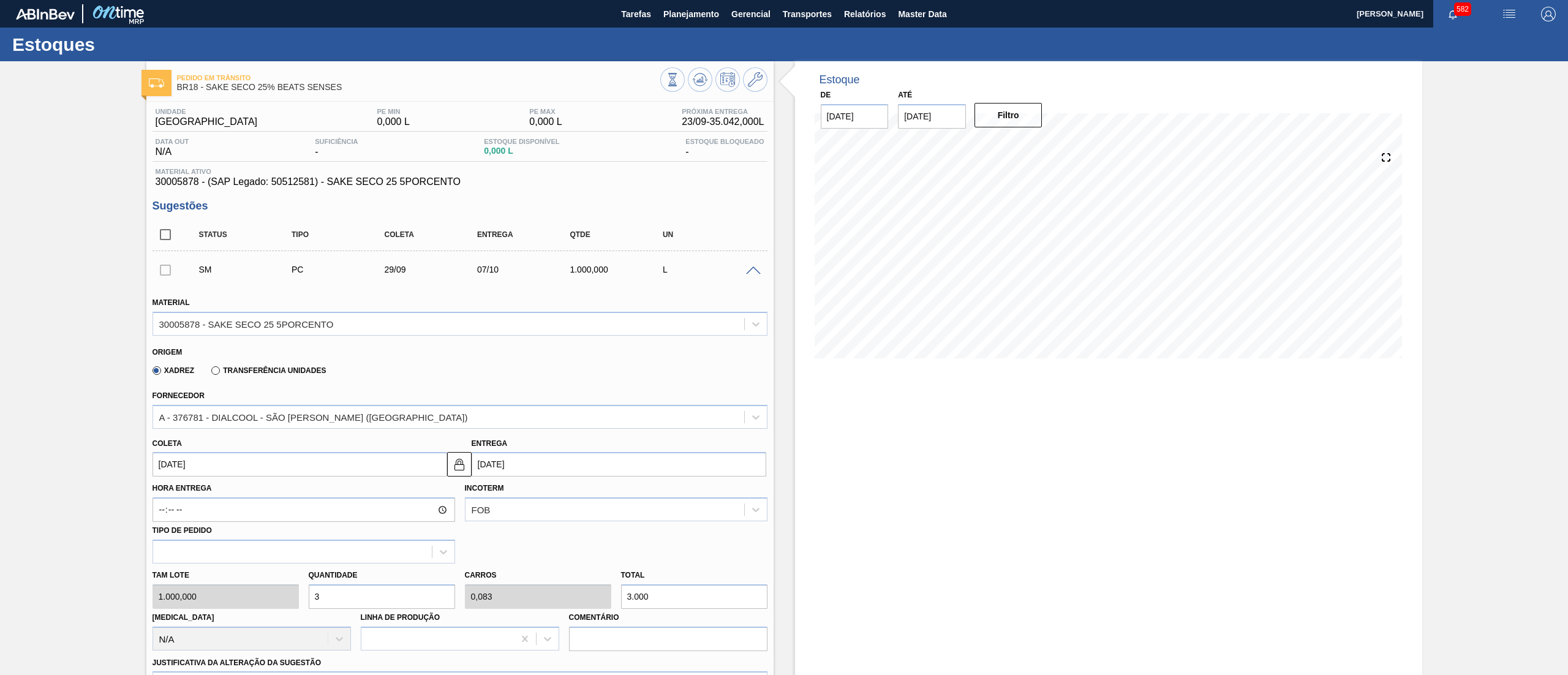
type input "30.000"
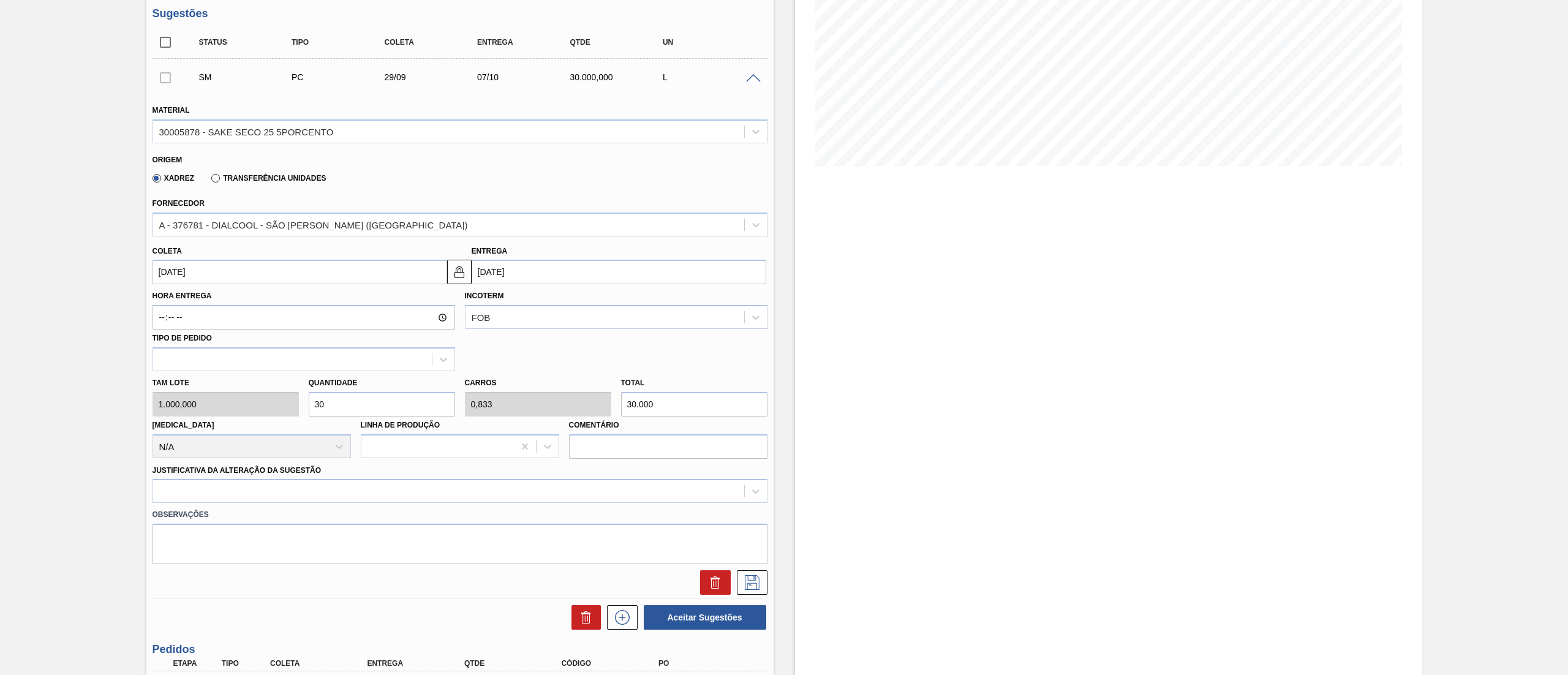
scroll to position [194, 0]
type input "30"
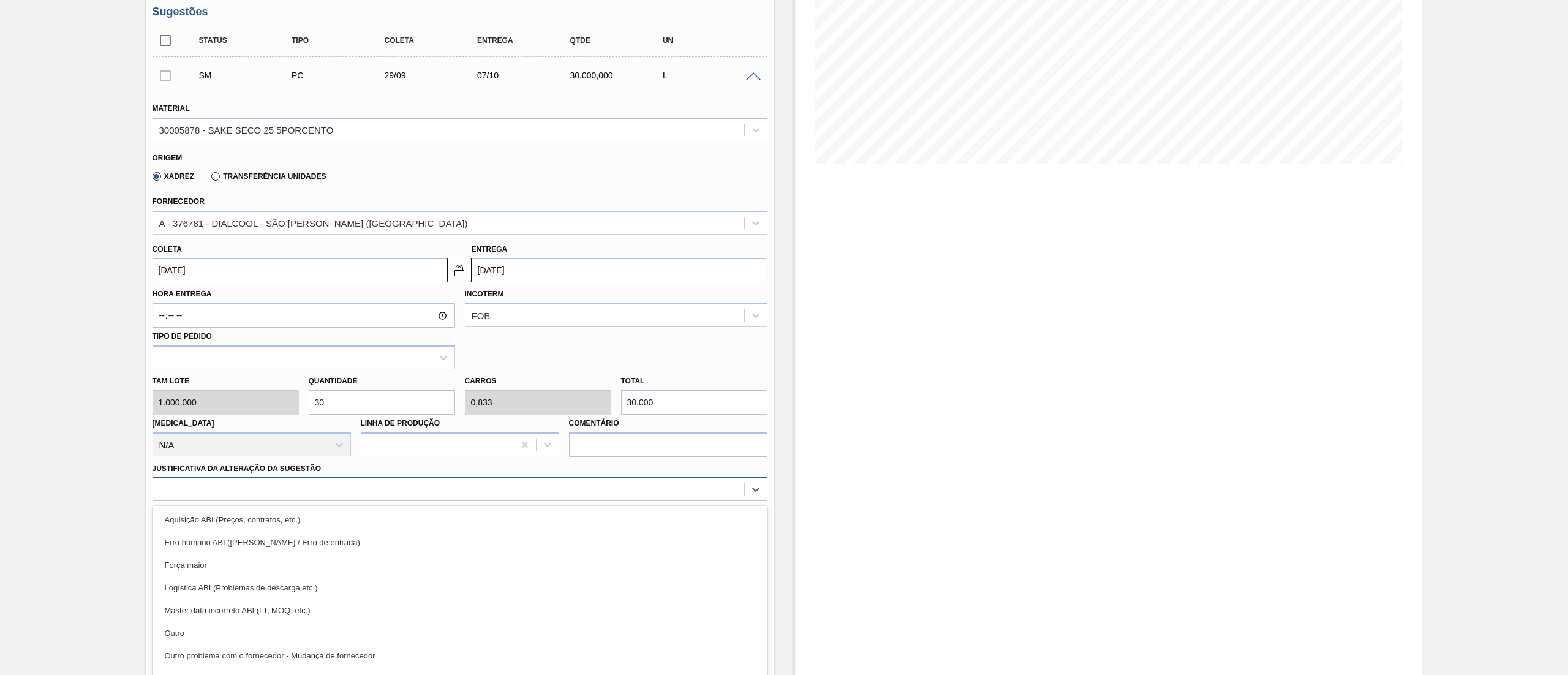
scroll to position [214, 0]
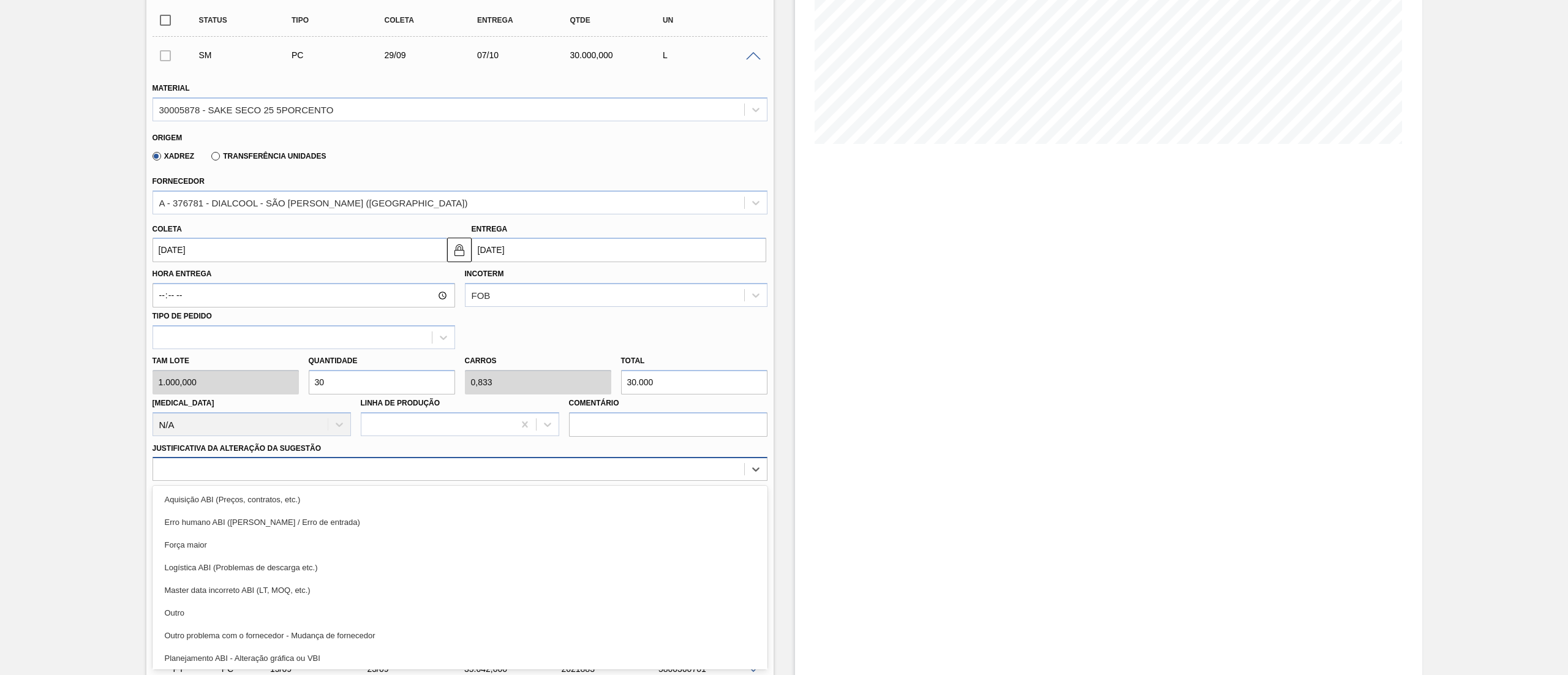
click at [468, 481] on div "option Aquisição ABI (Preços, contratos, etc.) focused, 1 of 18. 18 results ava…" at bounding box center [460, 469] width 615 height 24
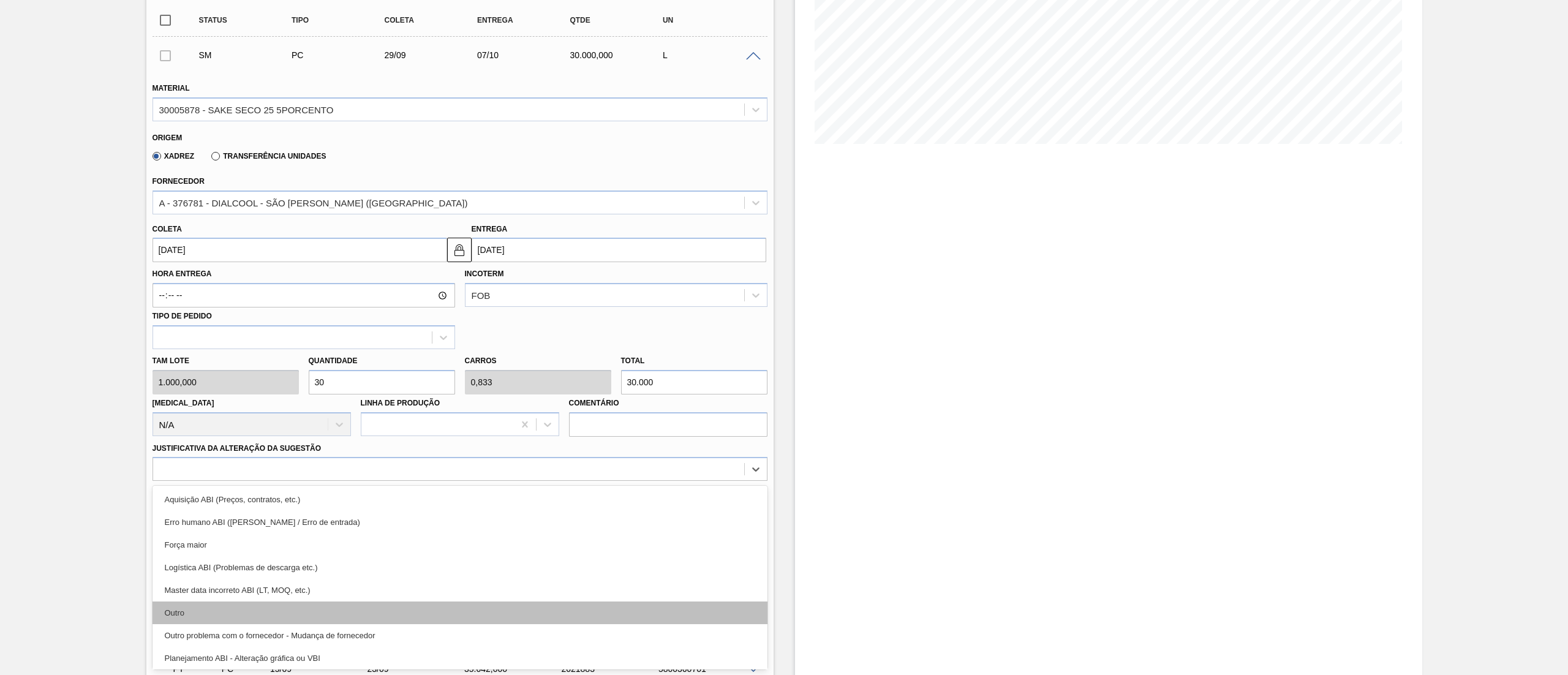
click at [422, 609] on div "Outro" at bounding box center [460, 613] width 615 height 23
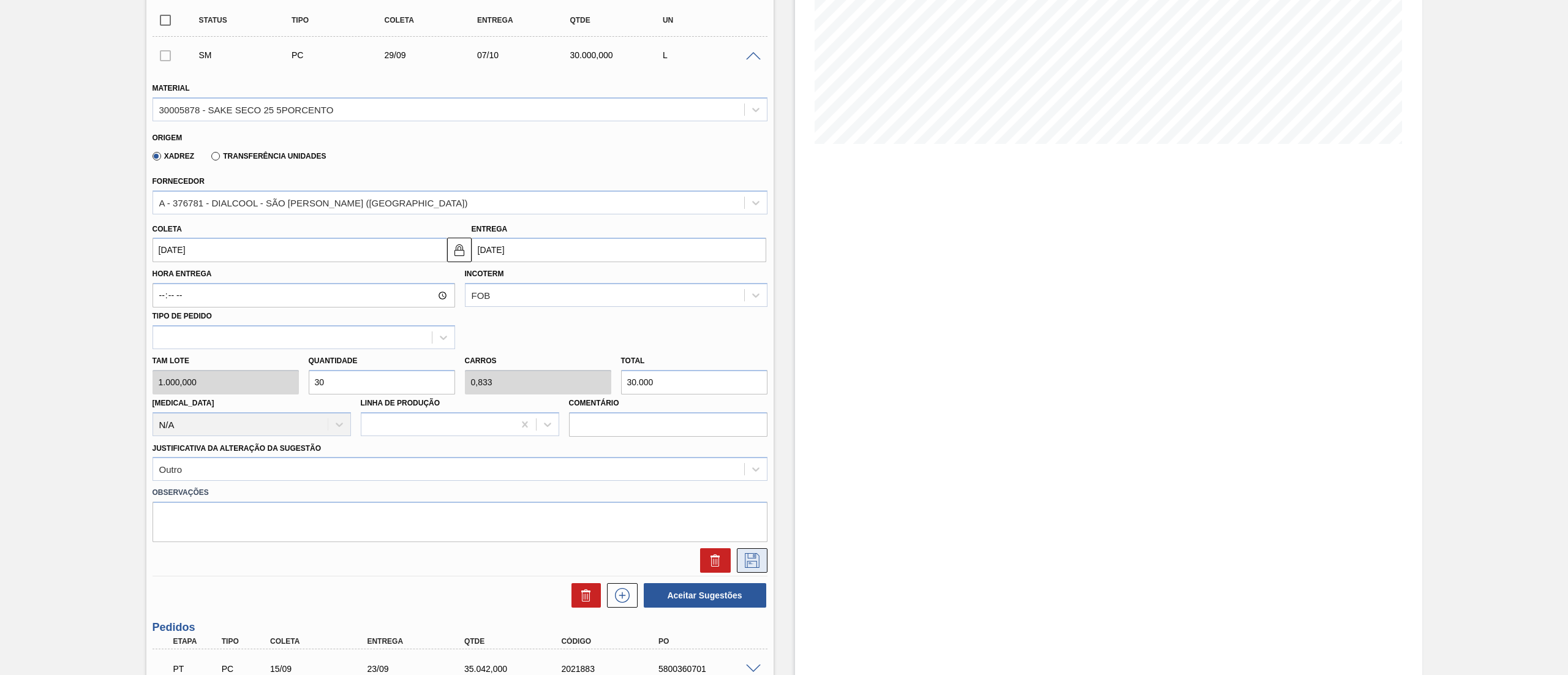
click at [756, 564] on icon at bounding box center [752, 560] width 19 height 14
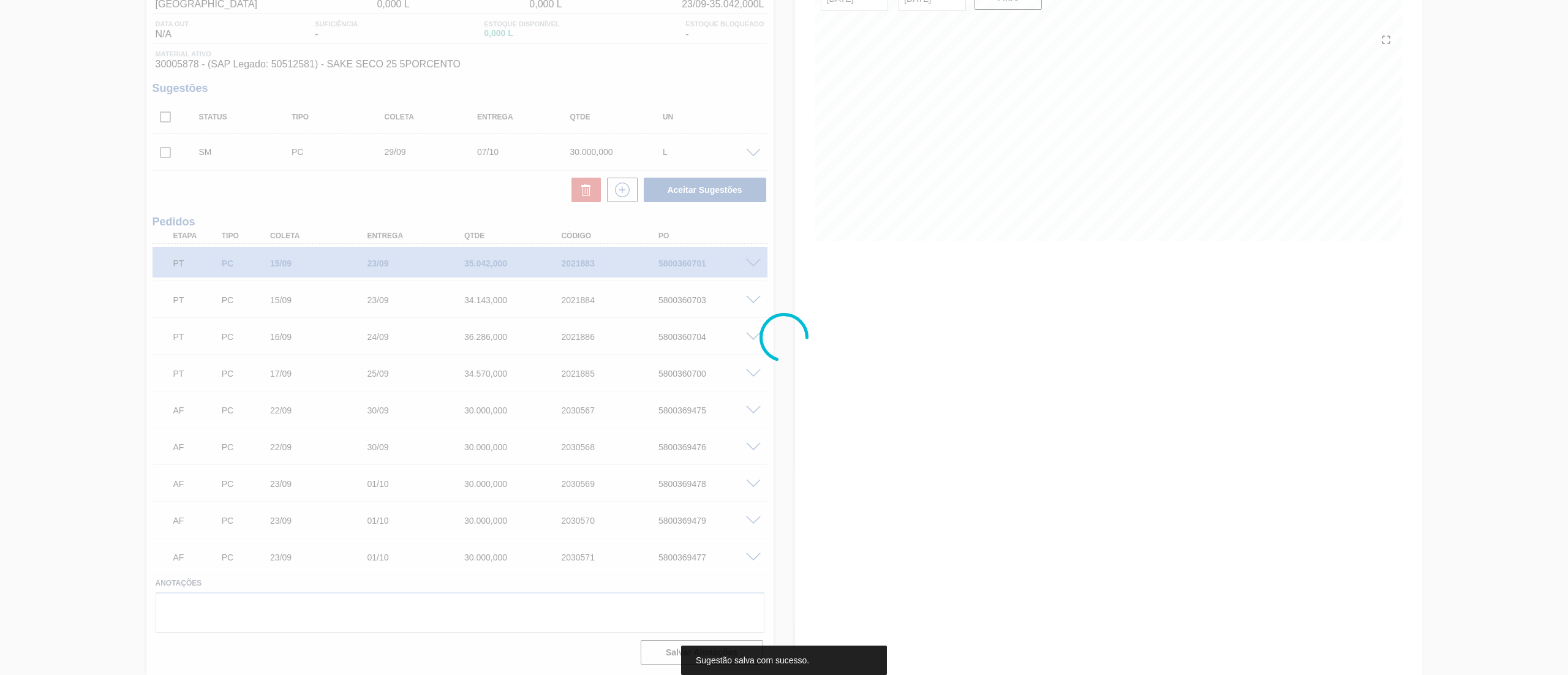
scroll to position [117, 0]
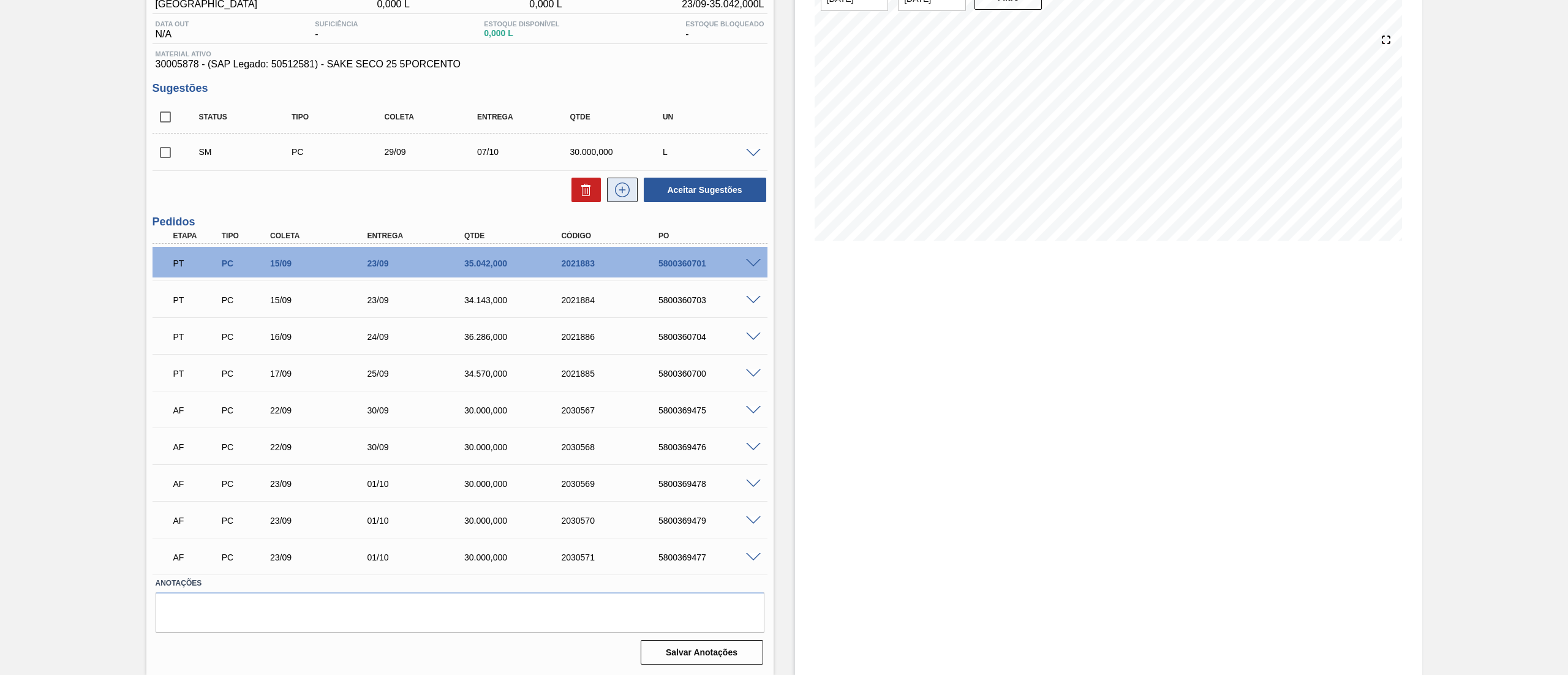
click at [625, 196] on icon at bounding box center [622, 189] width 19 height 14
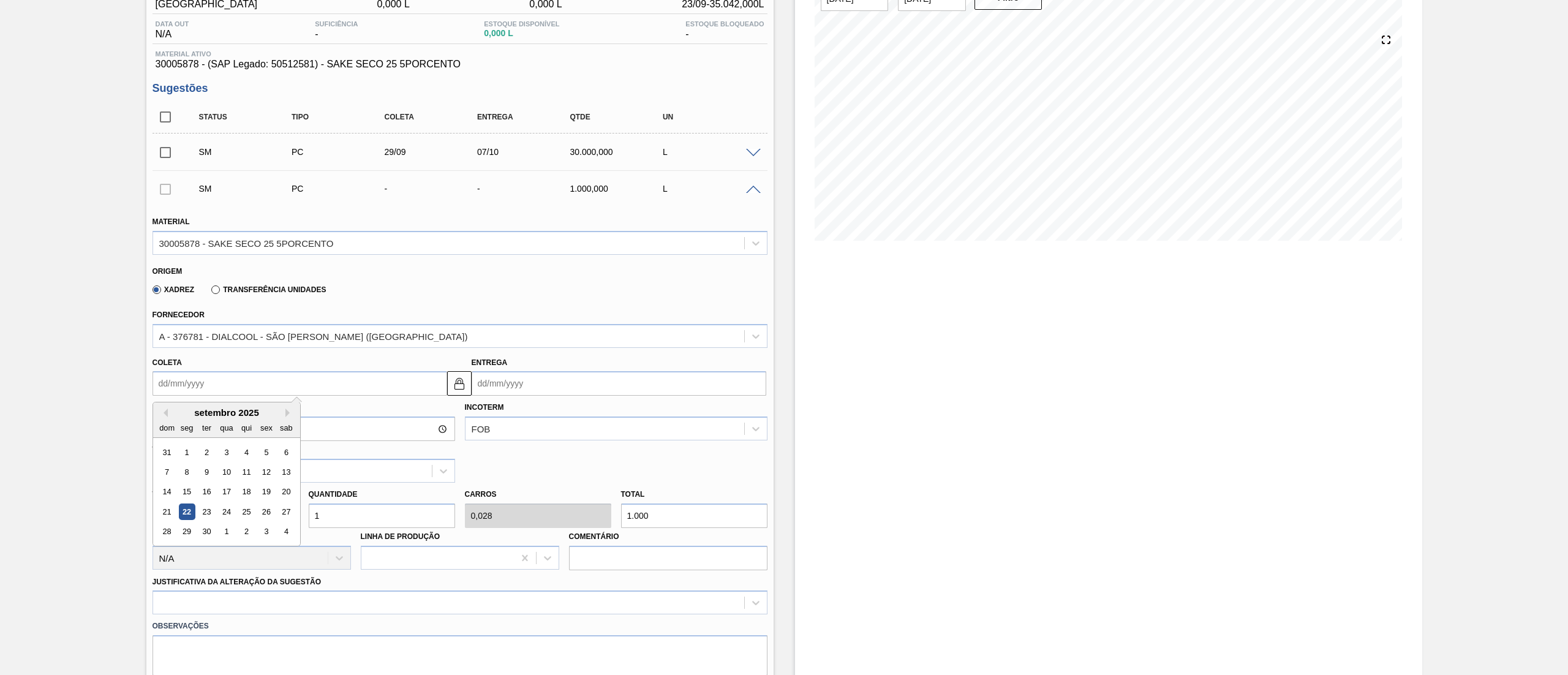
click at [263, 381] on input "Coleta" at bounding box center [300, 384] width 295 height 25
click at [192, 525] on div "29" at bounding box center [186, 531] width 16 height 16
type input "[DATE]"
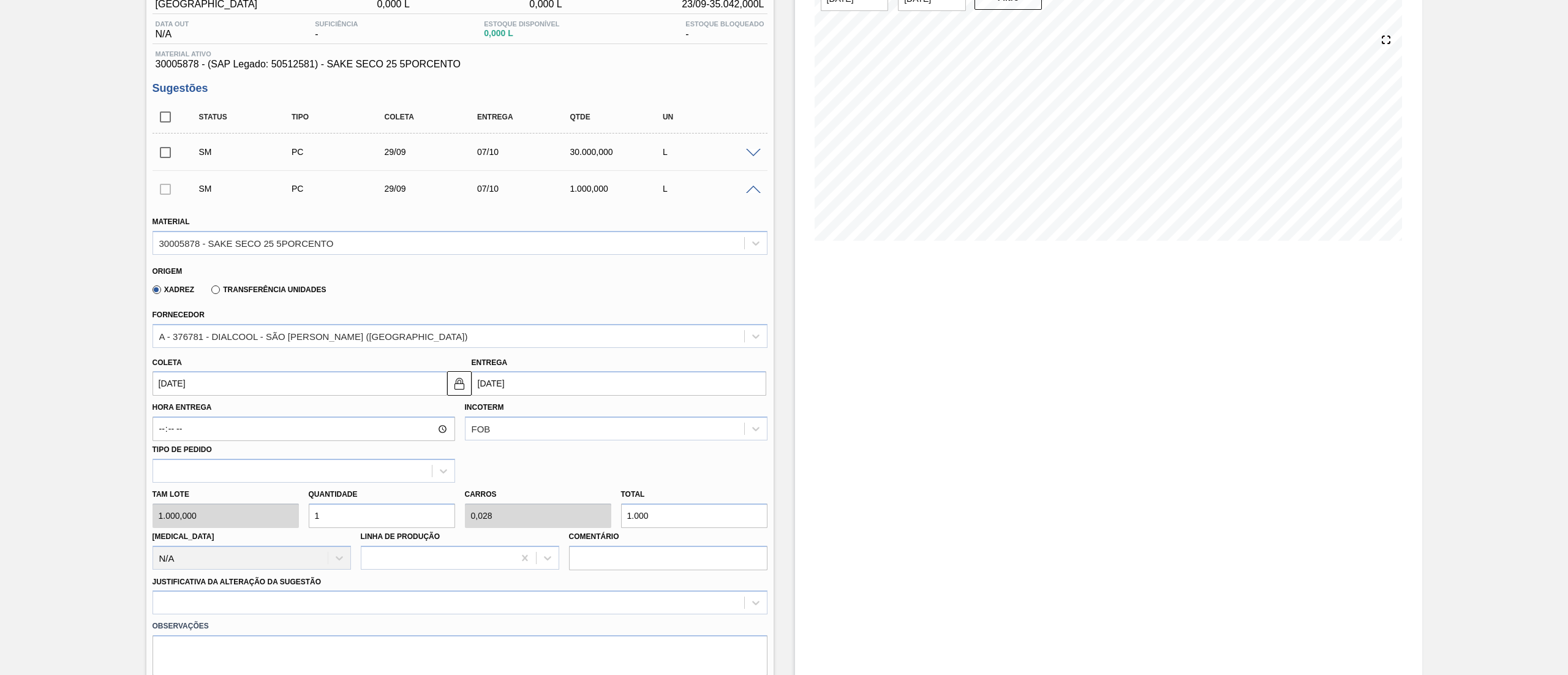
drag, startPoint x: 339, startPoint y: 523, endPoint x: 214, endPoint y: 528, distance: 125.1
click at [214, 528] on div "[PERSON_NAME] 1.000,000 Quantidade 1 Carros 0,028 Total 1.000 [MEDICAL_DATA] N/…" at bounding box center [460, 526] width 625 height 87
type input "3"
type input "0,083"
type input "3.000"
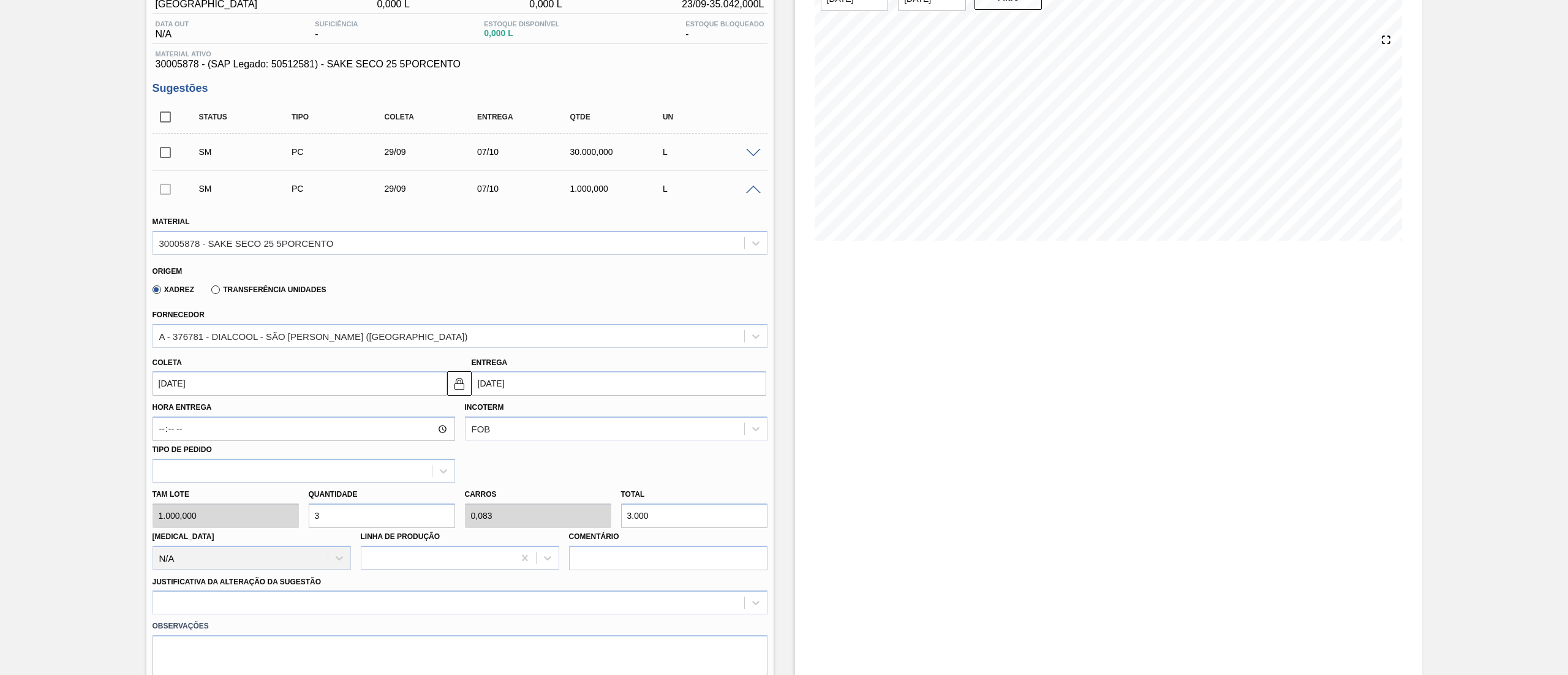
type input "30"
type input "0,833"
type input "30.000"
type input "30"
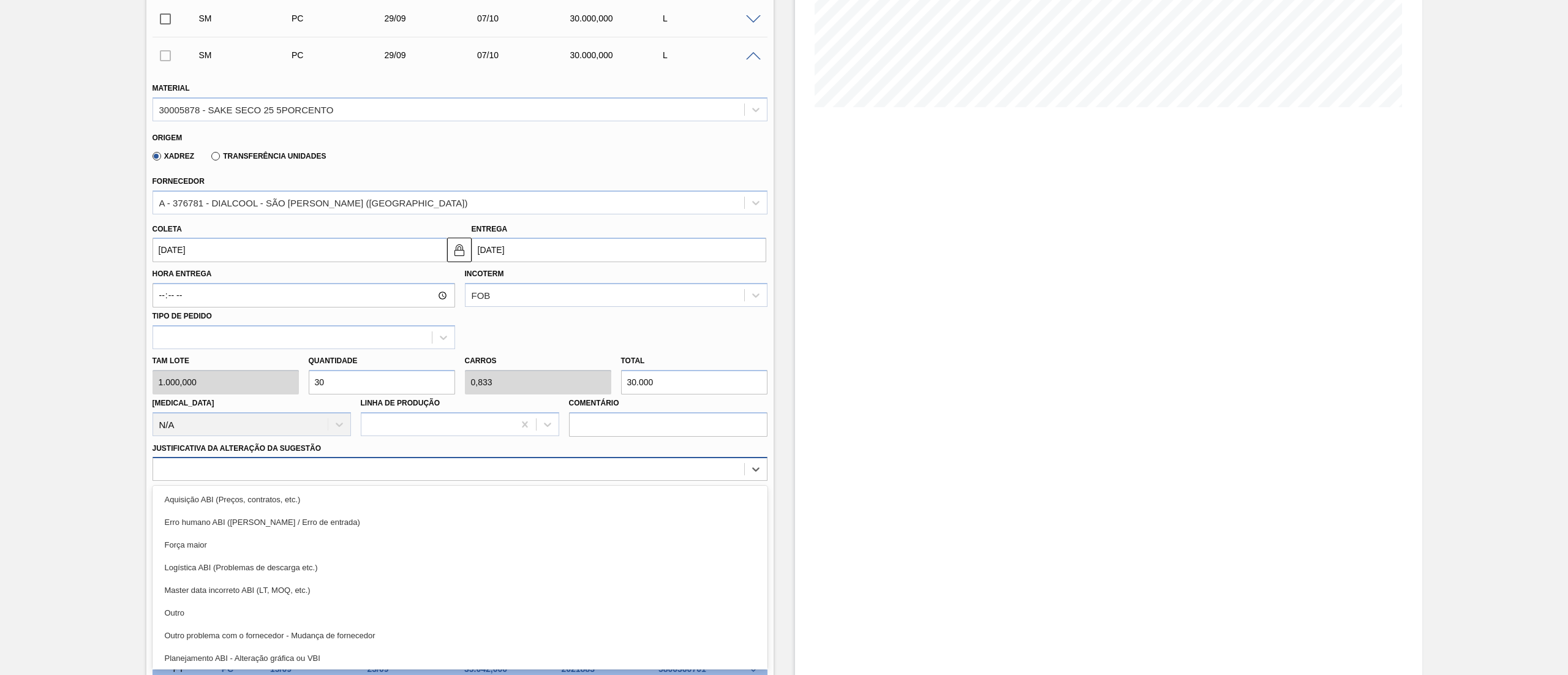
click at [229, 481] on div "option Outro focused, 6 of 18. 18 results available. Use Up and Down to choose …" at bounding box center [460, 469] width 615 height 24
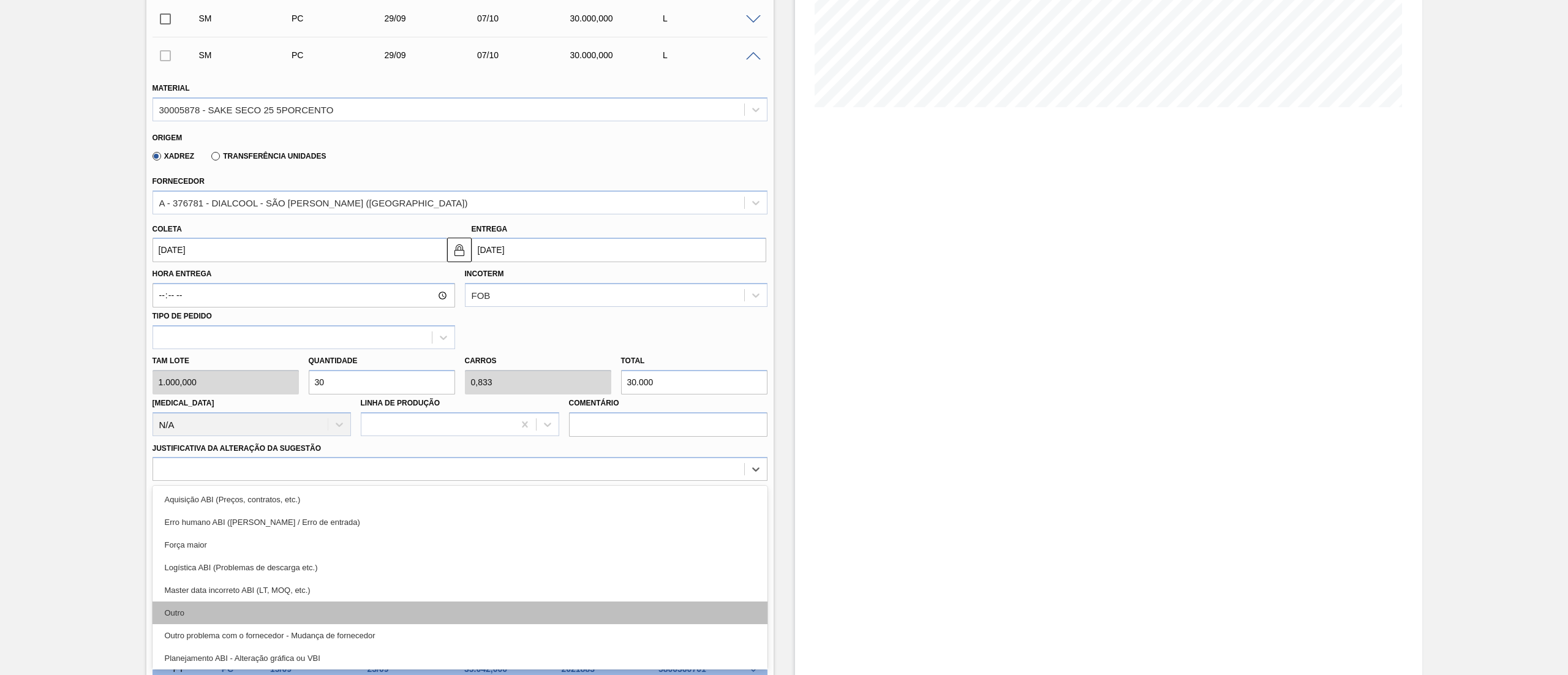
click at [275, 605] on div "Outro" at bounding box center [460, 613] width 615 height 23
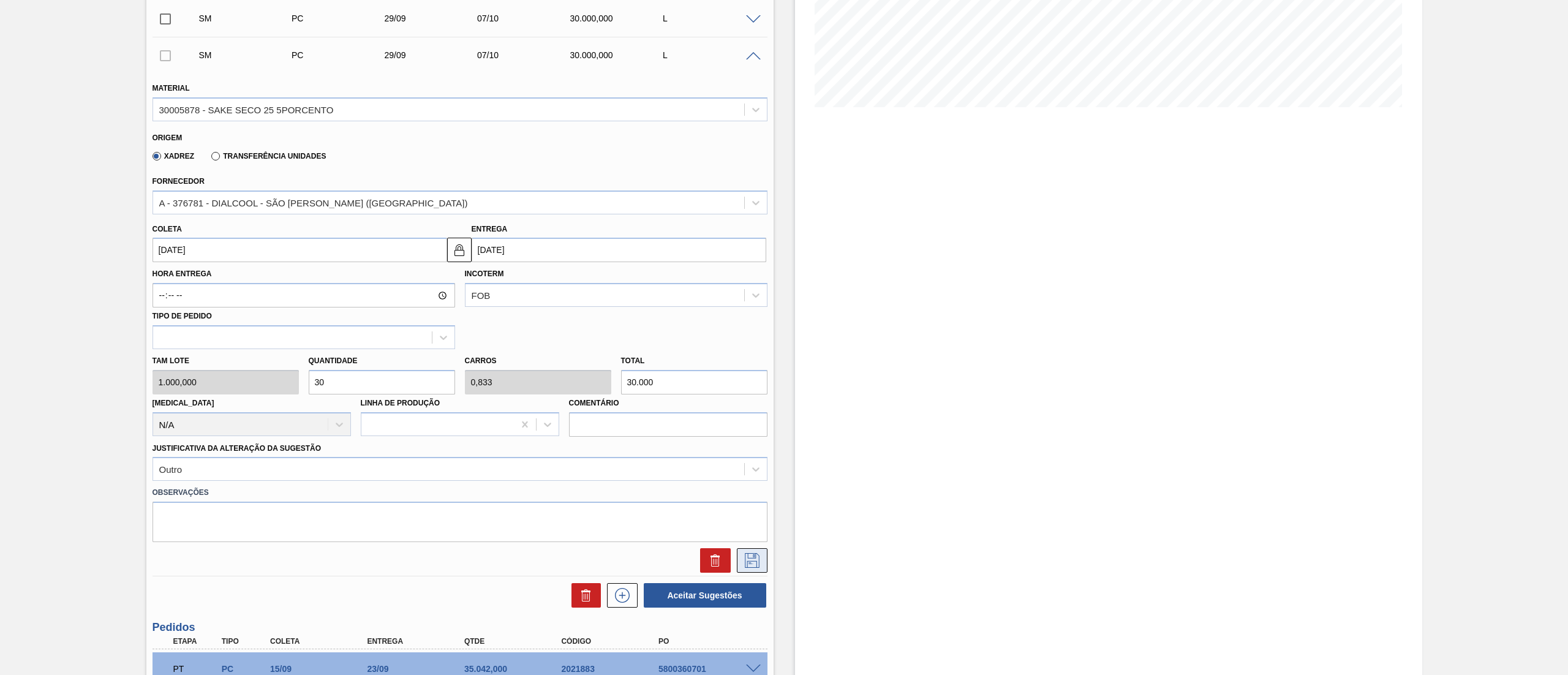
click at [745, 558] on icon at bounding box center [752, 560] width 19 height 14
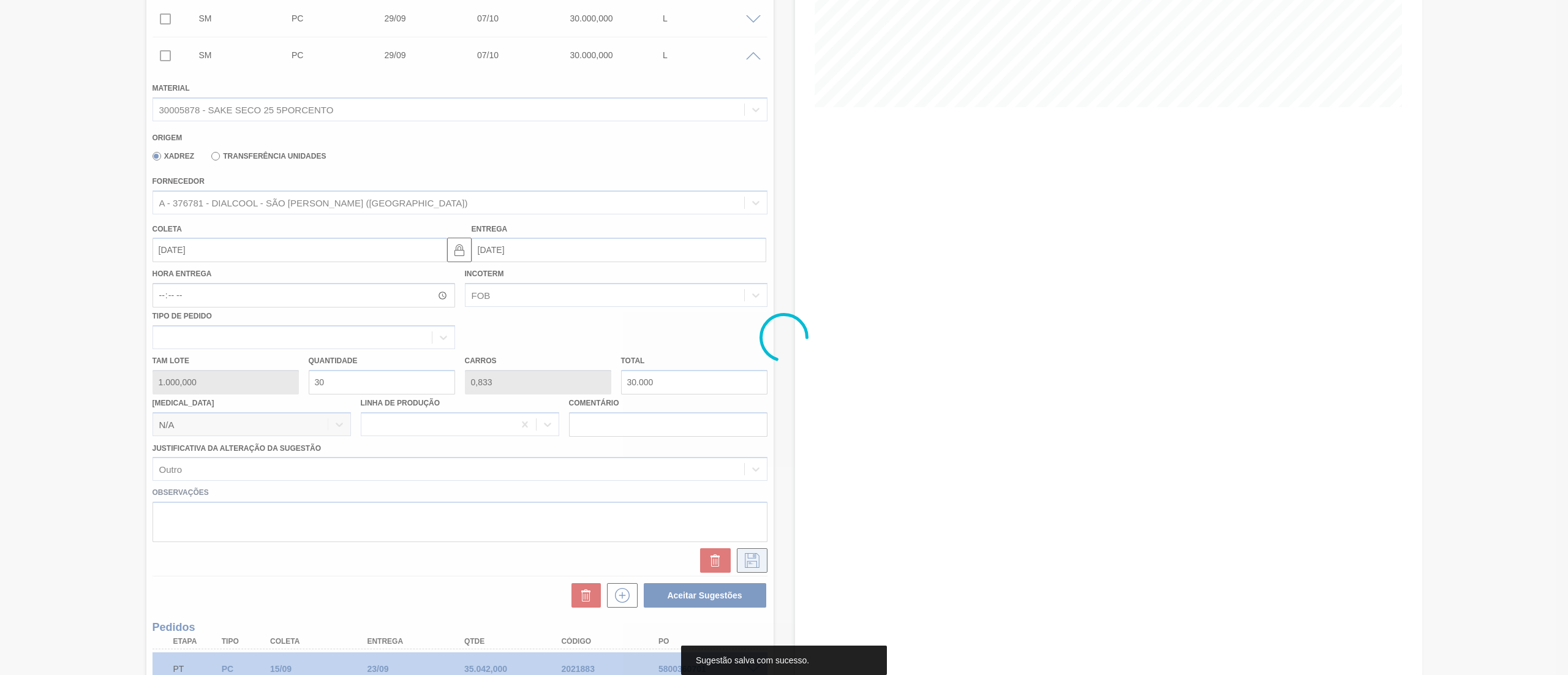
scroll to position [155, 0]
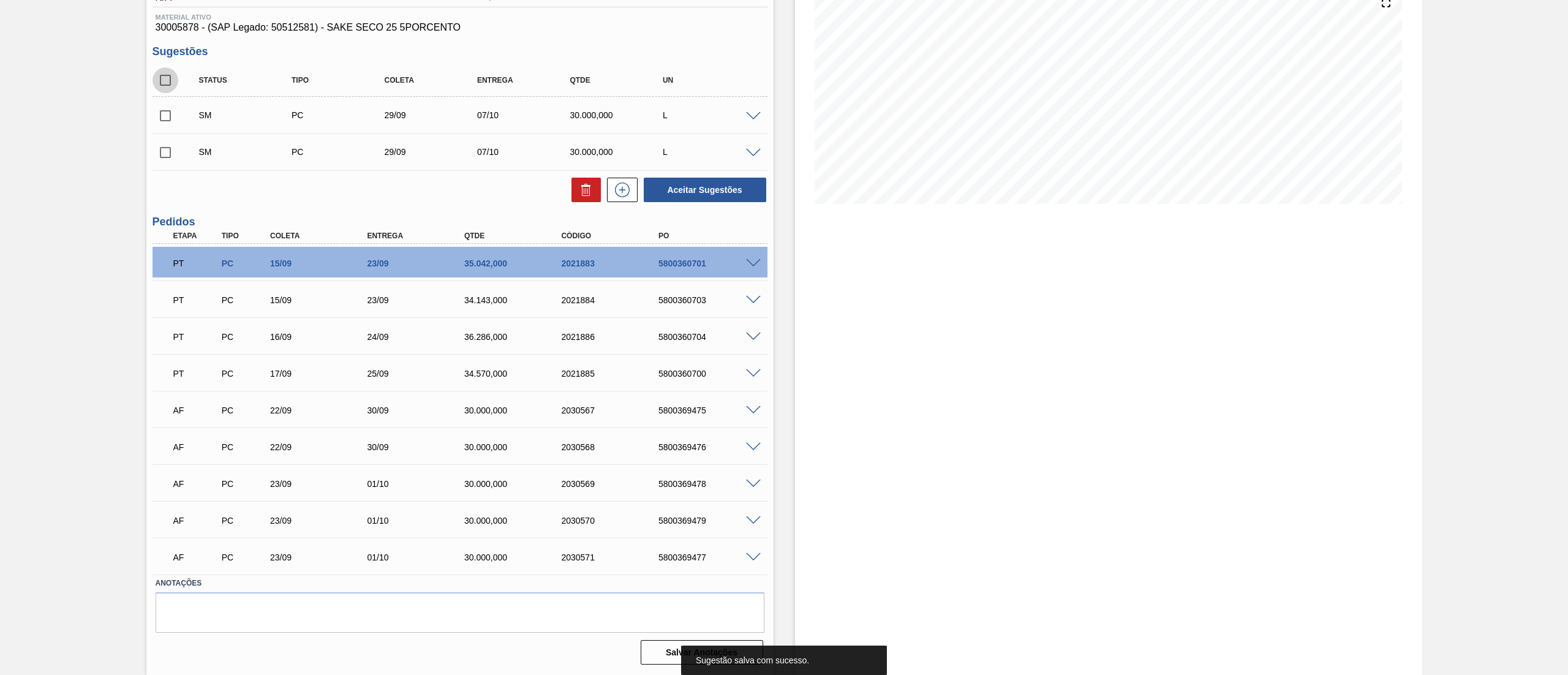
click at [159, 83] on input "checkbox" at bounding box center [165, 80] width 26 height 26
checkbox input "true"
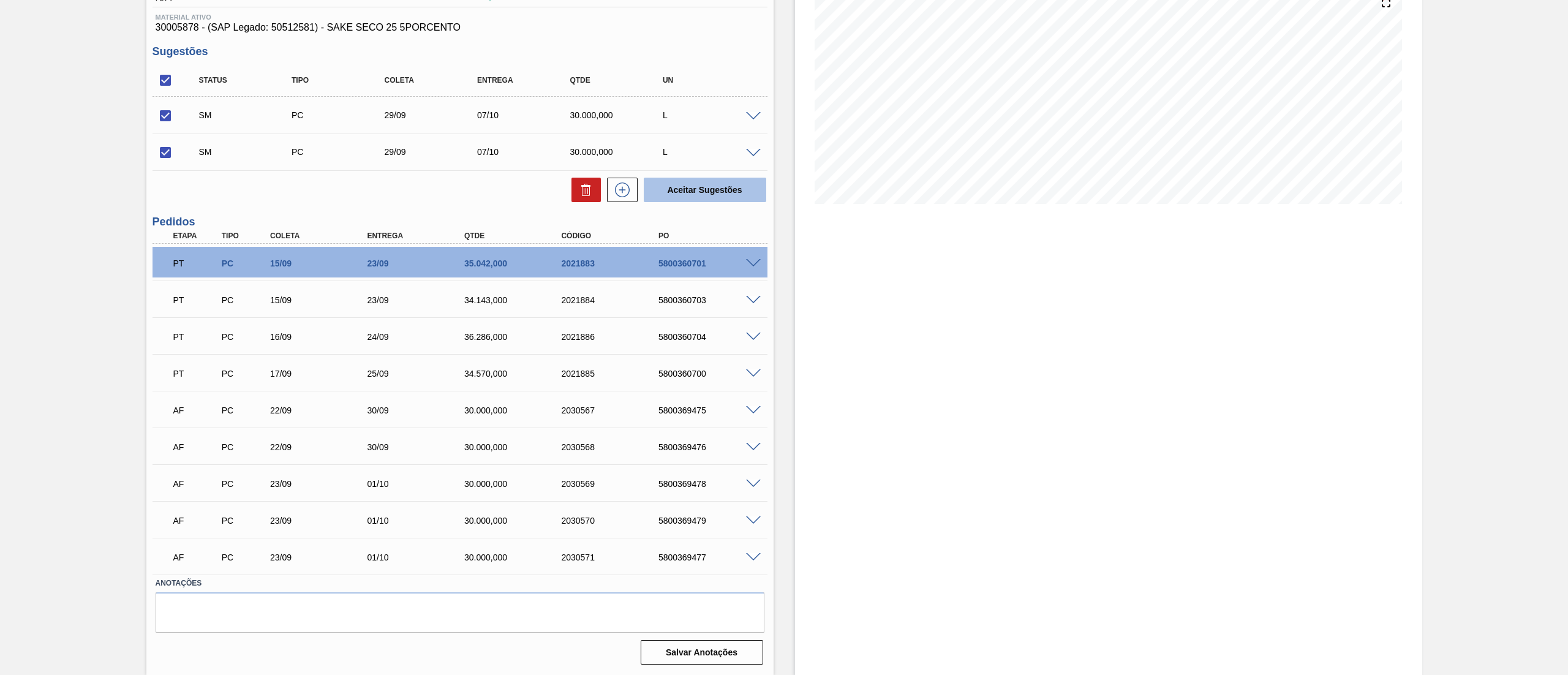
click at [694, 183] on button "Aceitar Sugestões" at bounding box center [705, 190] width 123 height 25
checkbox input "false"
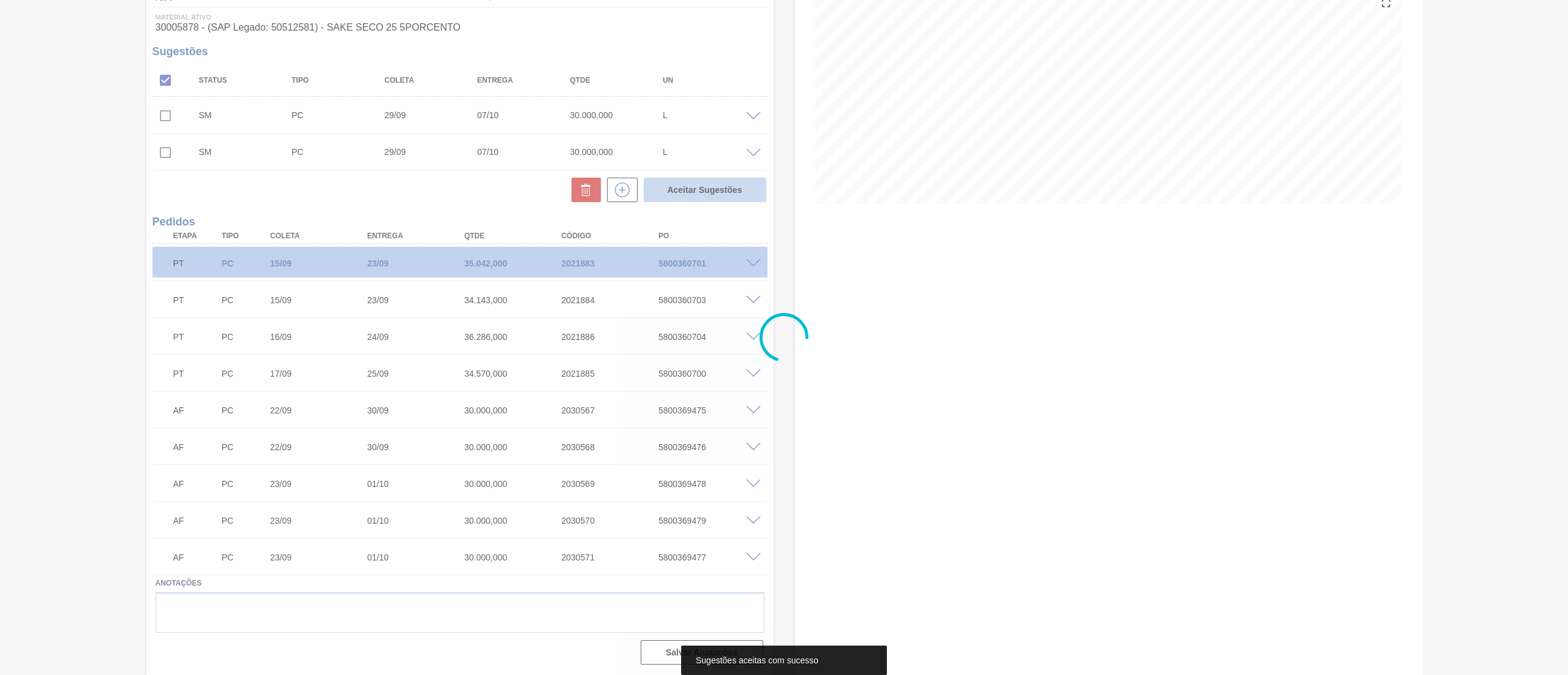
scroll to position [140, 0]
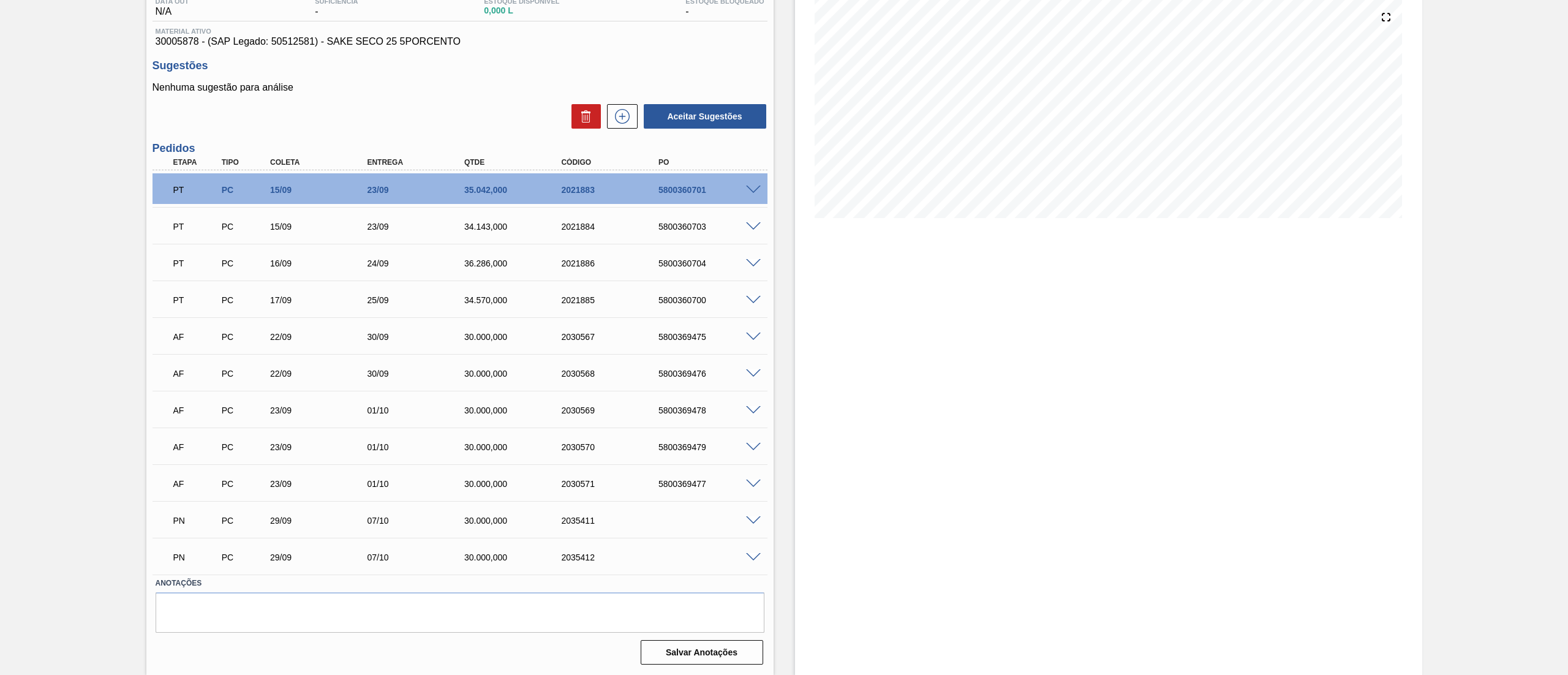
click at [676, 68] on h3 "Sugestões" at bounding box center [460, 65] width 615 height 12
